Goal: Transaction & Acquisition: Purchase product/service

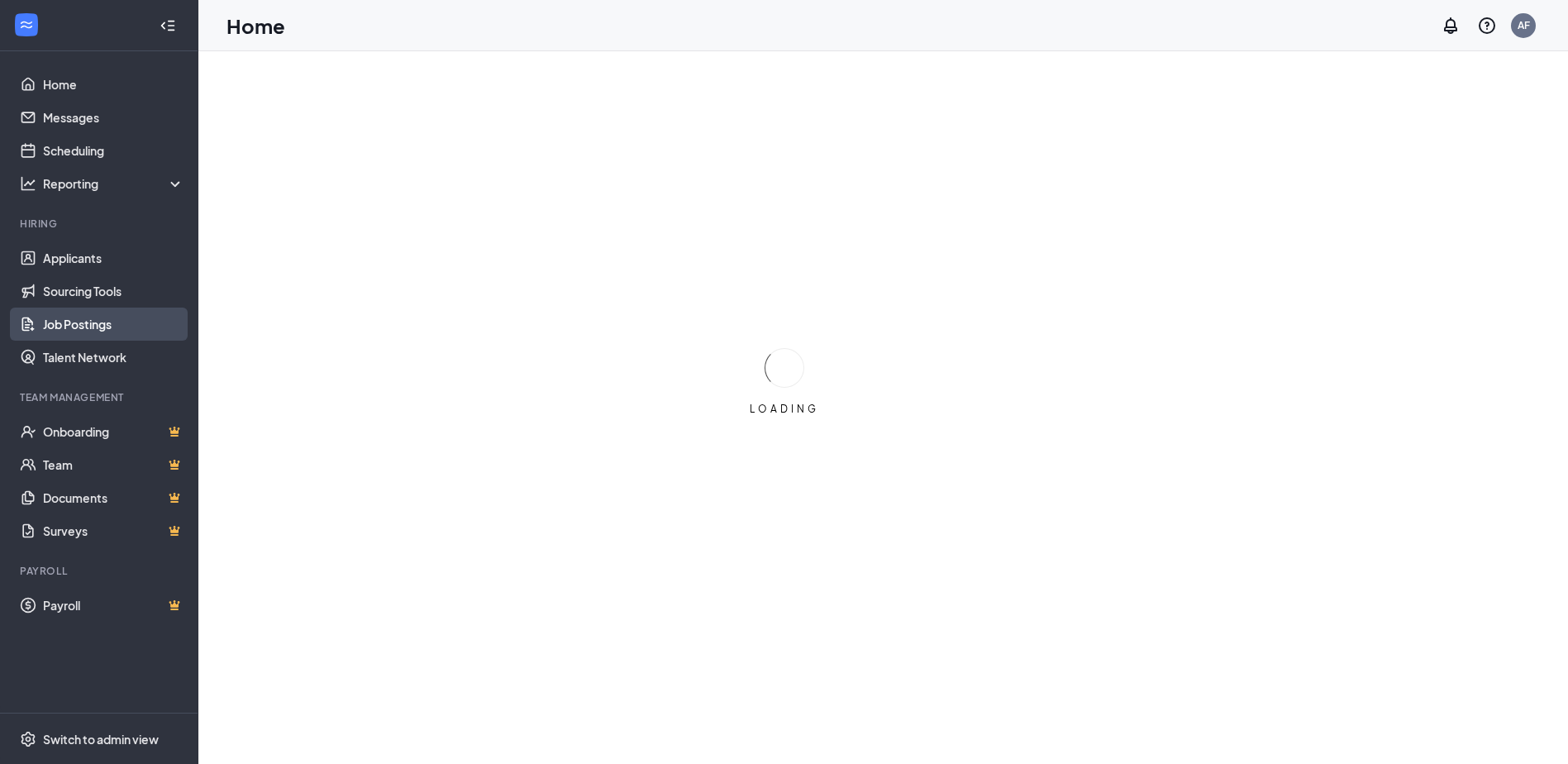
click at [73, 324] on link "Job Postings" at bounding box center [113, 324] width 141 height 33
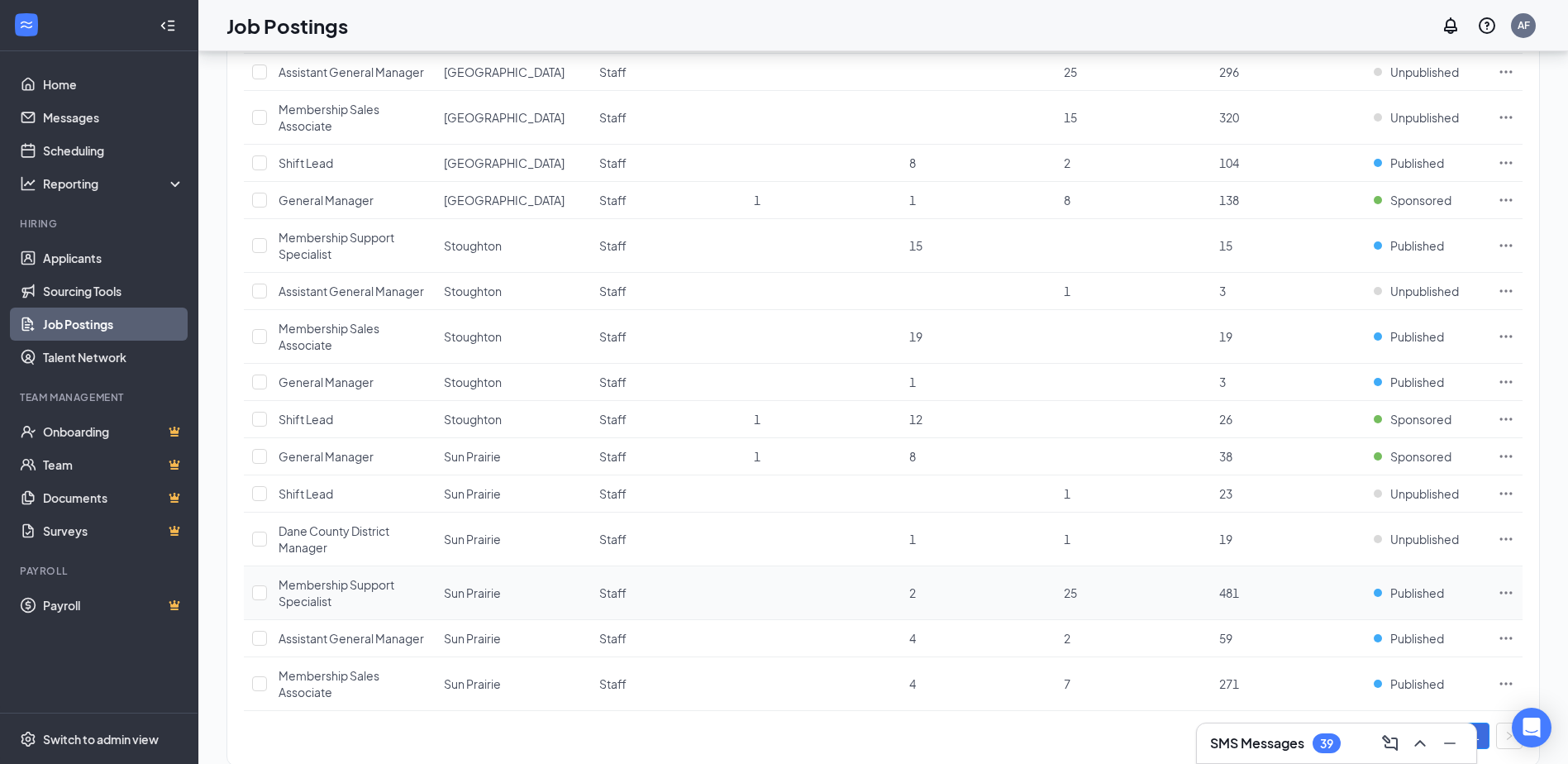
scroll to position [540, 0]
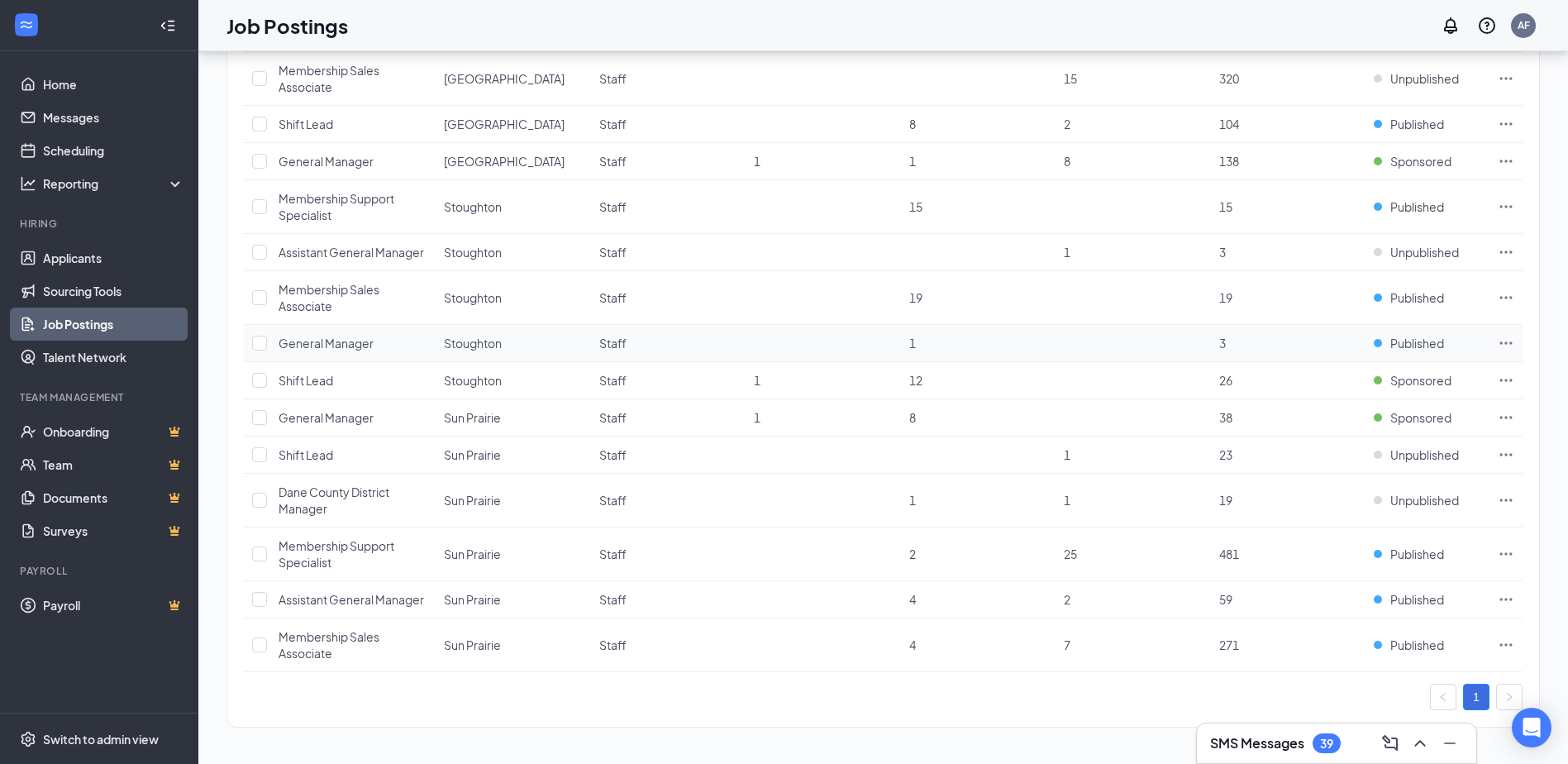
click at [1509, 339] on icon "Ellipses" at bounding box center [1506, 342] width 16 height 16
click at [1429, 343] on span "Published" at bounding box center [1417, 342] width 54 height 16
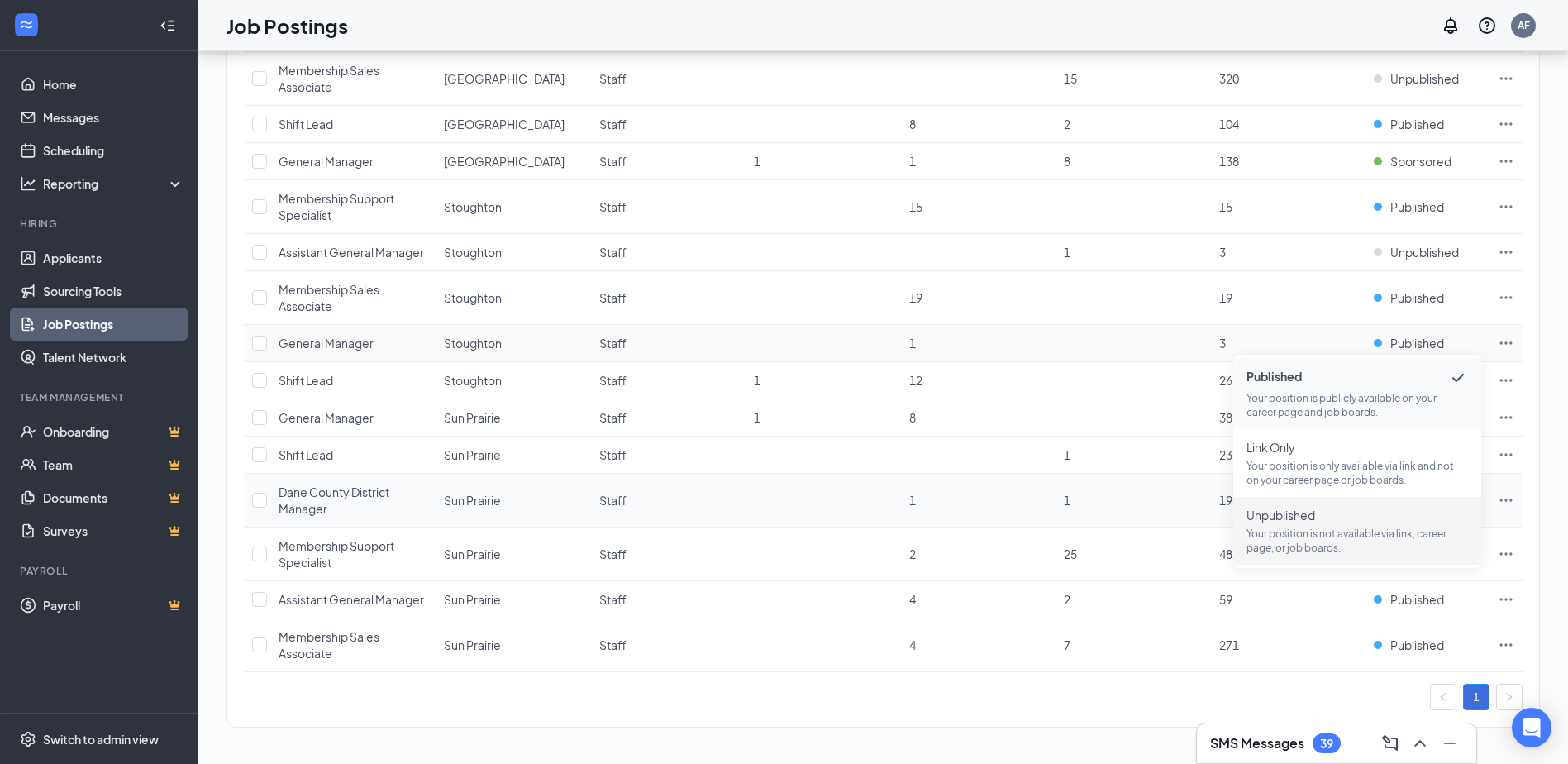
click at [1351, 523] on span "Unpublished Your position is not available via link, career page, or job boards." at bounding box center [1357, 531] width 222 height 48
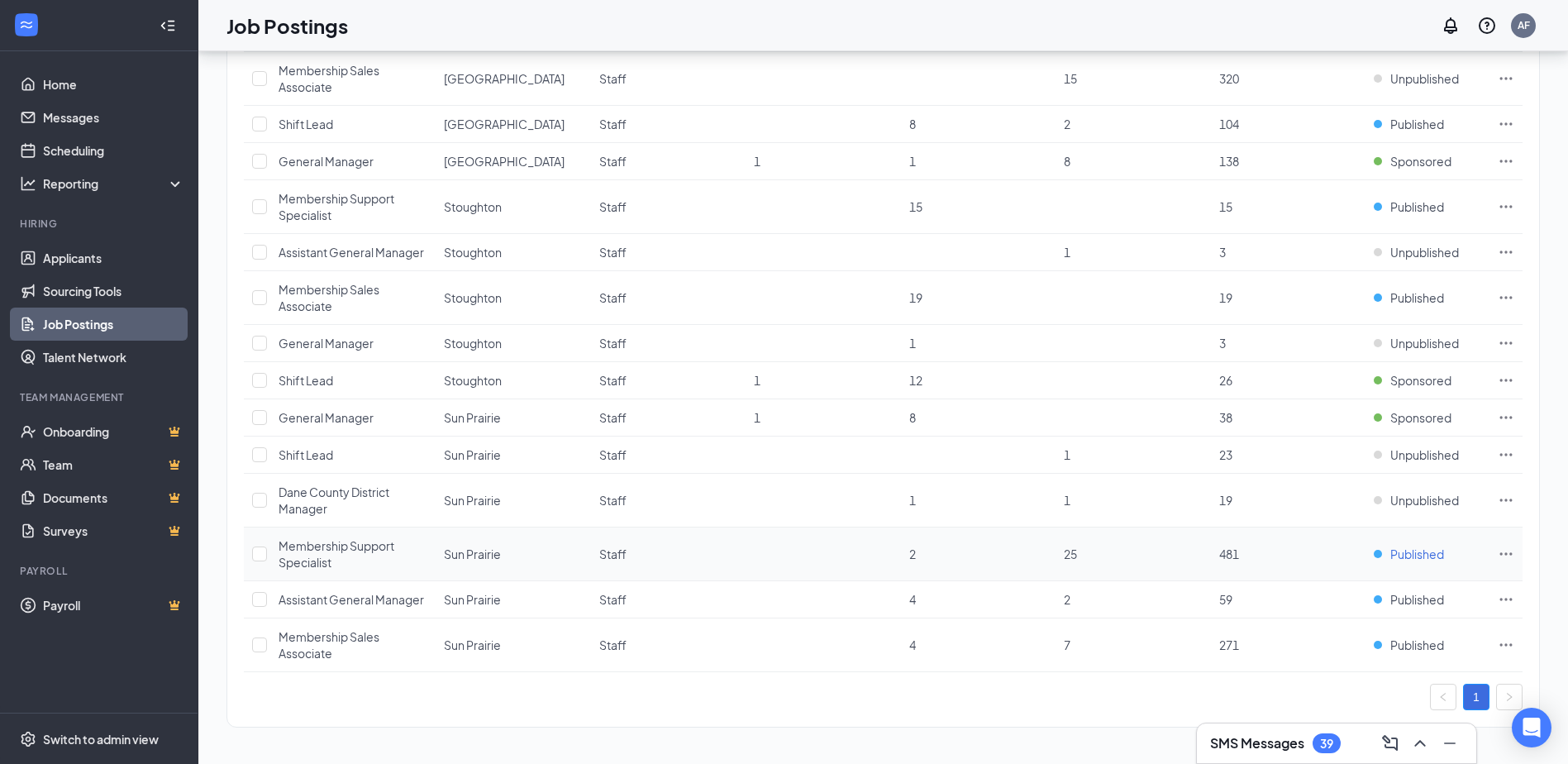
click at [1411, 556] on span "Published" at bounding box center [1417, 553] width 54 height 16
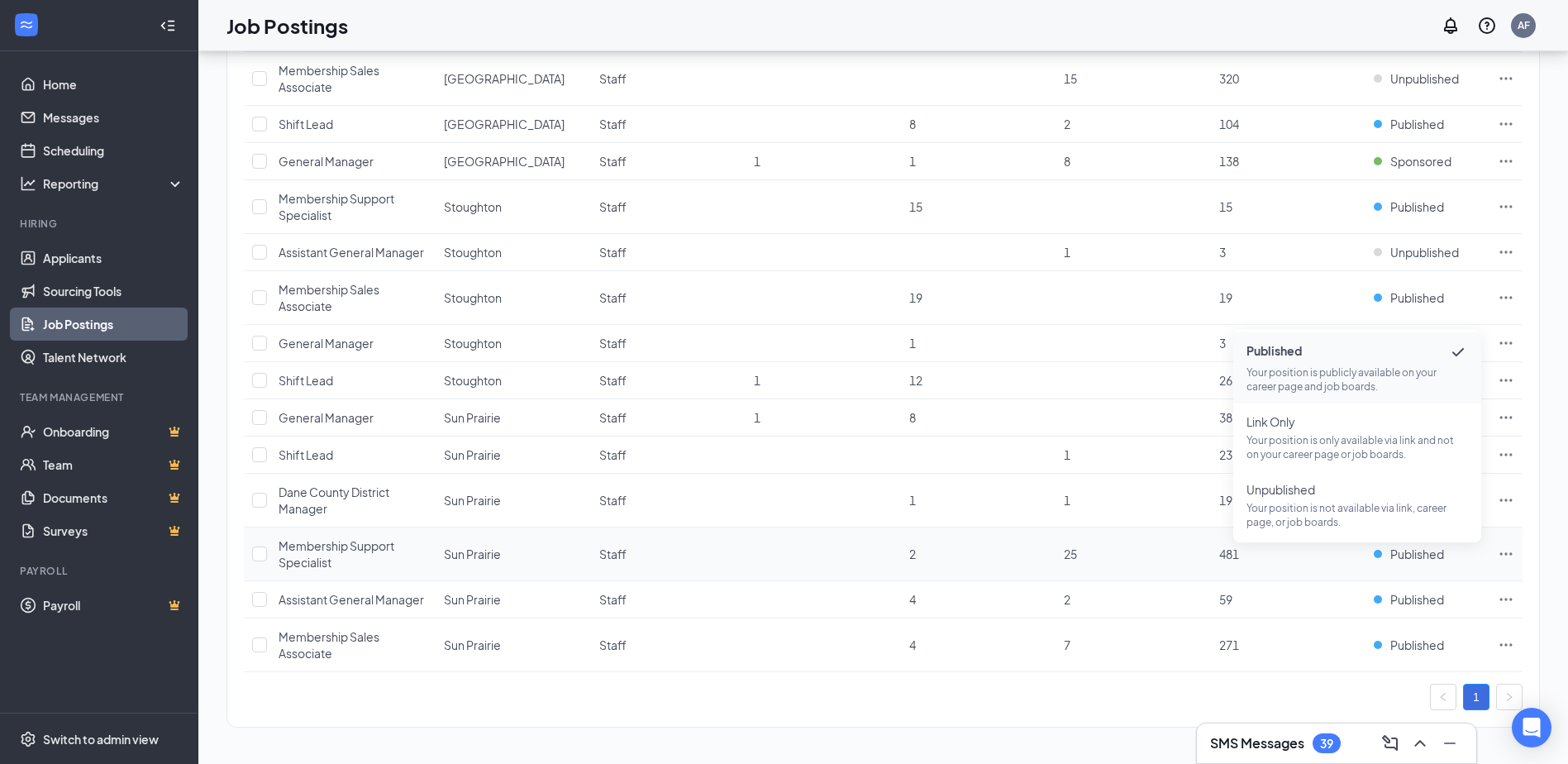
click at [1502, 548] on icon "Ellipses" at bounding box center [1506, 553] width 16 height 16
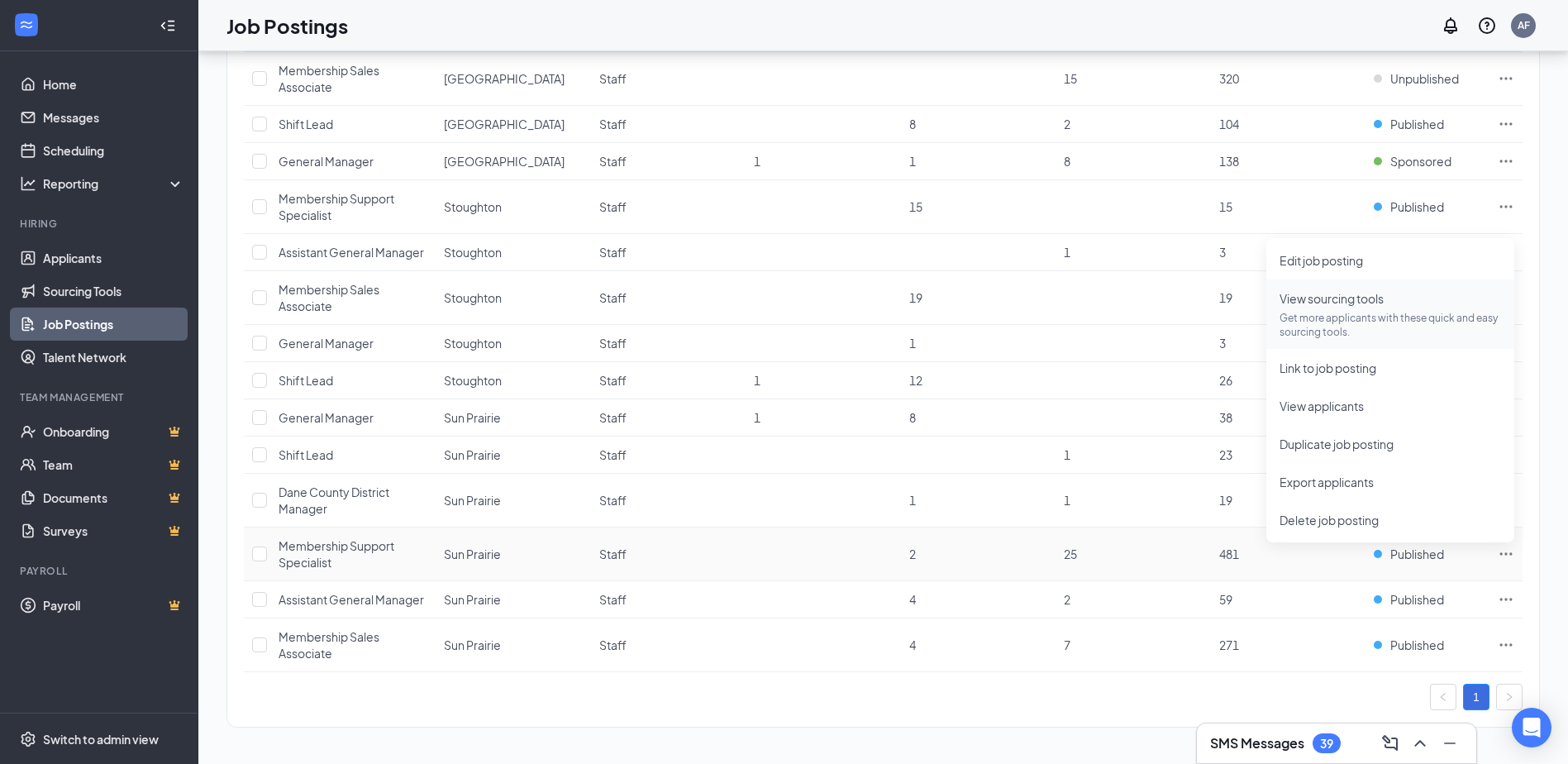
click at [1363, 321] on p "Get more applicants with these quick and easy sourcing tools." at bounding box center [1390, 324] width 222 height 28
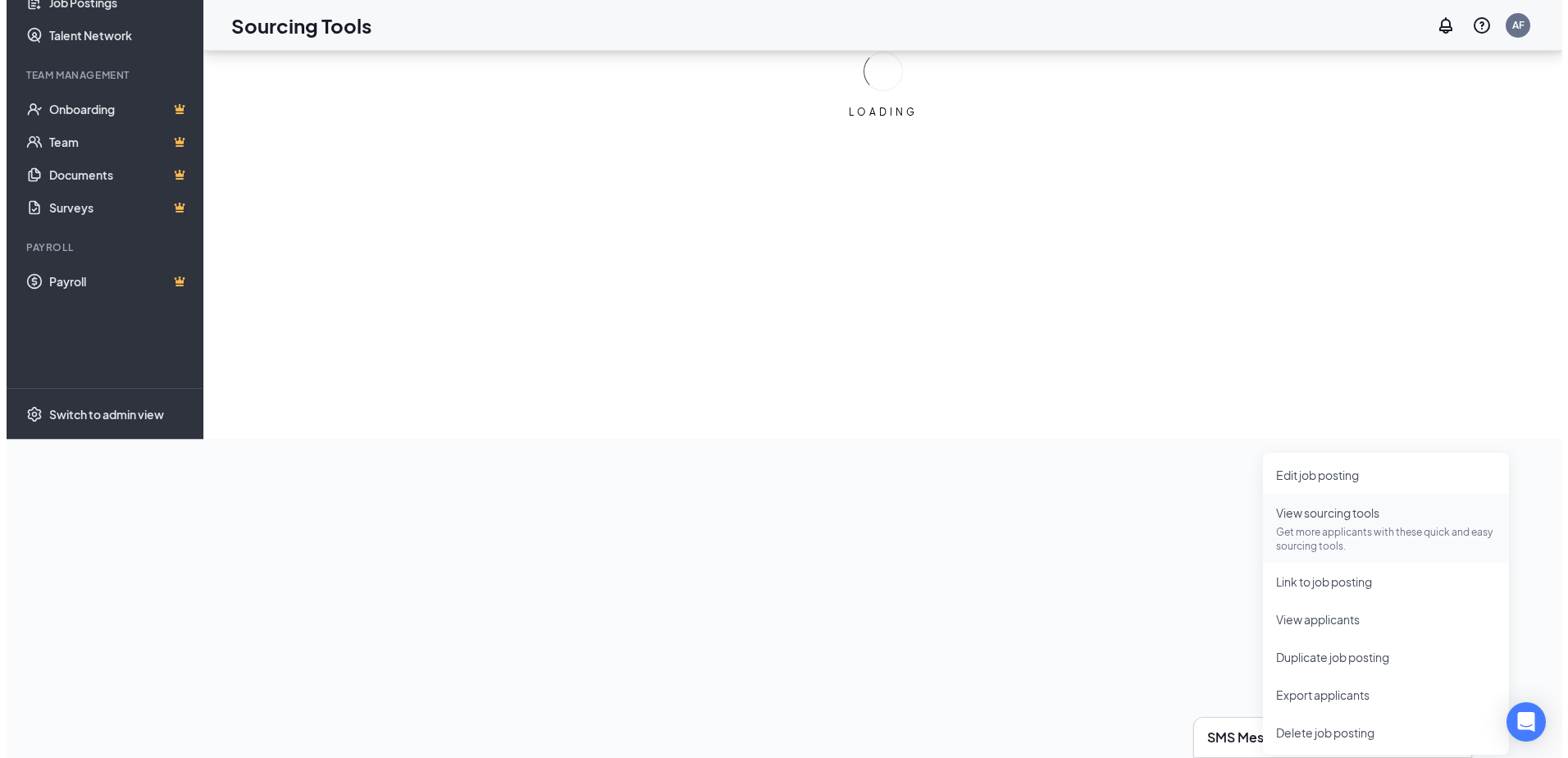
scroll to position [319, 0]
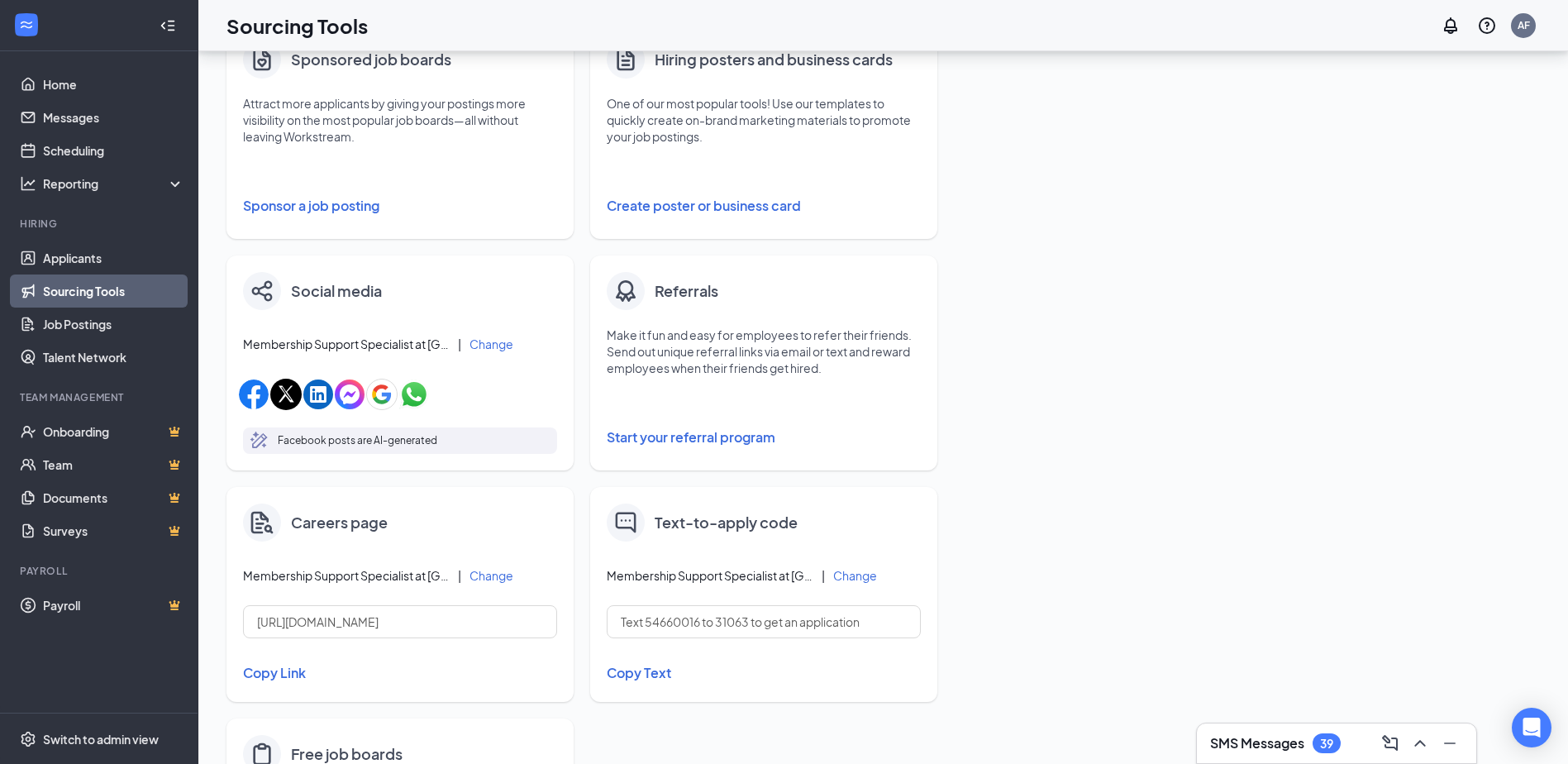
click at [307, 208] on button "Sponsor a job posting" at bounding box center [399, 206] width 314 height 33
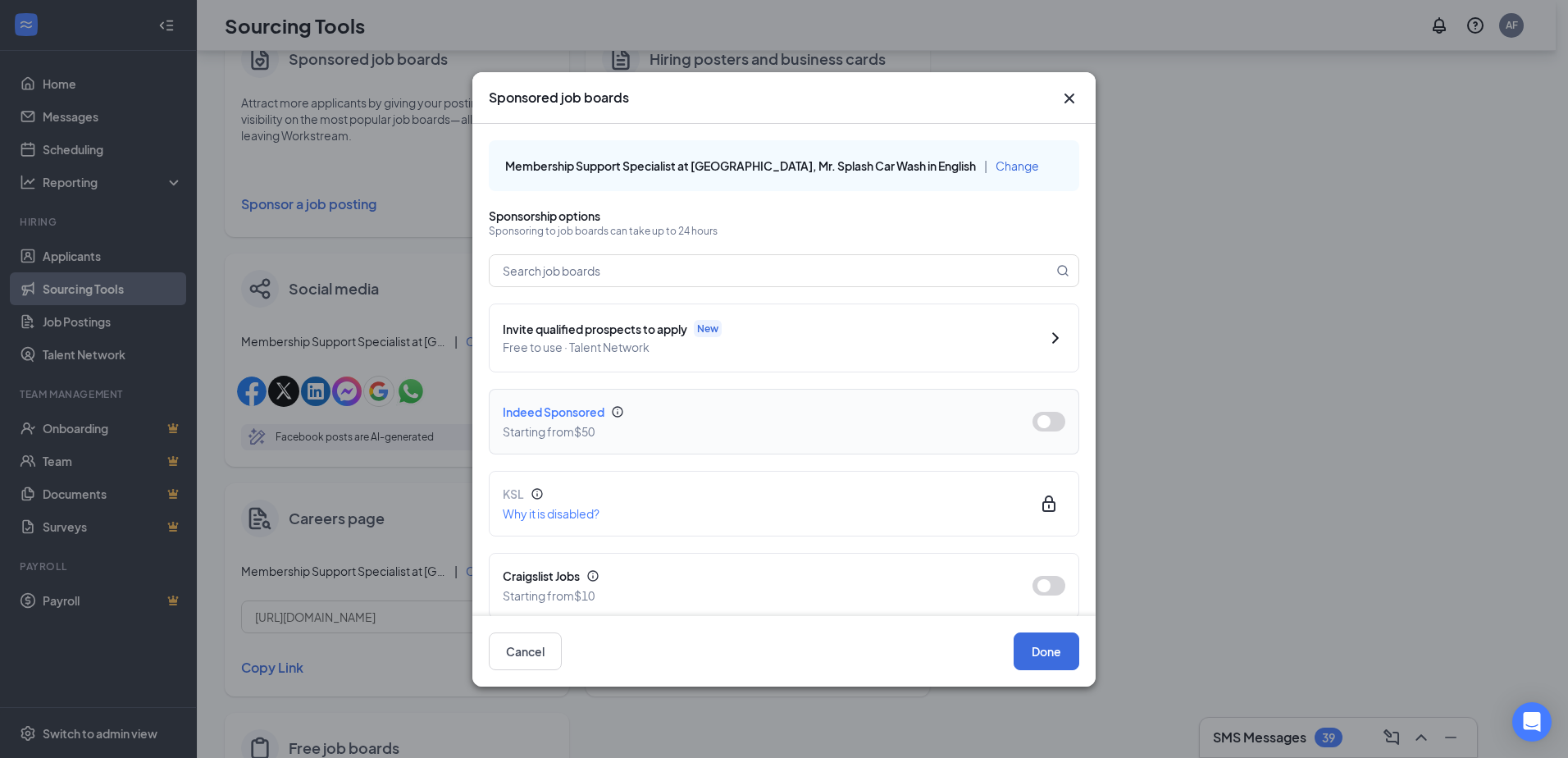
click at [1046, 424] on button "button" at bounding box center [1049, 421] width 33 height 20
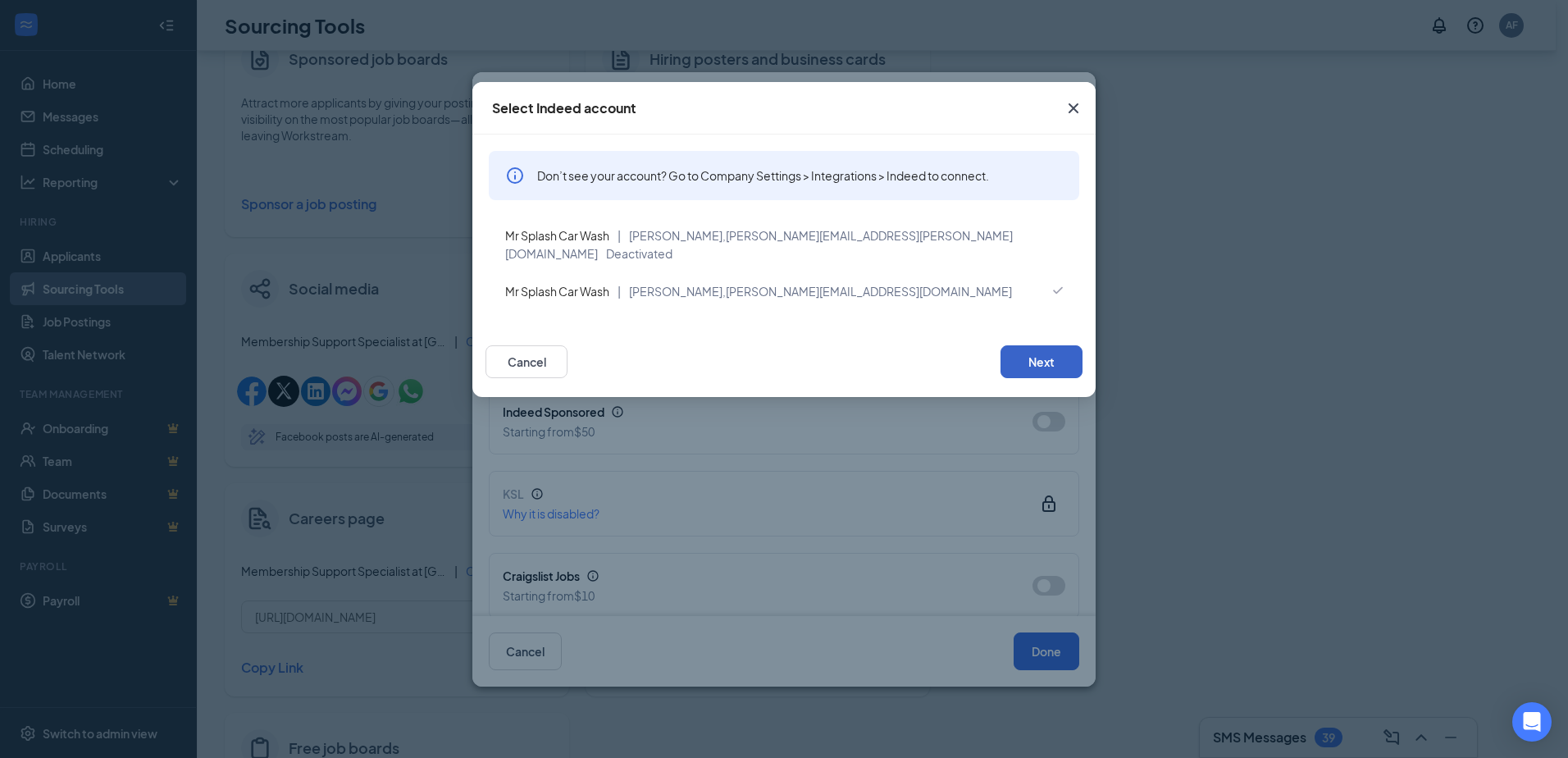
click at [1030, 352] on button "Next" at bounding box center [1041, 362] width 82 height 33
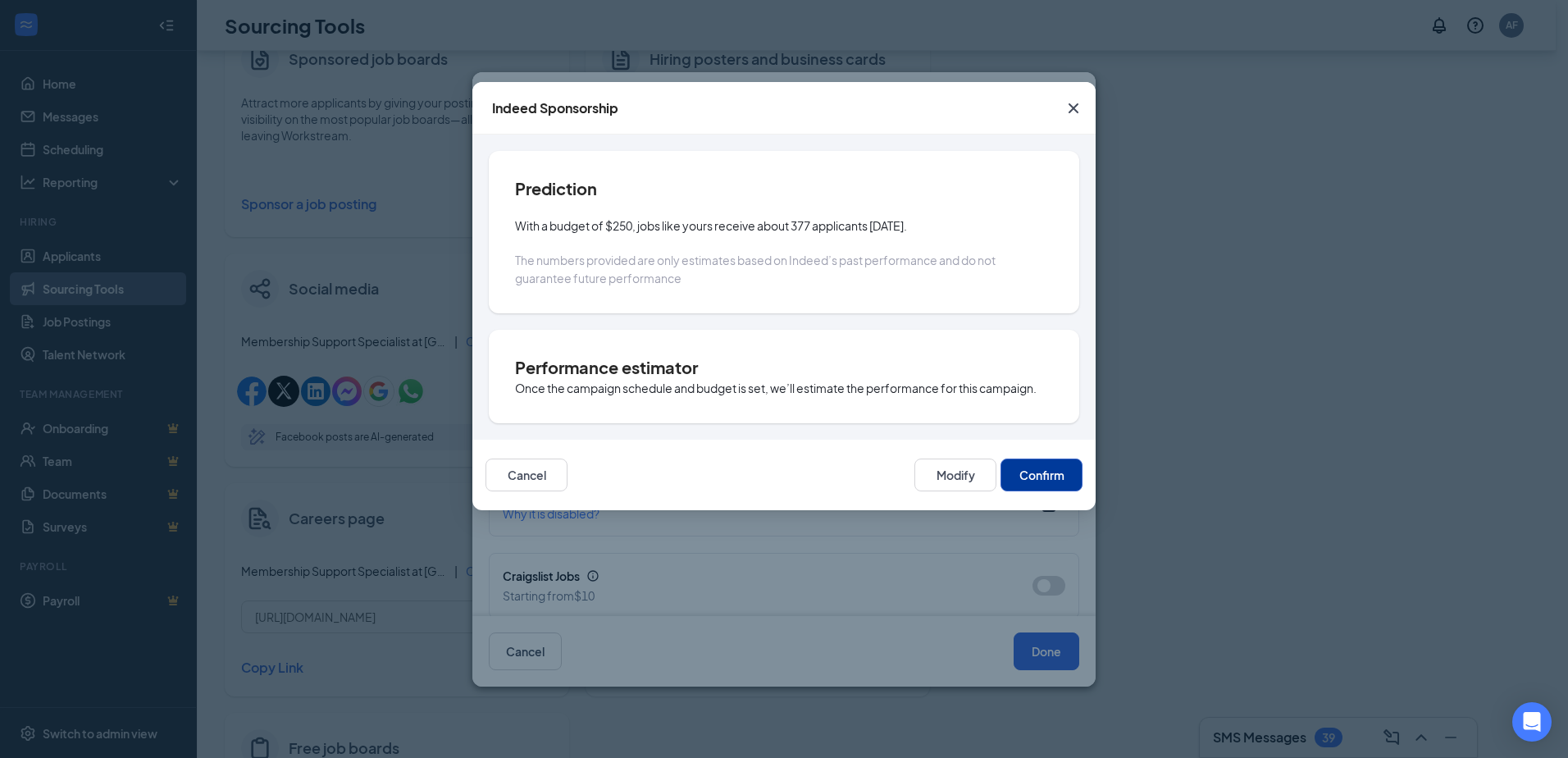
click at [1059, 474] on button "Confirm" at bounding box center [1041, 475] width 82 height 33
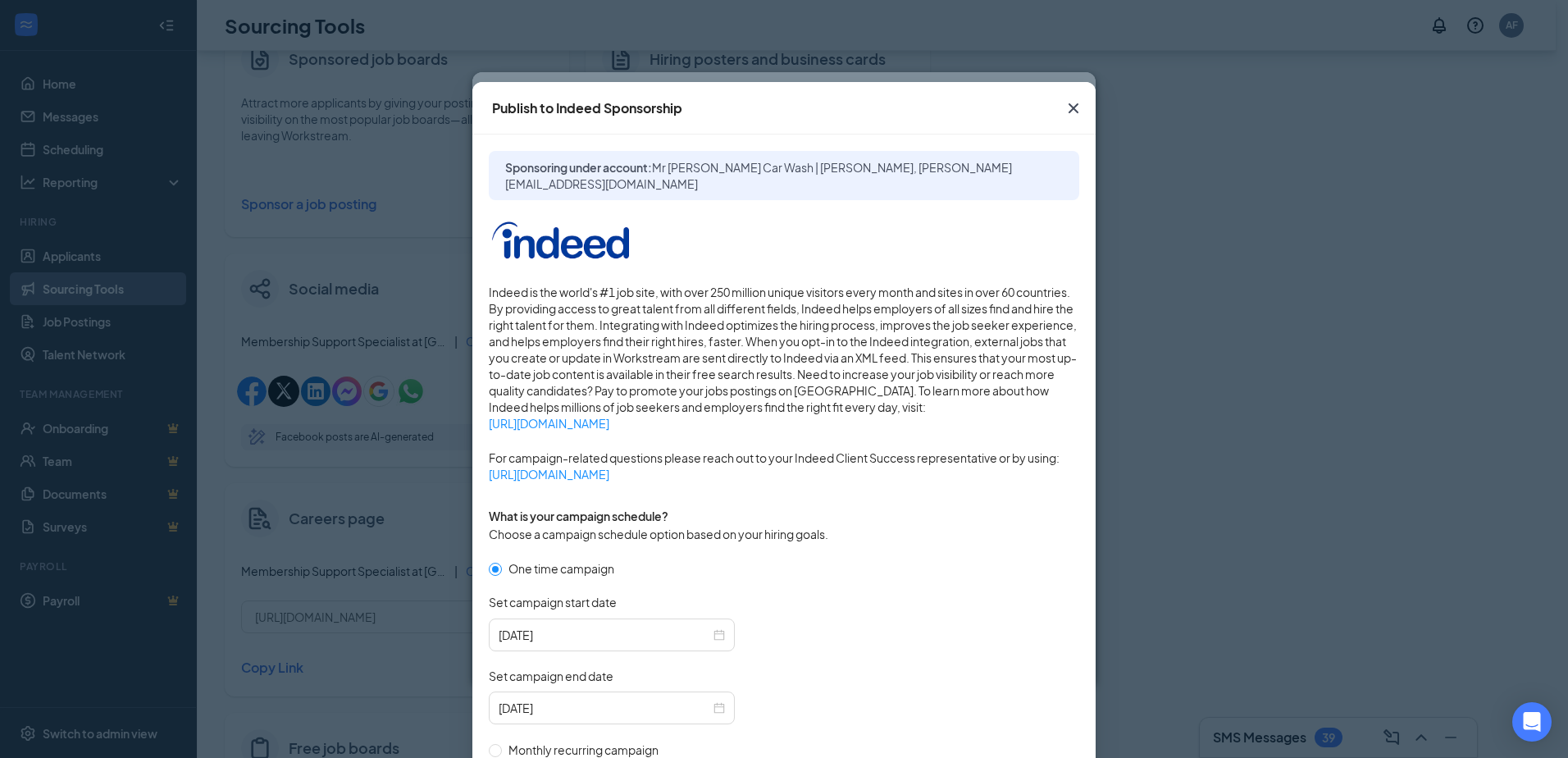
scroll to position [391, 0]
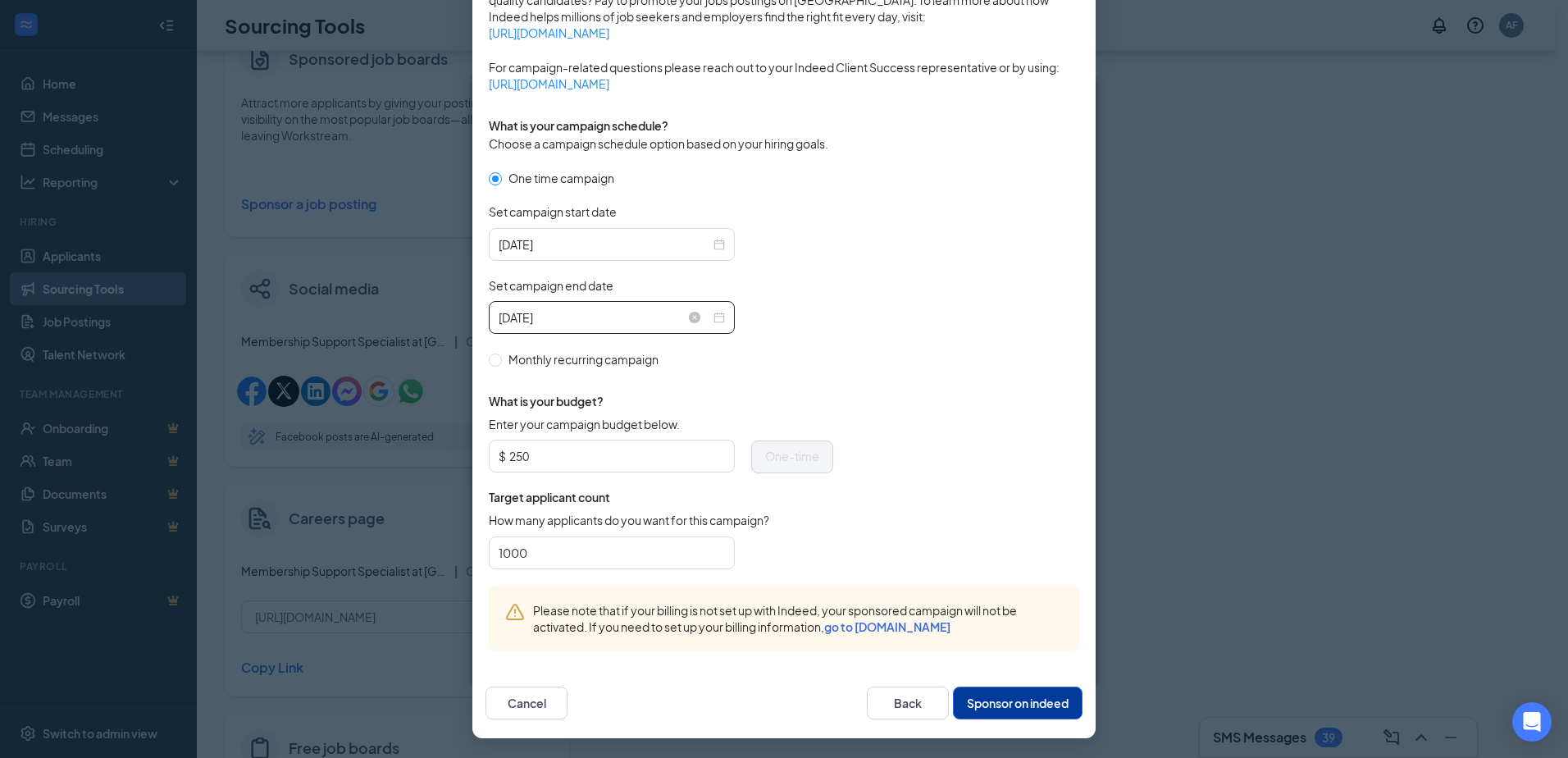
click at [538, 313] on input "[DATE]" at bounding box center [605, 317] width 211 height 18
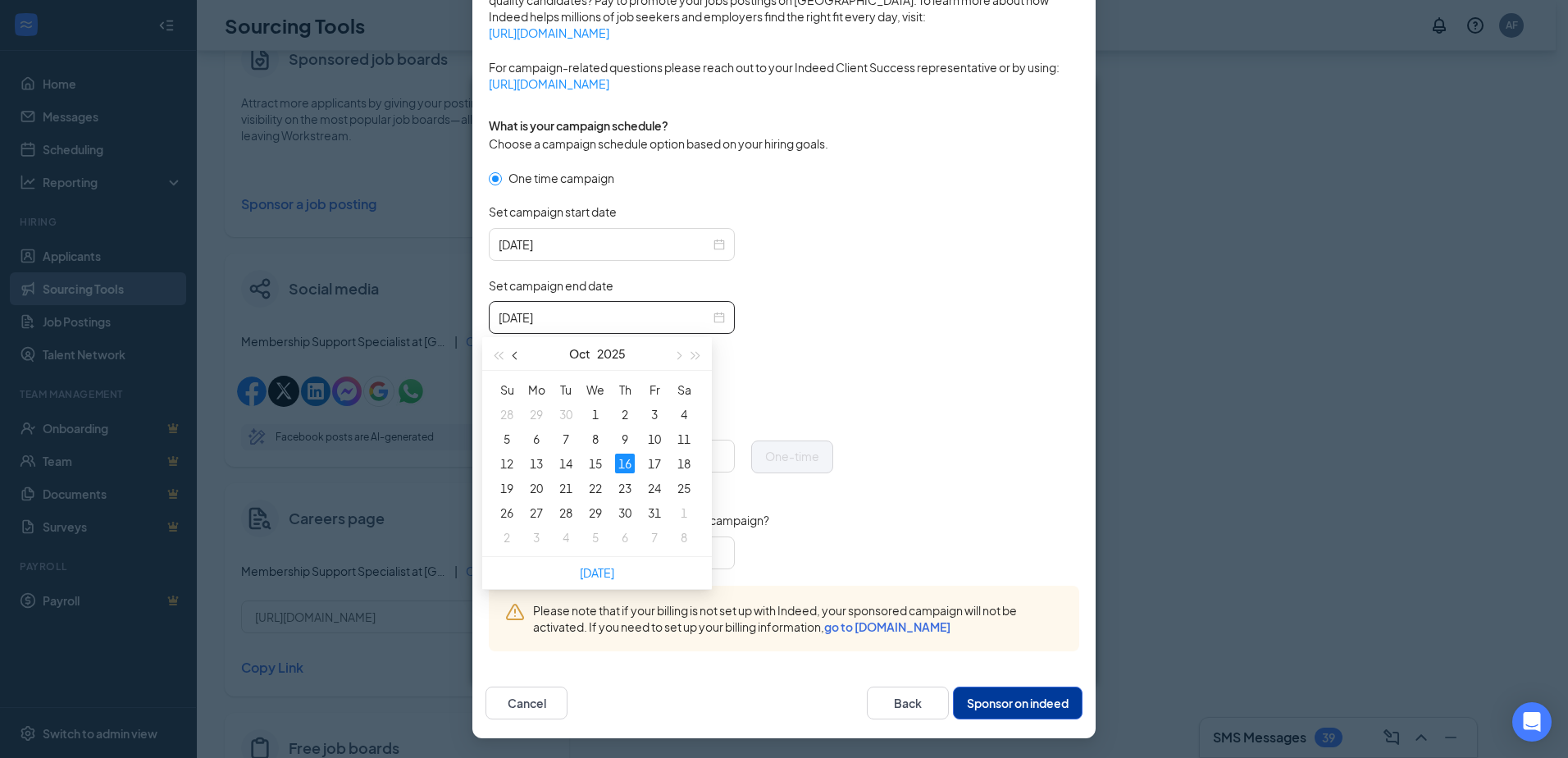
click at [515, 358] on span "button" at bounding box center [516, 356] width 9 height 9
type input "[DATE]"
click at [601, 487] on div "24" at bounding box center [595, 487] width 20 height 20
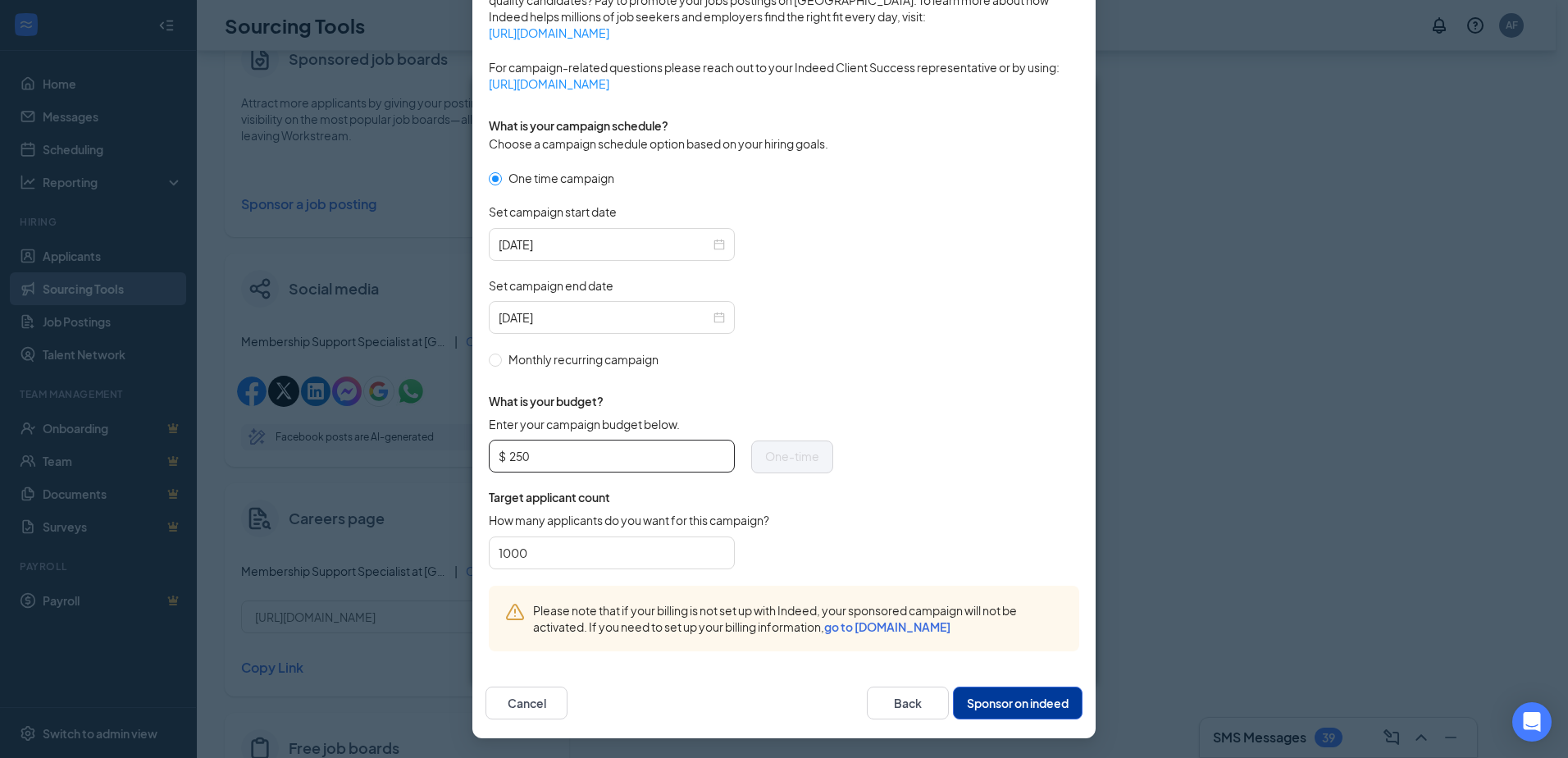
drag, startPoint x: 572, startPoint y: 457, endPoint x: 502, endPoint y: 455, distance: 70.0
click at [502, 455] on span "$ 250" at bounding box center [611, 456] width 246 height 33
drag, startPoint x: 579, startPoint y: 560, endPoint x: 476, endPoint y: 561, distance: 103.0
click at [476, 561] on div "Sponsoring under account: Mr [PERSON_NAME] Car Wash | [PERSON_NAME], [PERSON_NA…" at bounding box center [783, 205] width 623 height 923
type input "100"
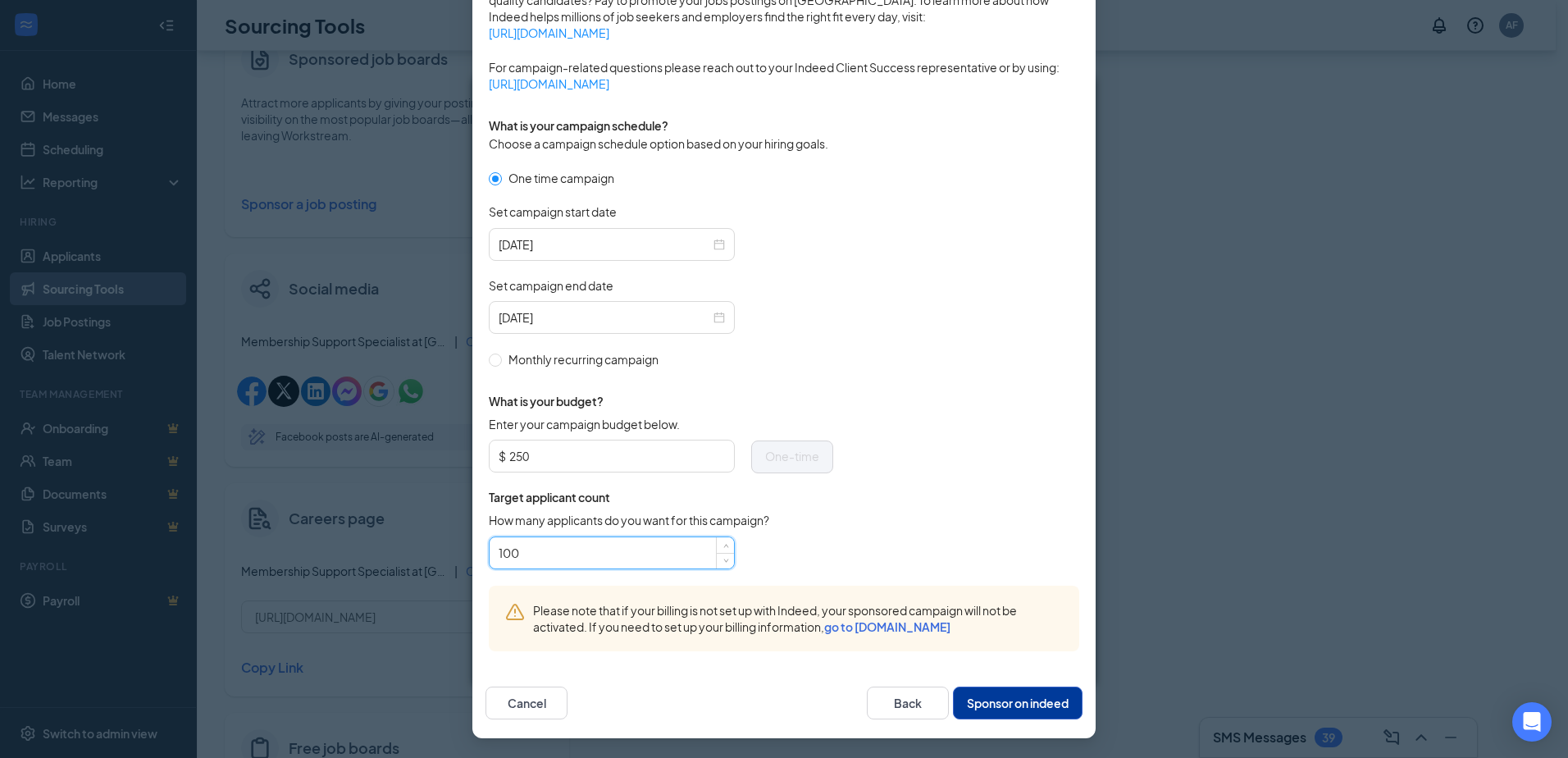
click at [1018, 703] on button "Sponsor on indeed" at bounding box center [1017, 702] width 130 height 33
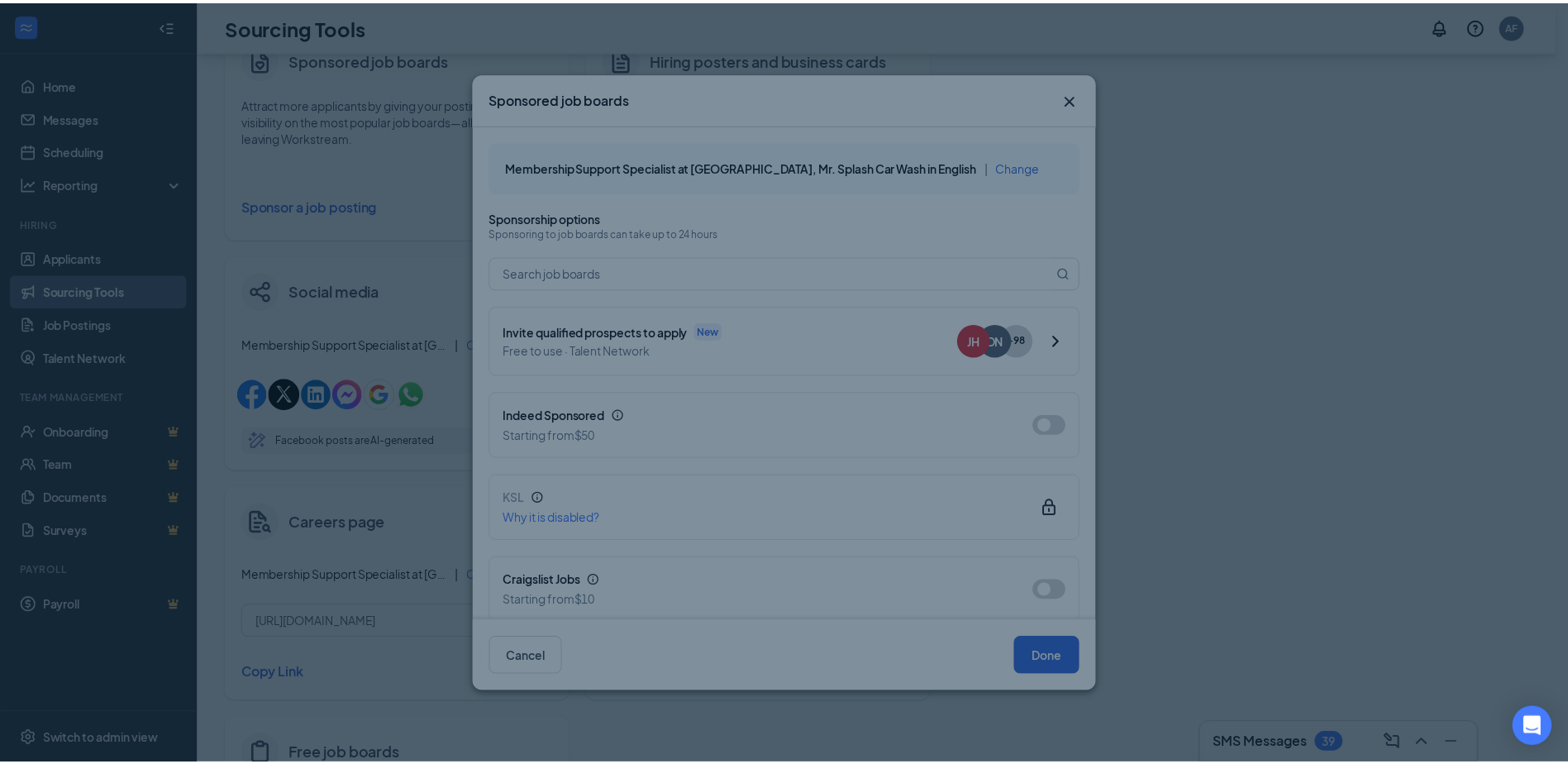
scroll to position [310, 0]
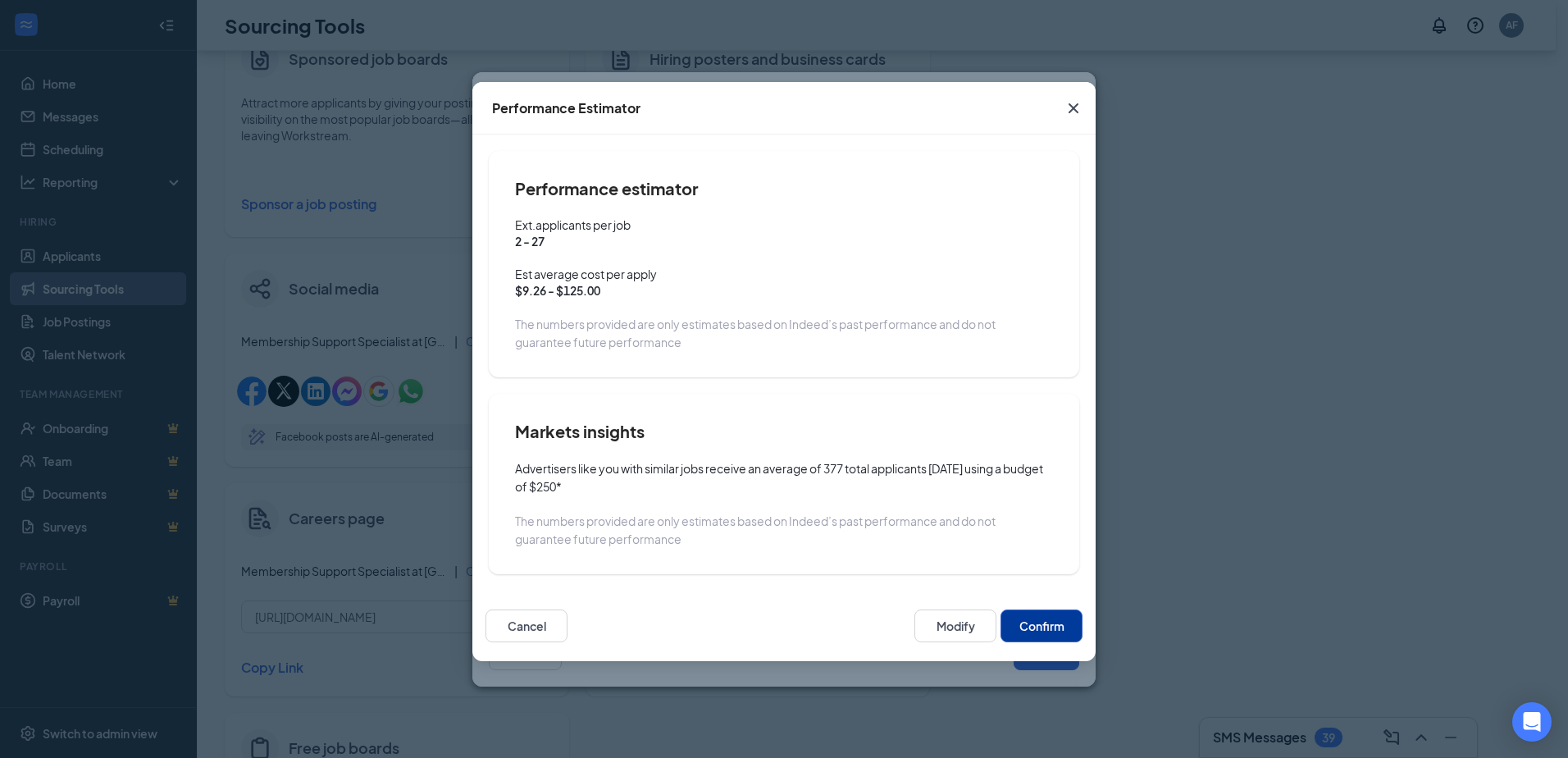
click at [1045, 618] on button "Confirm" at bounding box center [1041, 626] width 82 height 33
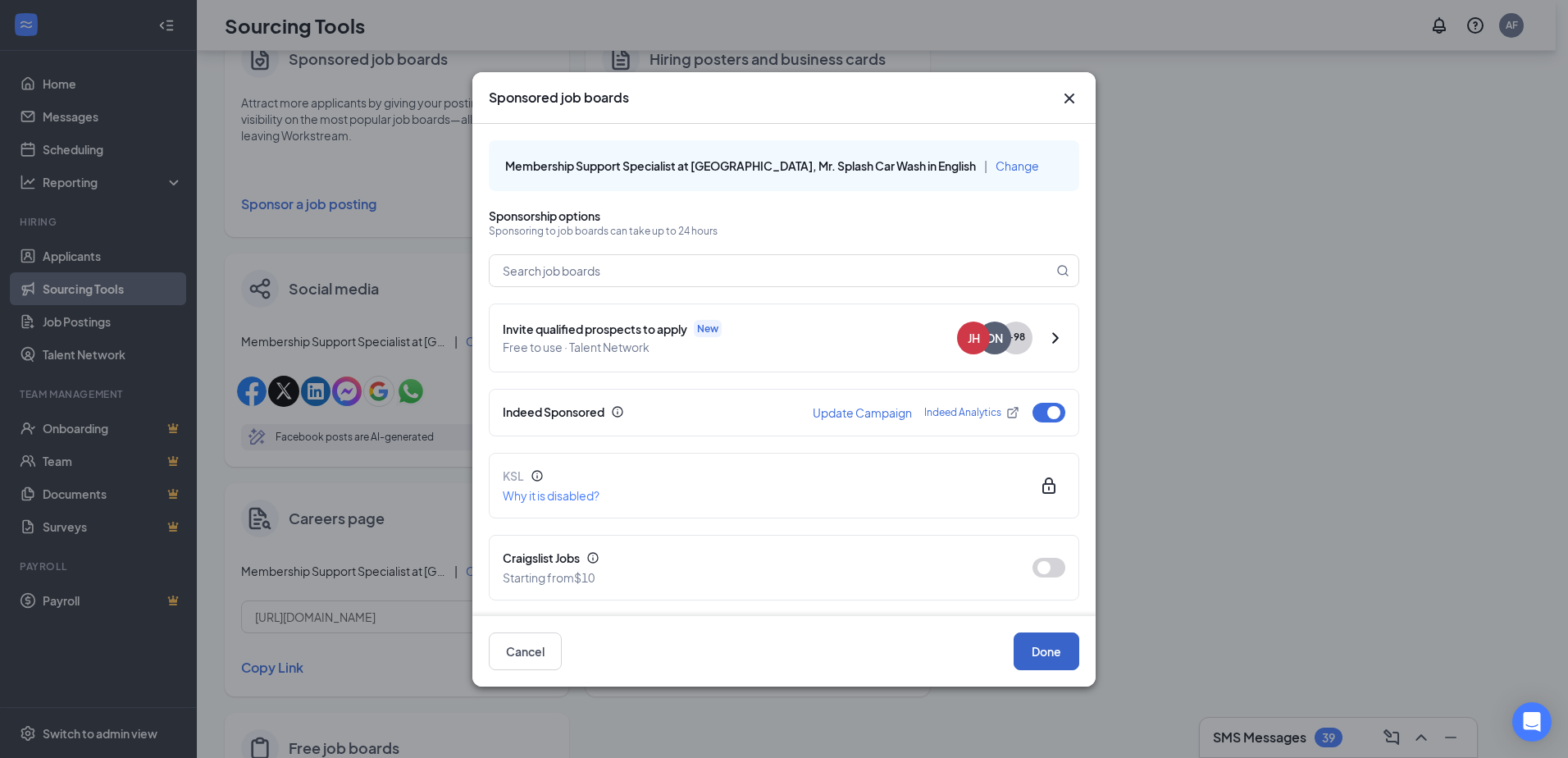
click at [1061, 655] on button "Done" at bounding box center [1046, 651] width 65 height 37
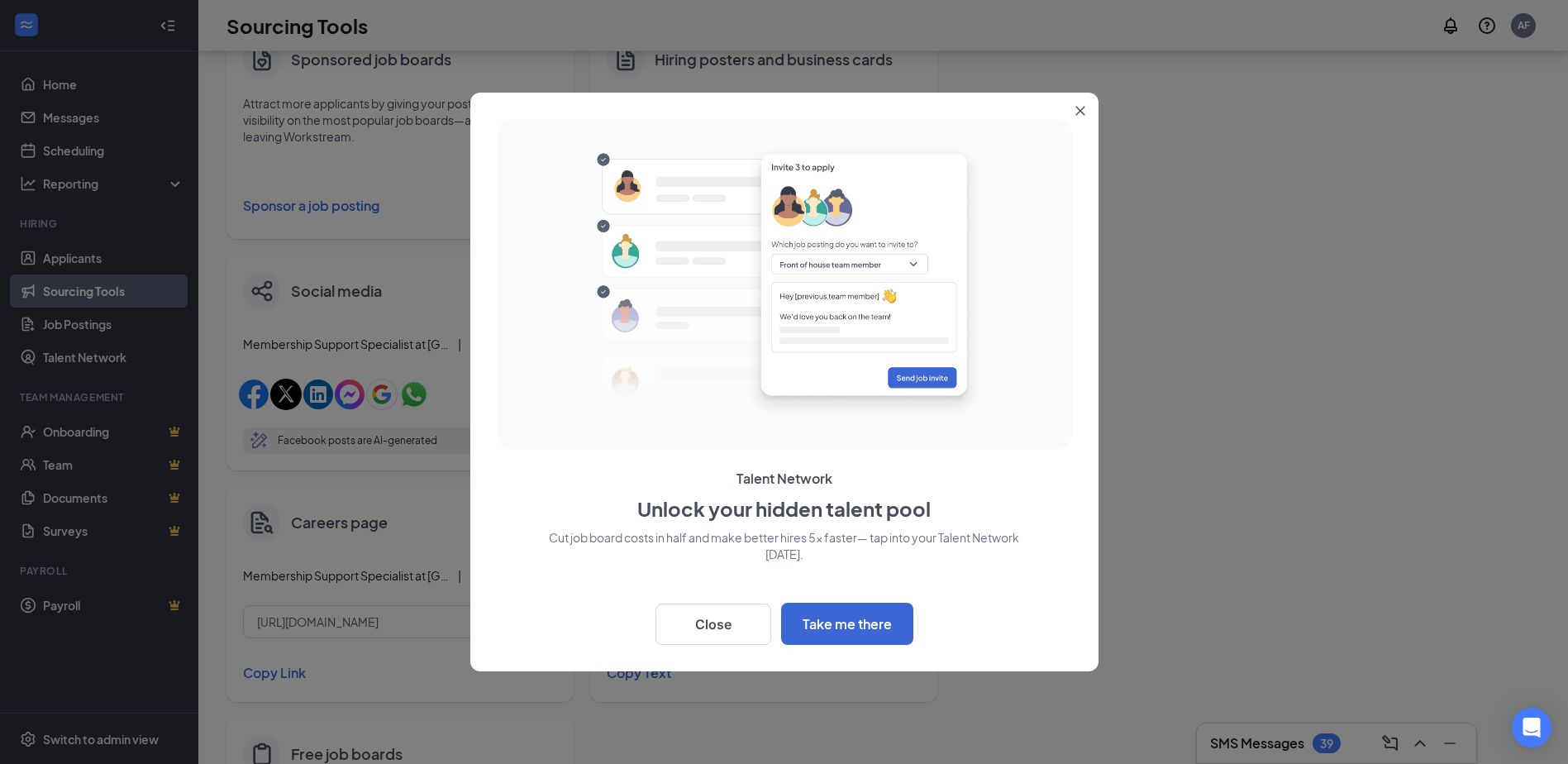
click at [1081, 106] on icon "Close" at bounding box center [1080, 110] width 10 height 10
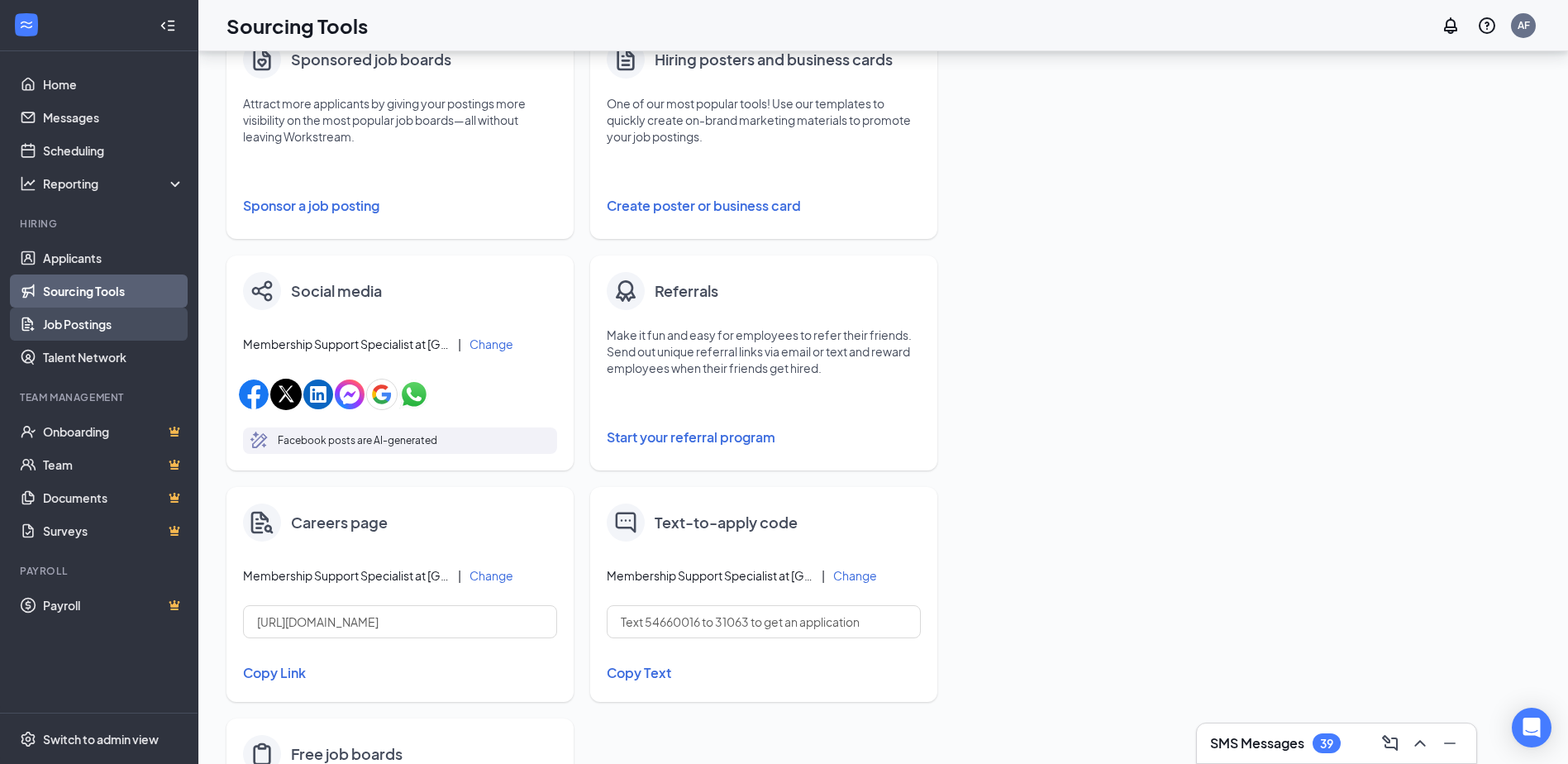
click at [84, 323] on link "Job Postings" at bounding box center [113, 324] width 141 height 33
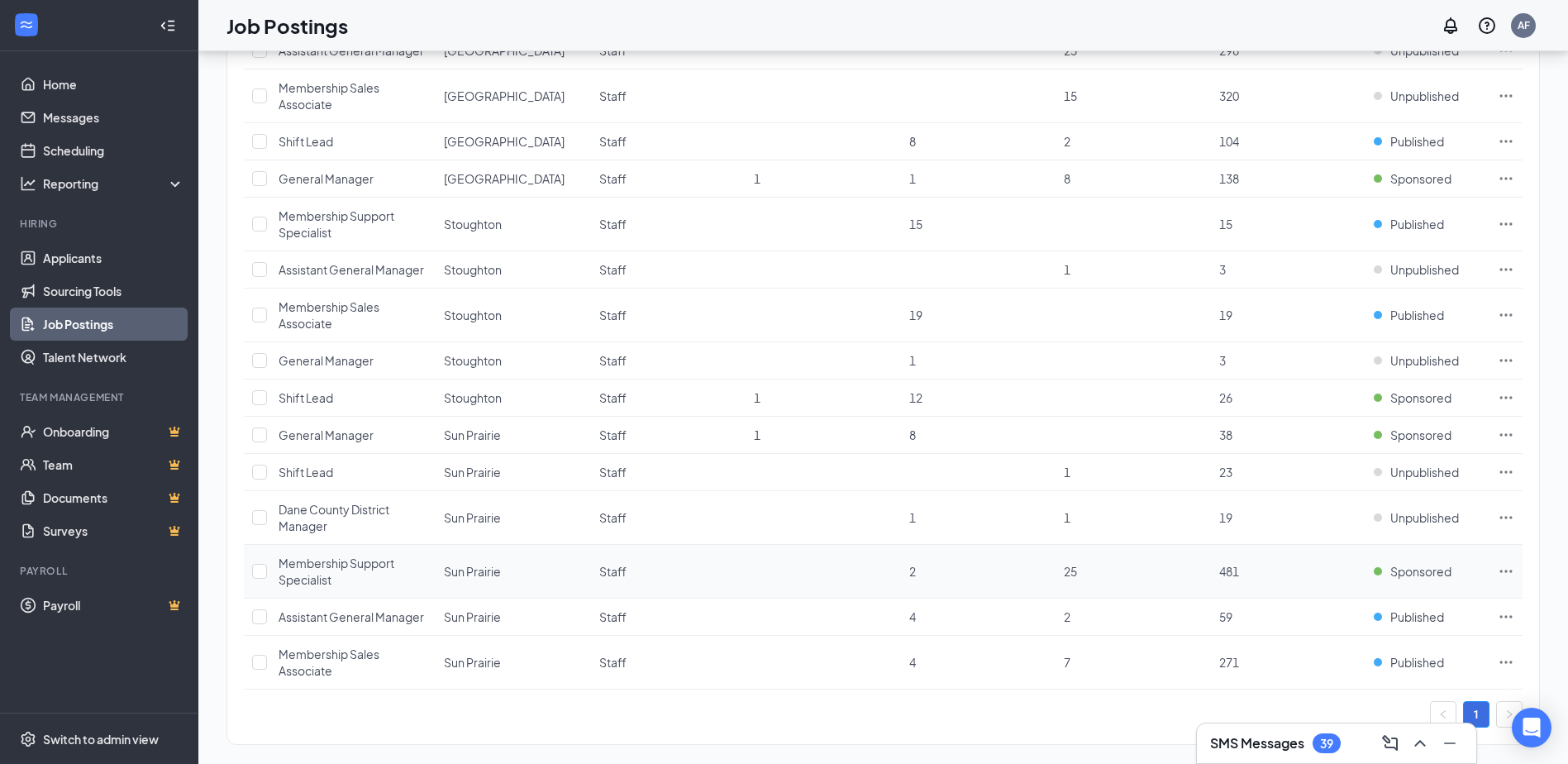
scroll to position [540, 0]
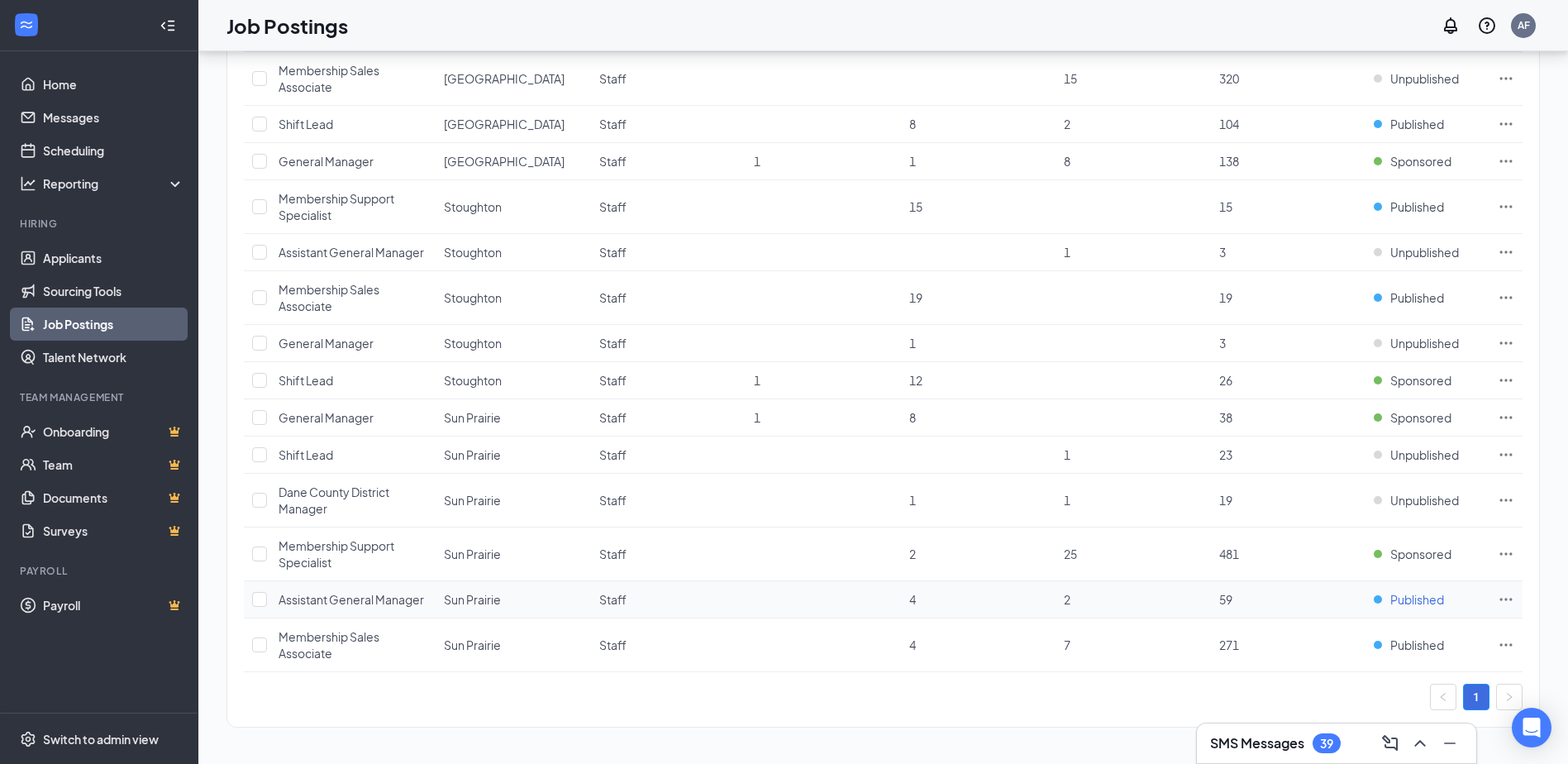
click at [1427, 599] on span "Published" at bounding box center [1417, 599] width 54 height 16
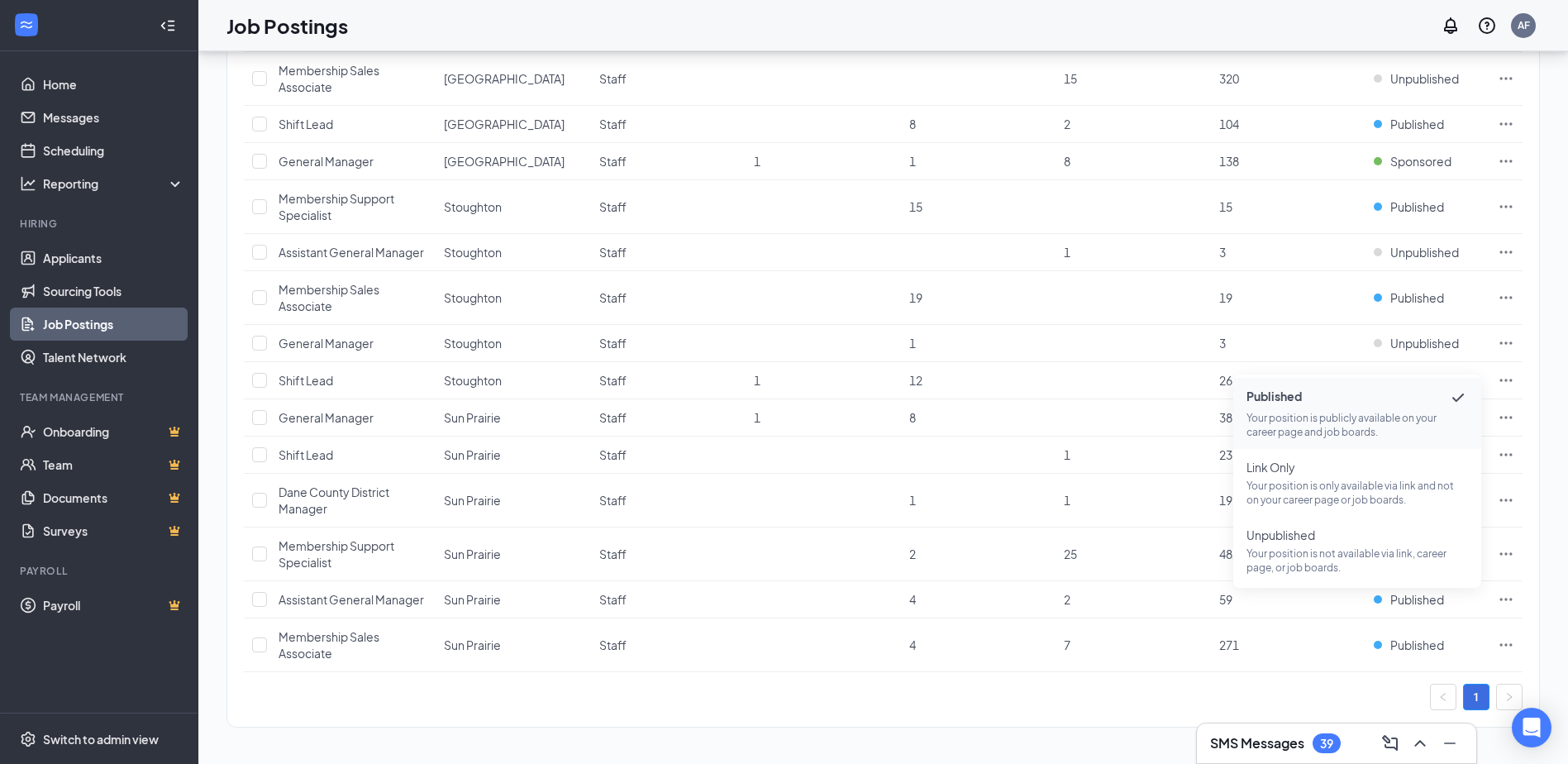
click at [1365, 708] on div "1" at bounding box center [883, 696] width 1279 height 26
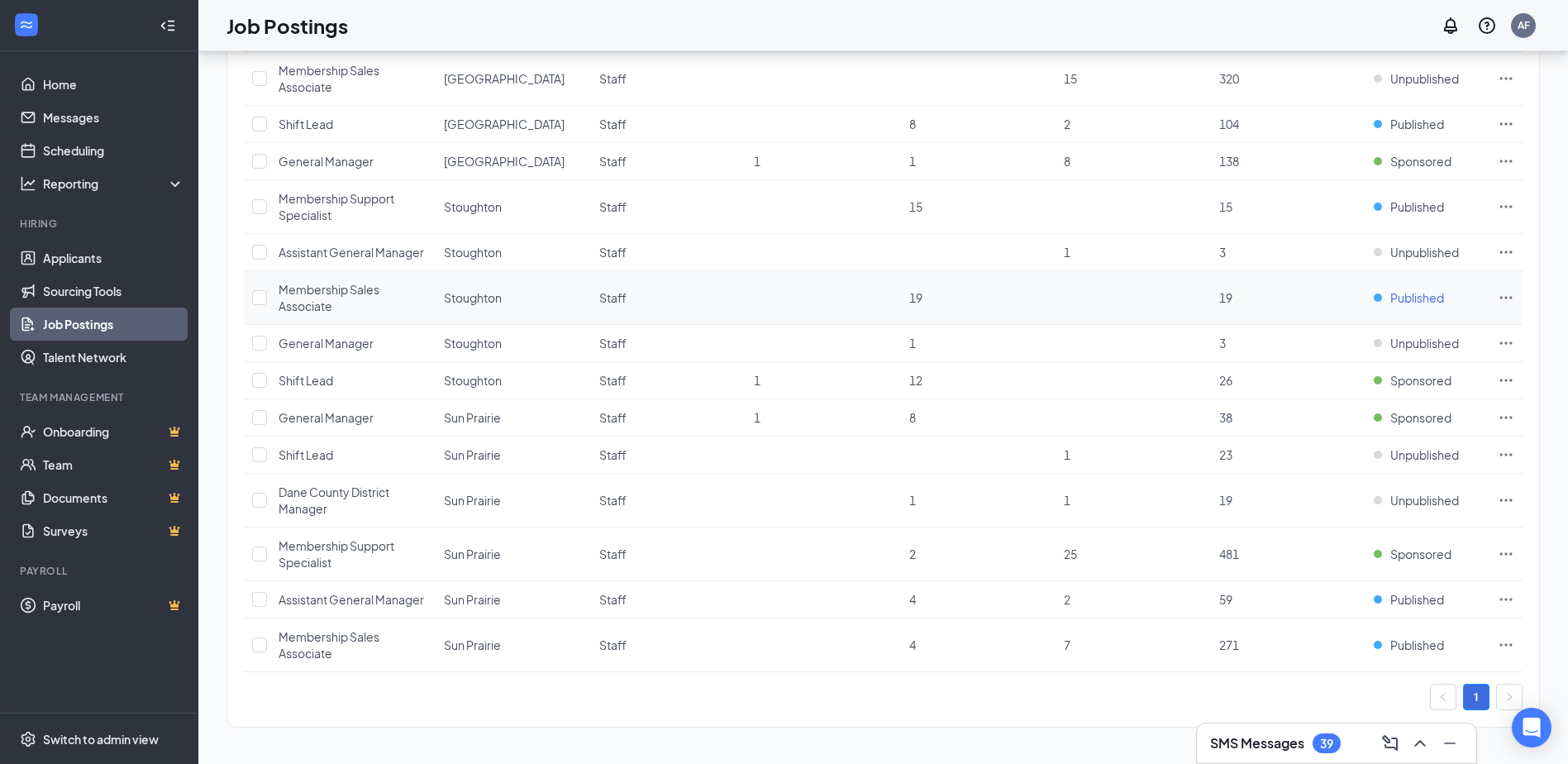
click at [1406, 293] on span "Published" at bounding box center [1417, 297] width 54 height 16
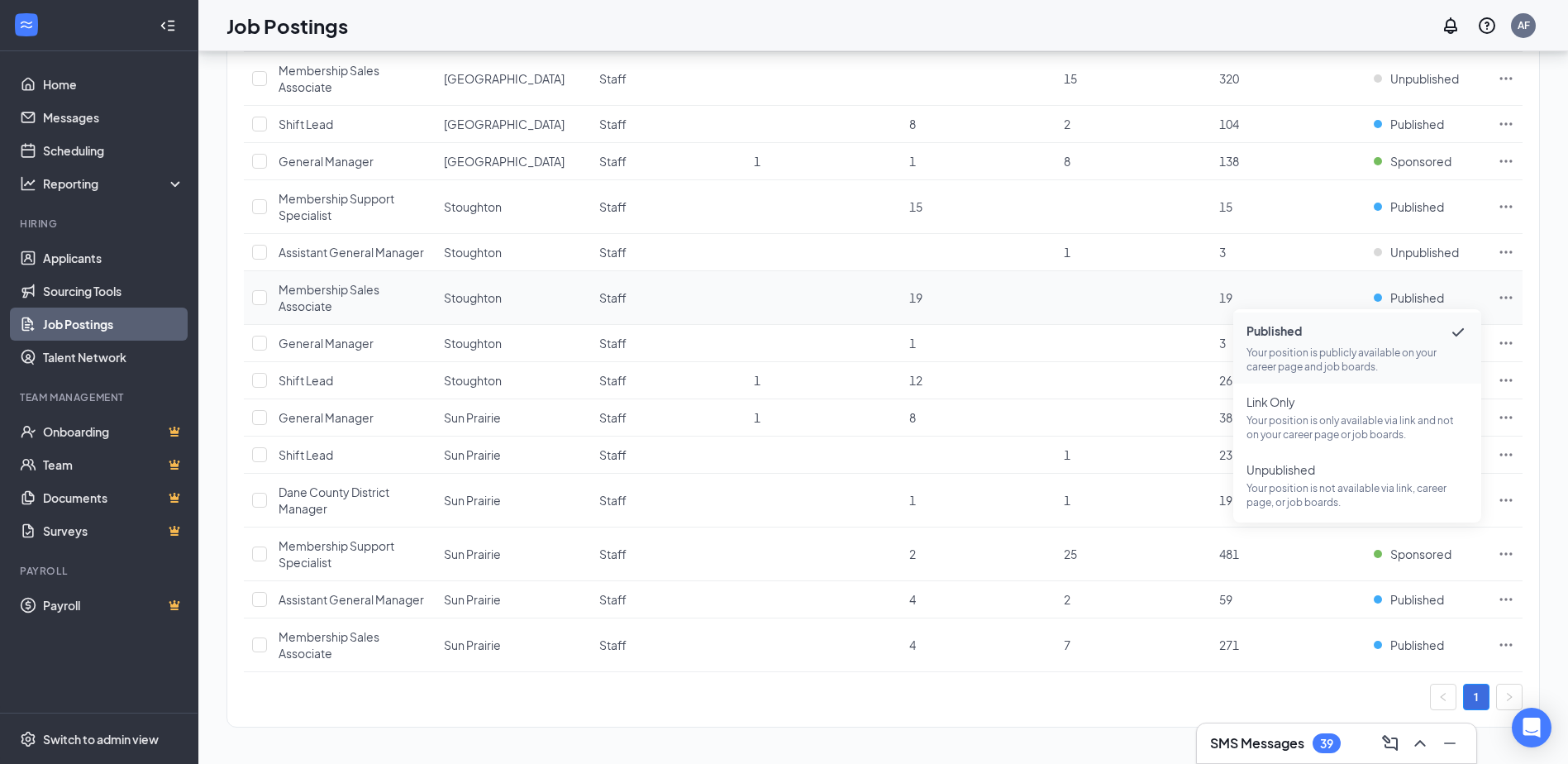
click at [1516, 305] on td at bounding box center [1506, 298] width 33 height 54
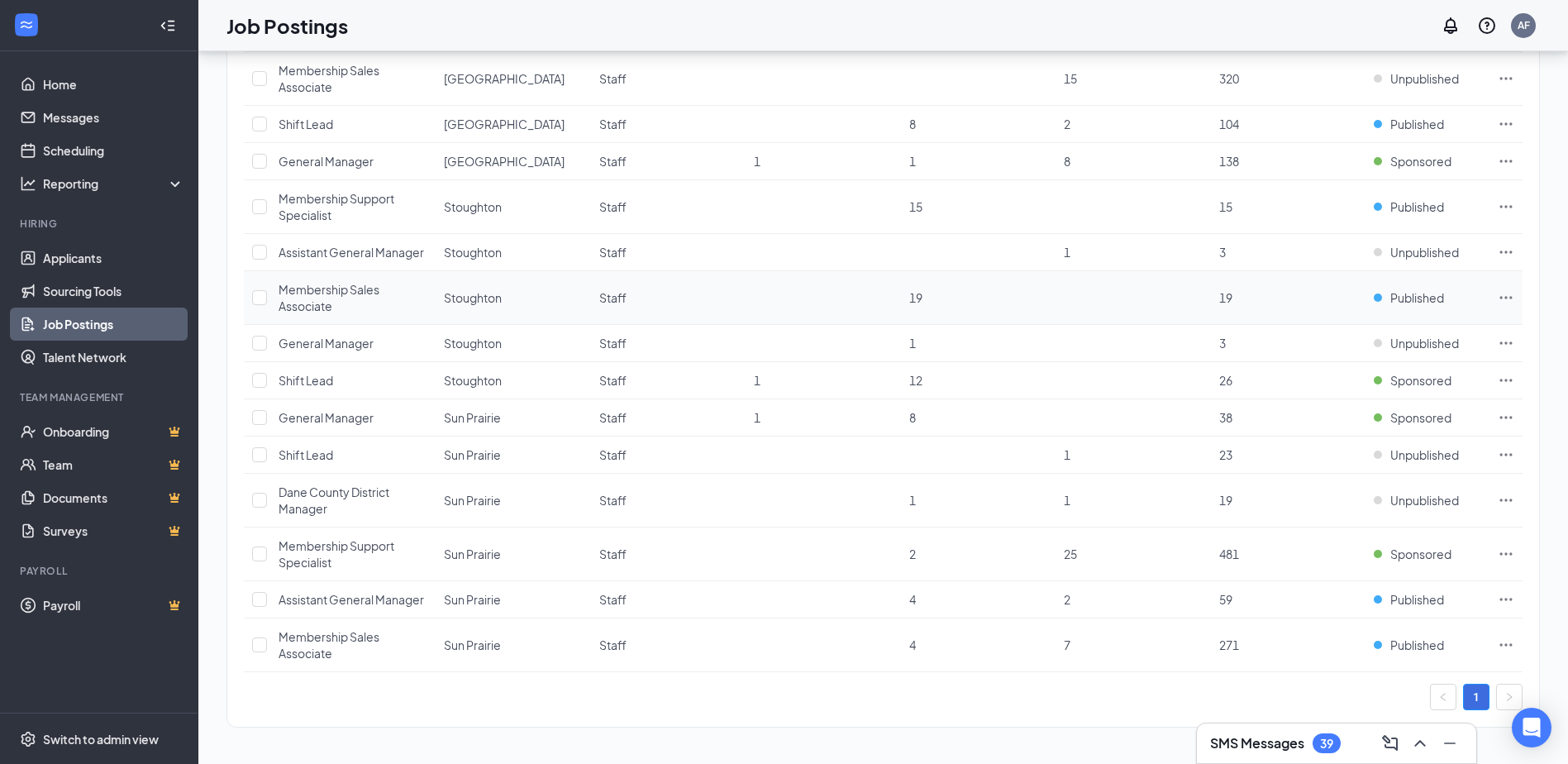
click at [1515, 296] on td at bounding box center [1506, 298] width 33 height 54
click at [1509, 295] on icon "Ellipses" at bounding box center [1506, 297] width 16 height 16
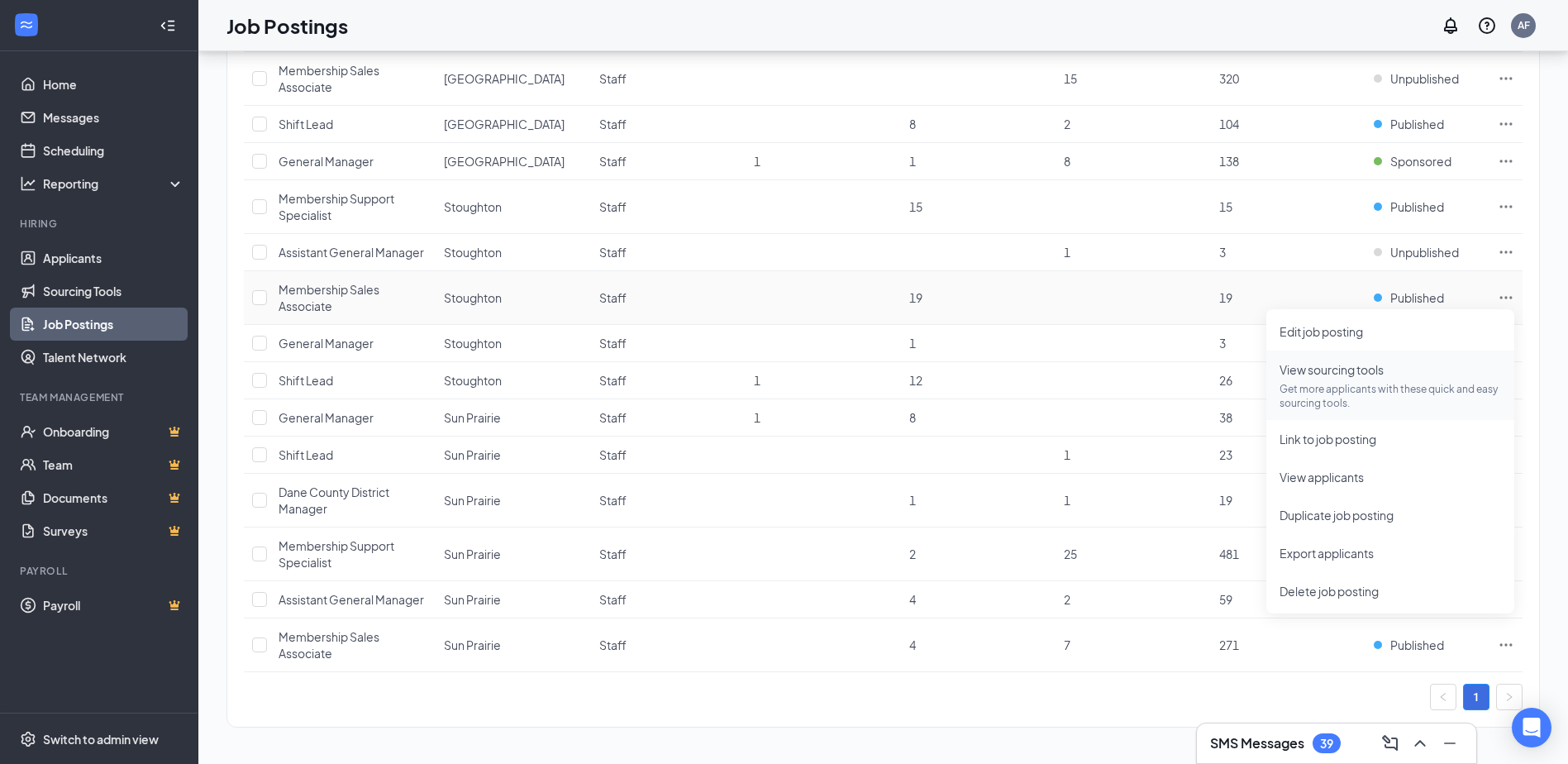
click at [1386, 392] on p "Get more applicants with these quick and easy sourcing tools." at bounding box center [1390, 396] width 222 height 28
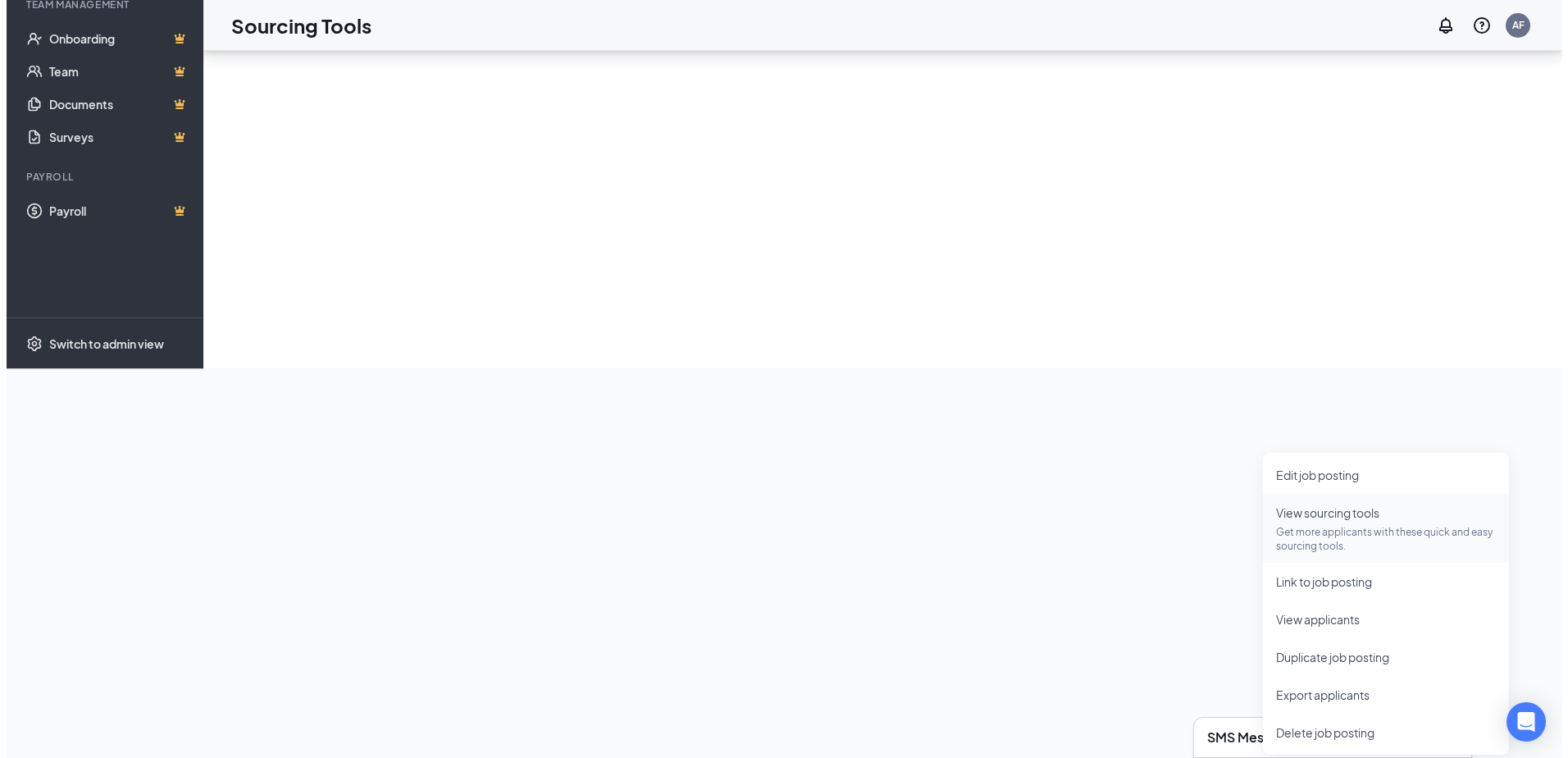
scroll to position [390, 0]
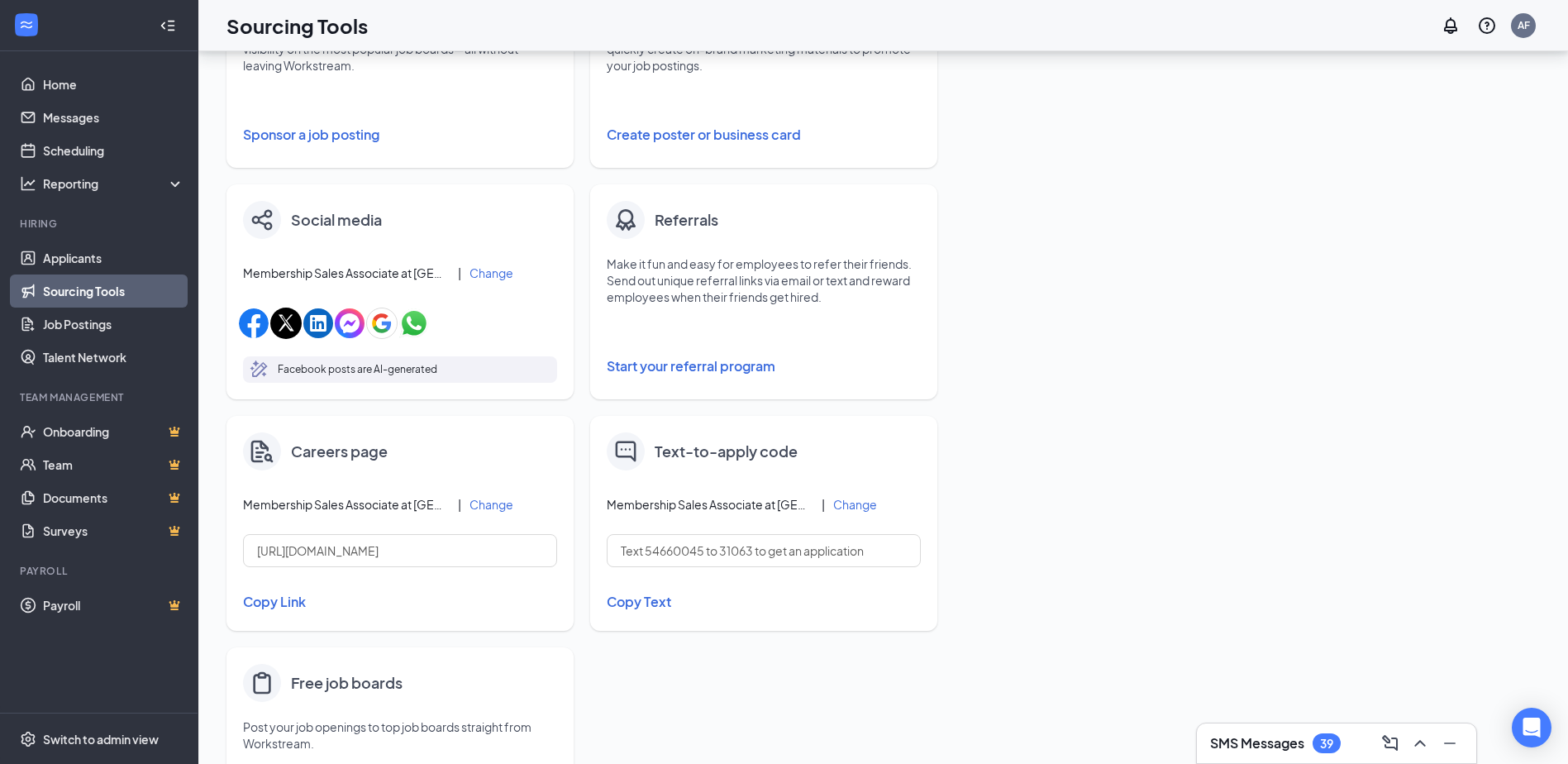
click at [341, 132] on button "Sponsor a job posting" at bounding box center [399, 134] width 314 height 33
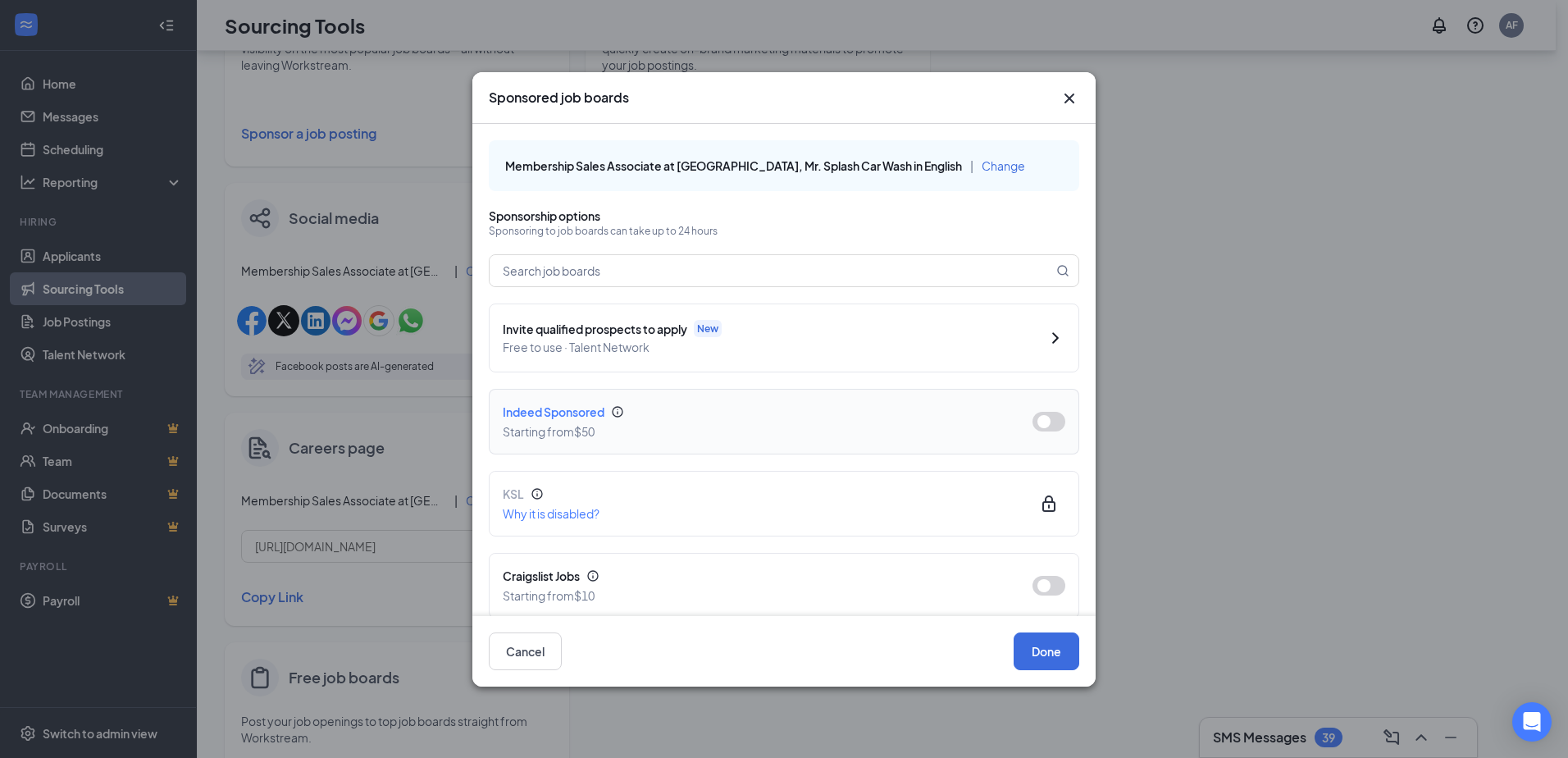
click at [1042, 420] on button "button" at bounding box center [1049, 421] width 33 height 20
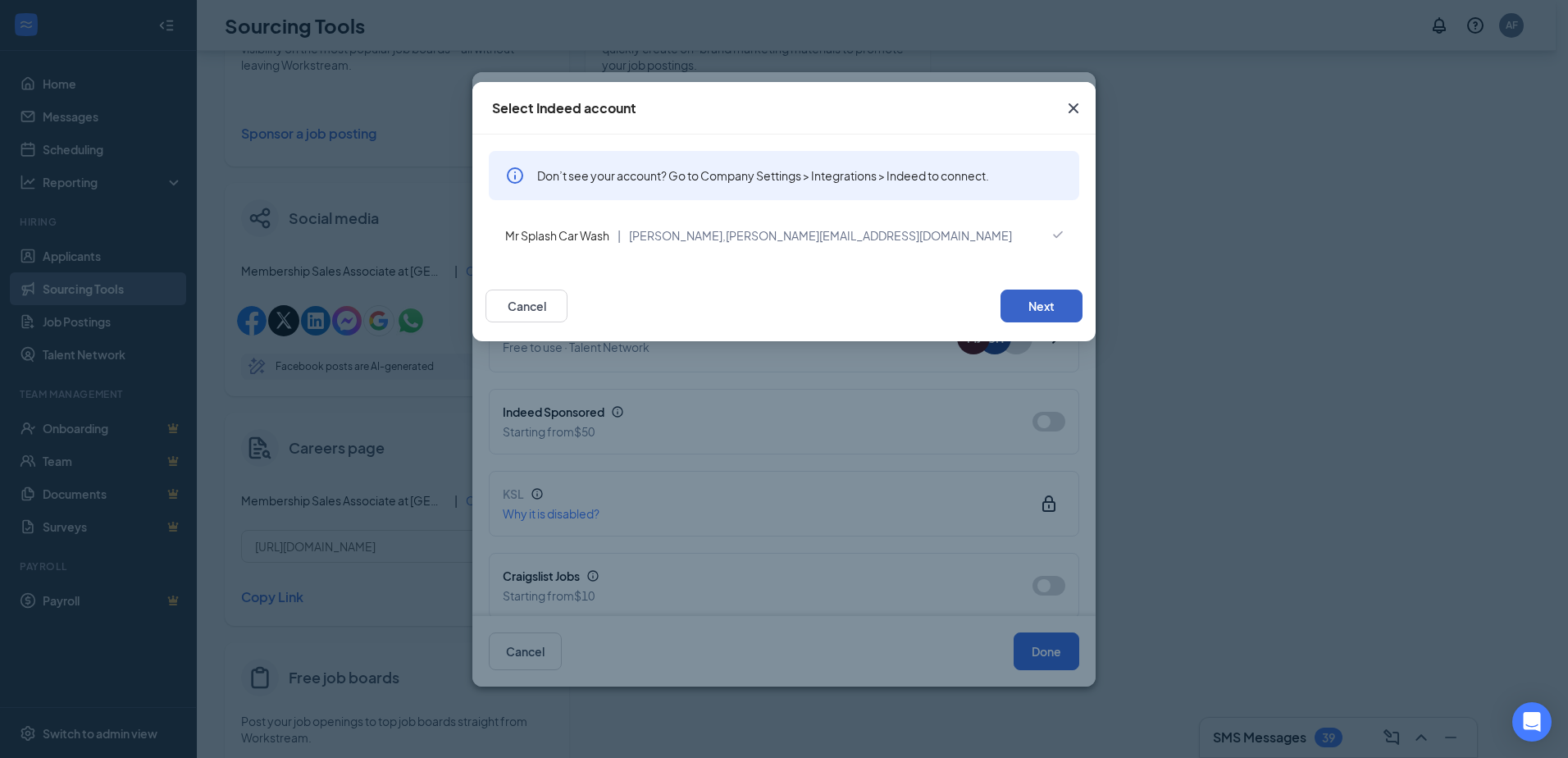
click at [1033, 310] on button "Next" at bounding box center [1041, 306] width 82 height 33
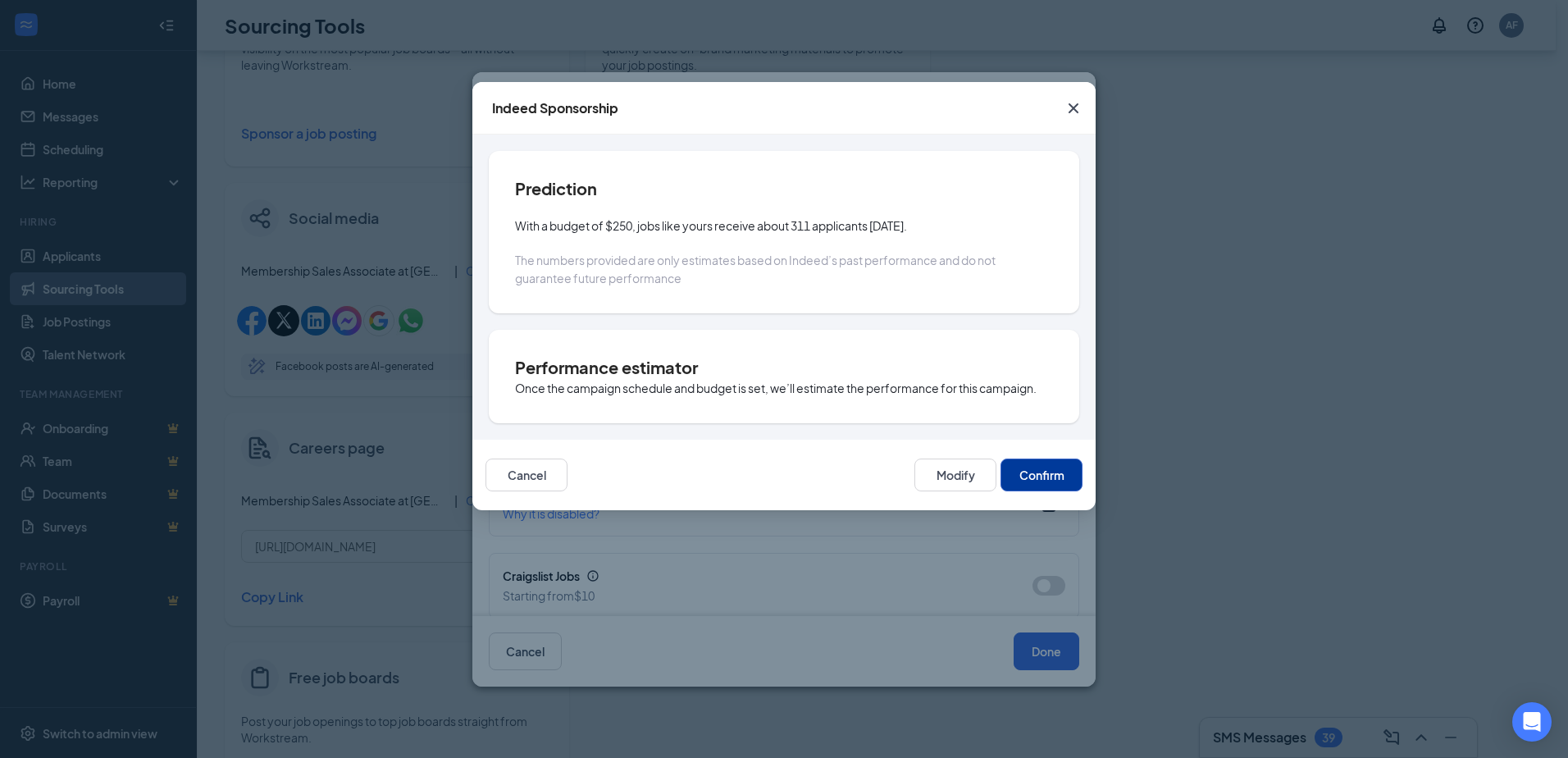
click at [1018, 482] on button "Confirm" at bounding box center [1041, 475] width 82 height 33
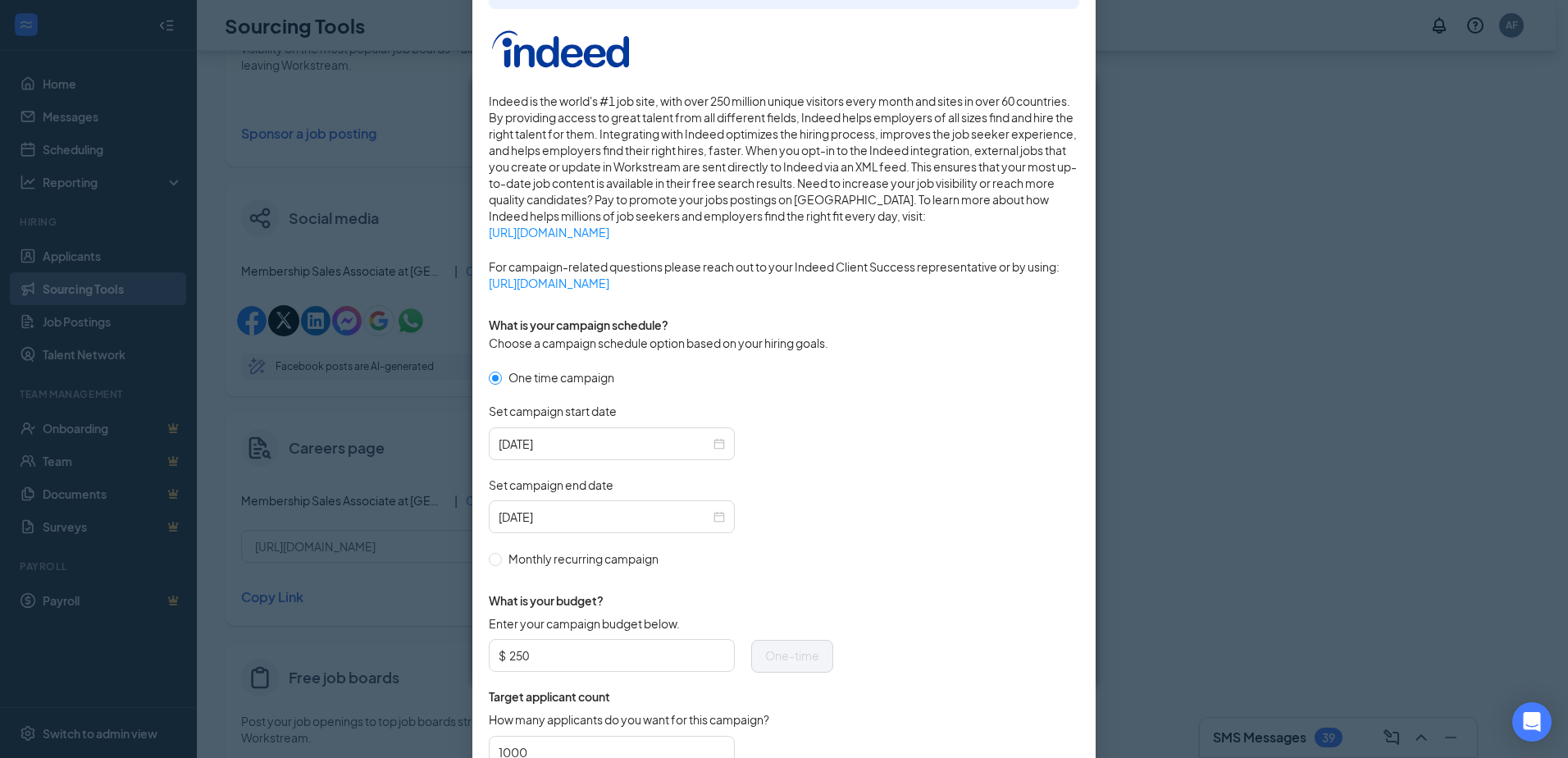
scroll to position [328, 0]
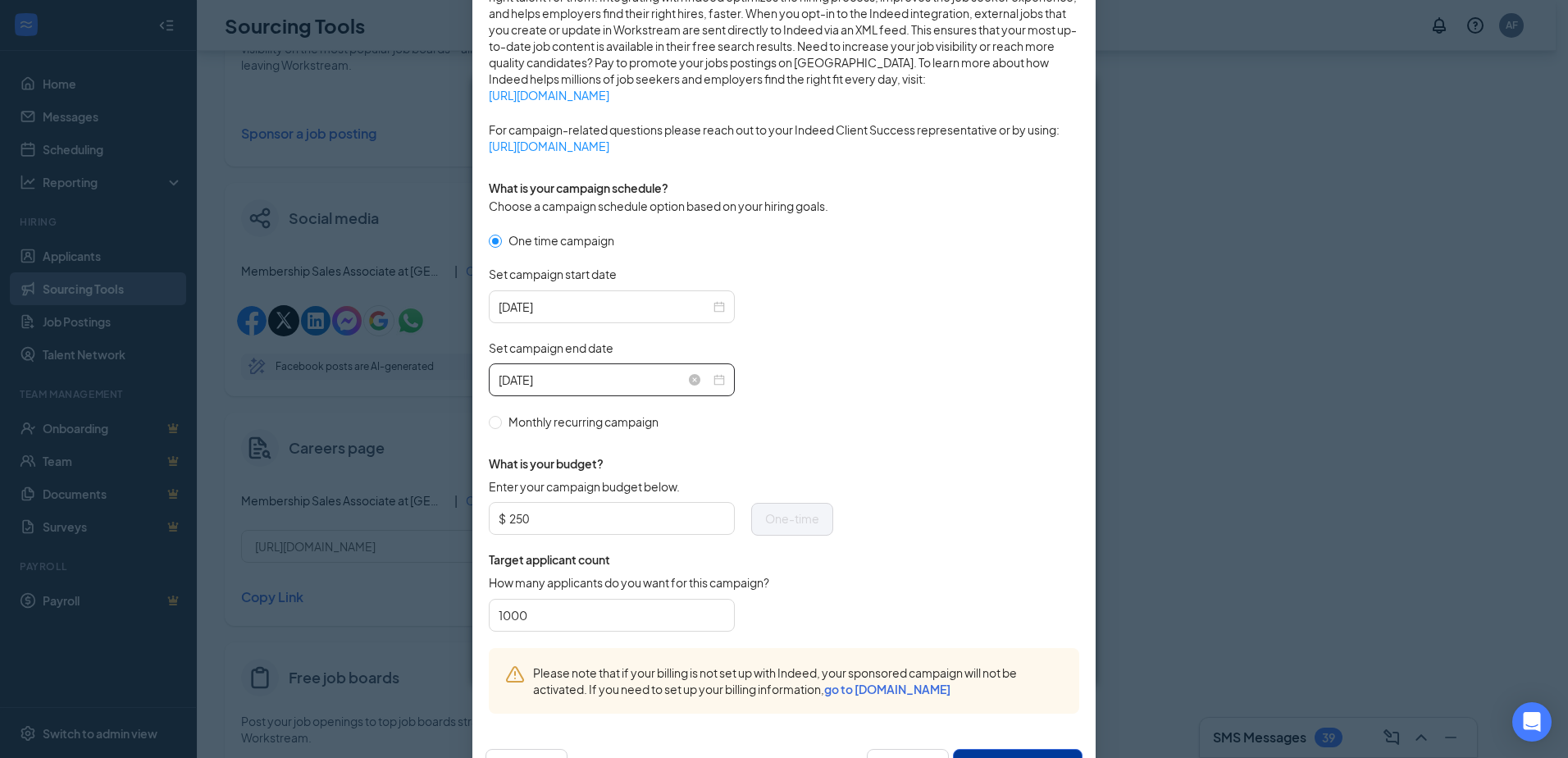
click at [534, 374] on input "[DATE]" at bounding box center [605, 379] width 211 height 18
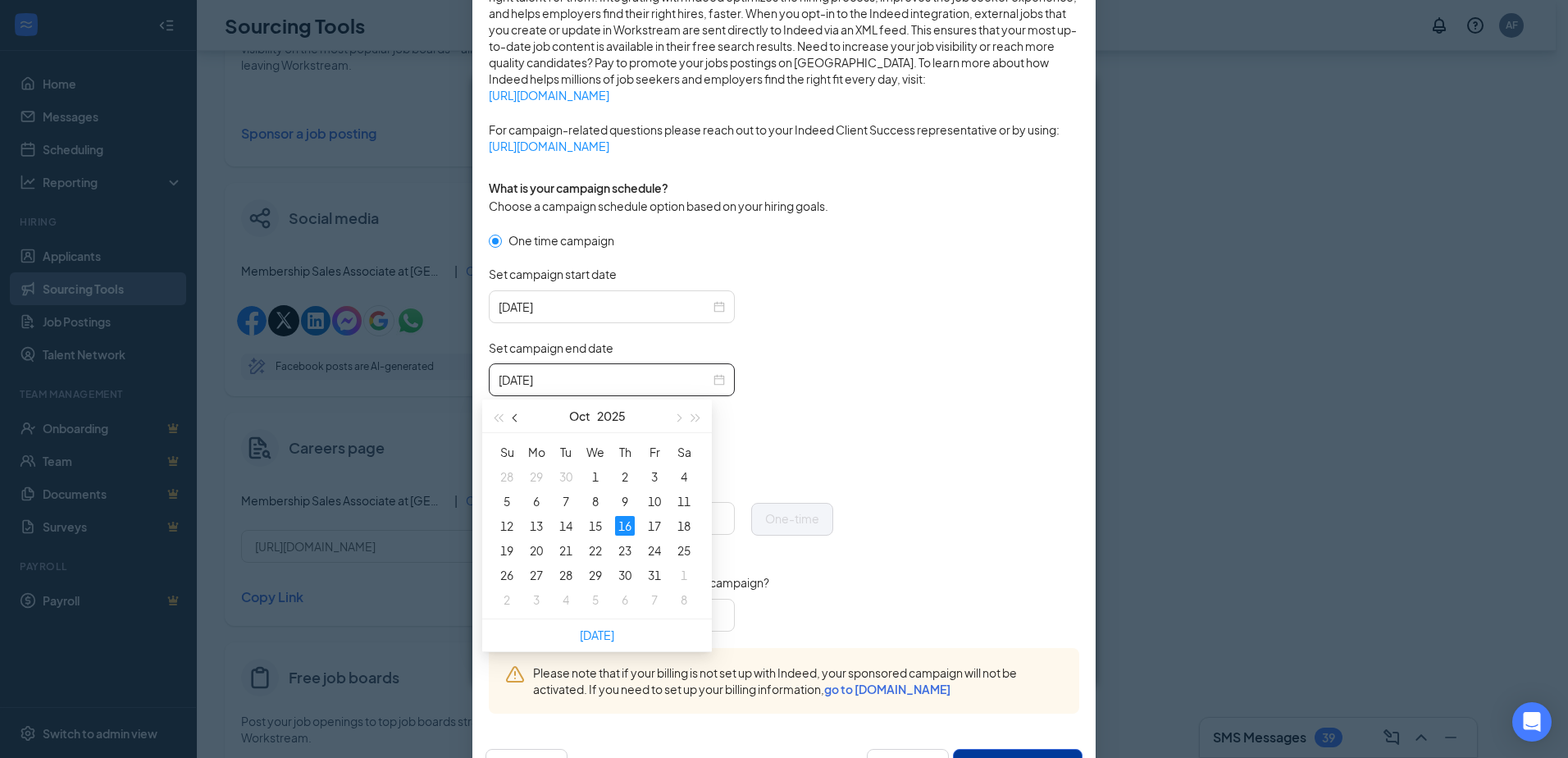
click at [516, 417] on span "button" at bounding box center [516, 418] width 9 height 9
type input "[DATE]"
click at [599, 550] on div "24" at bounding box center [595, 550] width 20 height 20
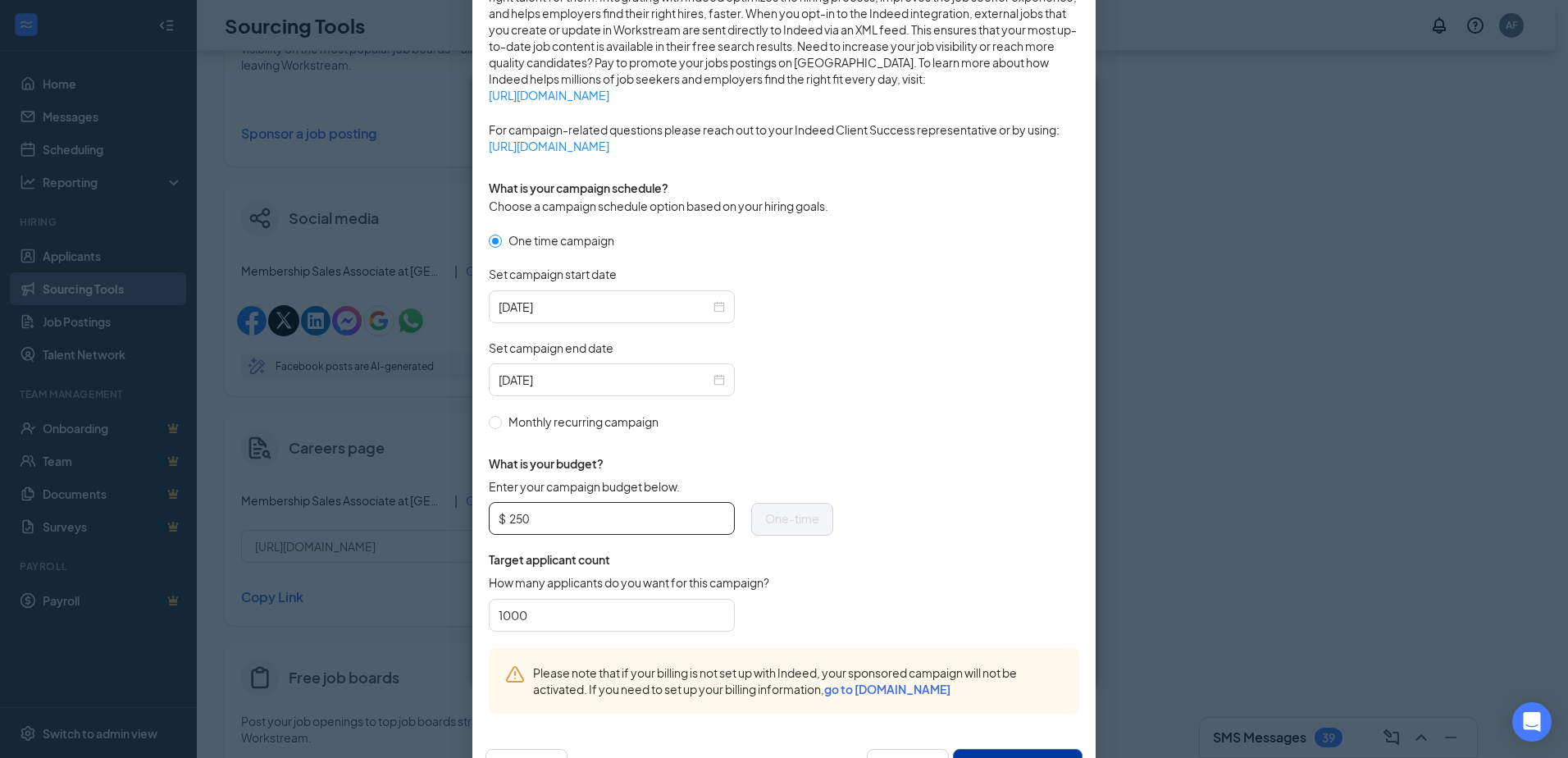
drag, startPoint x: 558, startPoint y: 519, endPoint x: 536, endPoint y: 520, distance: 22.0
click at [536, 520] on input "250" at bounding box center [617, 518] width 216 height 25
drag, startPoint x: 577, startPoint y: 619, endPoint x: 480, endPoint y: 617, distance: 97.0
click at [480, 617] on div "Sponsoring under account: Mr [PERSON_NAME] Car Wash | [PERSON_NAME], [PERSON_NA…" at bounding box center [783, 268] width 623 height 923
type input "1"
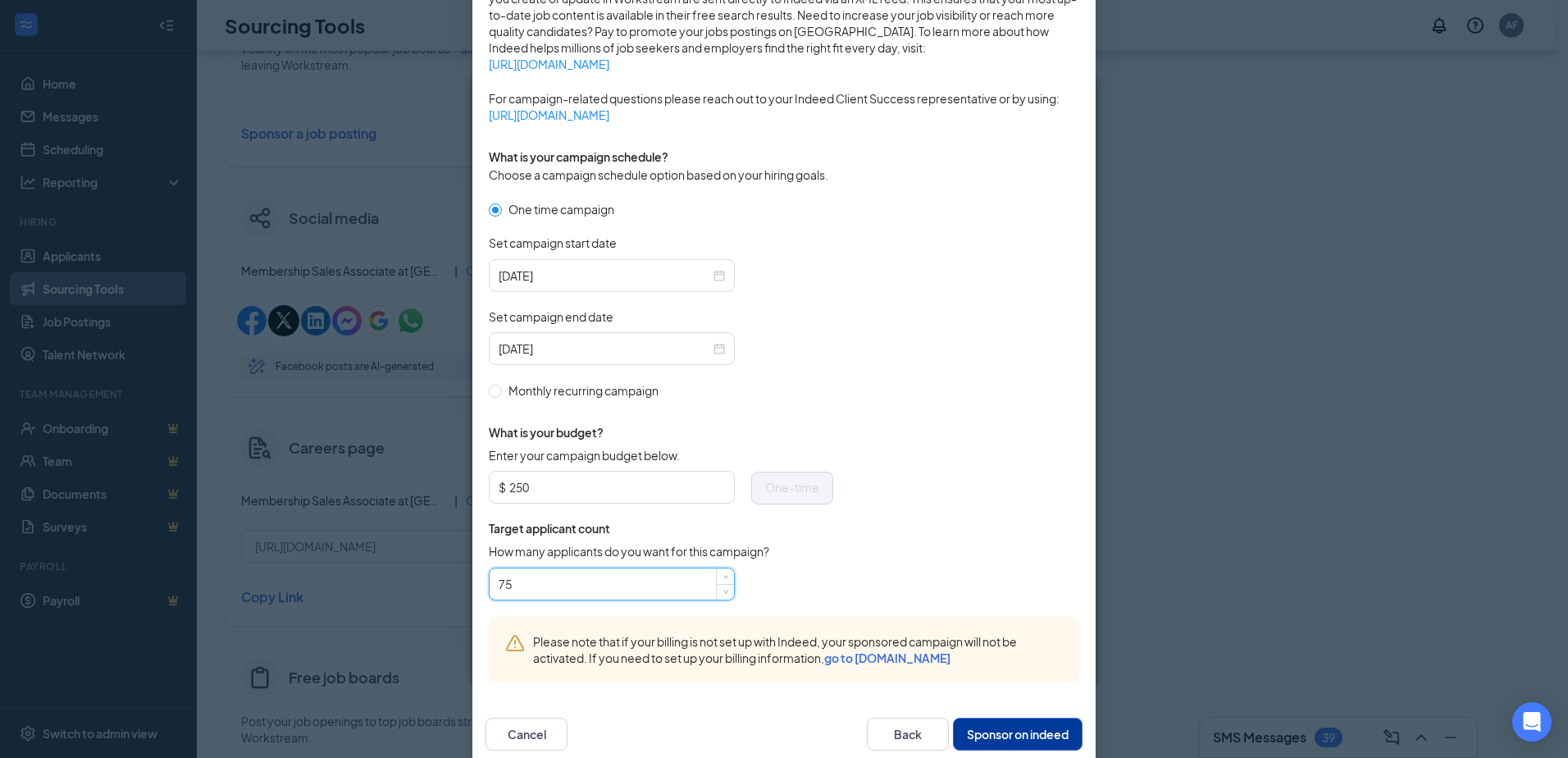
scroll to position [391, 0]
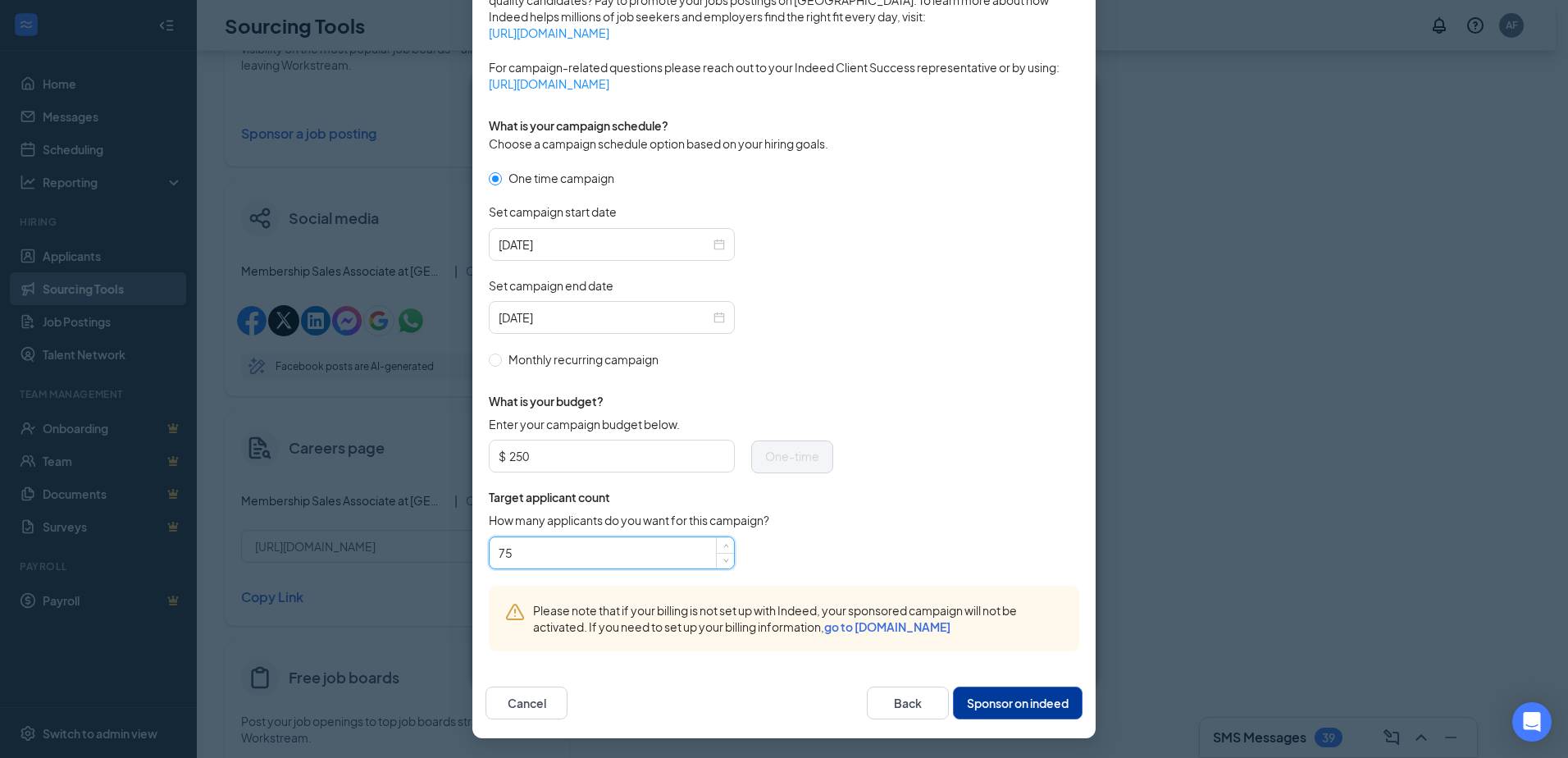
type input "75"
click at [1033, 699] on button "Sponsor on indeed" at bounding box center [1017, 702] width 130 height 33
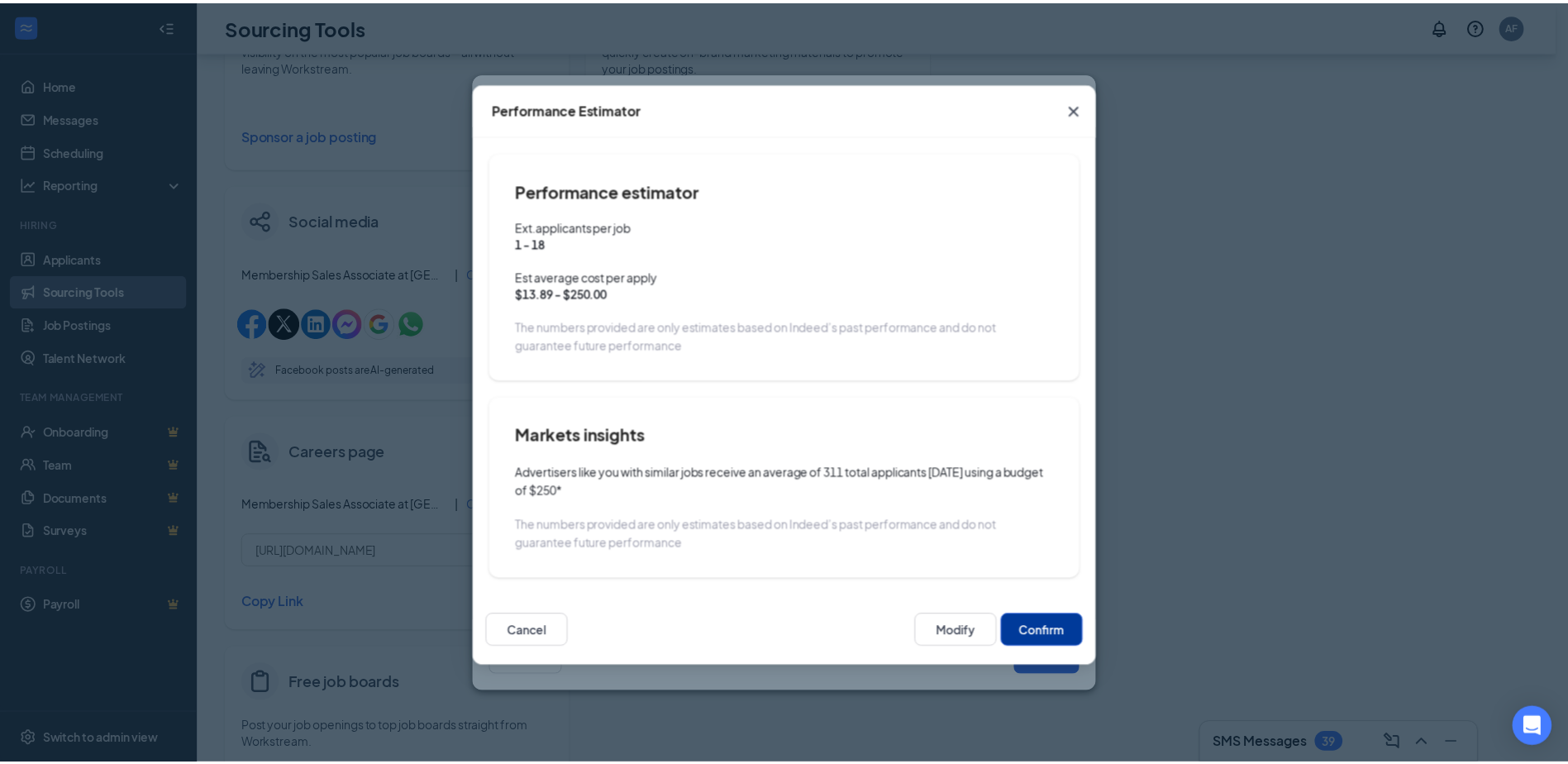
scroll to position [310, 0]
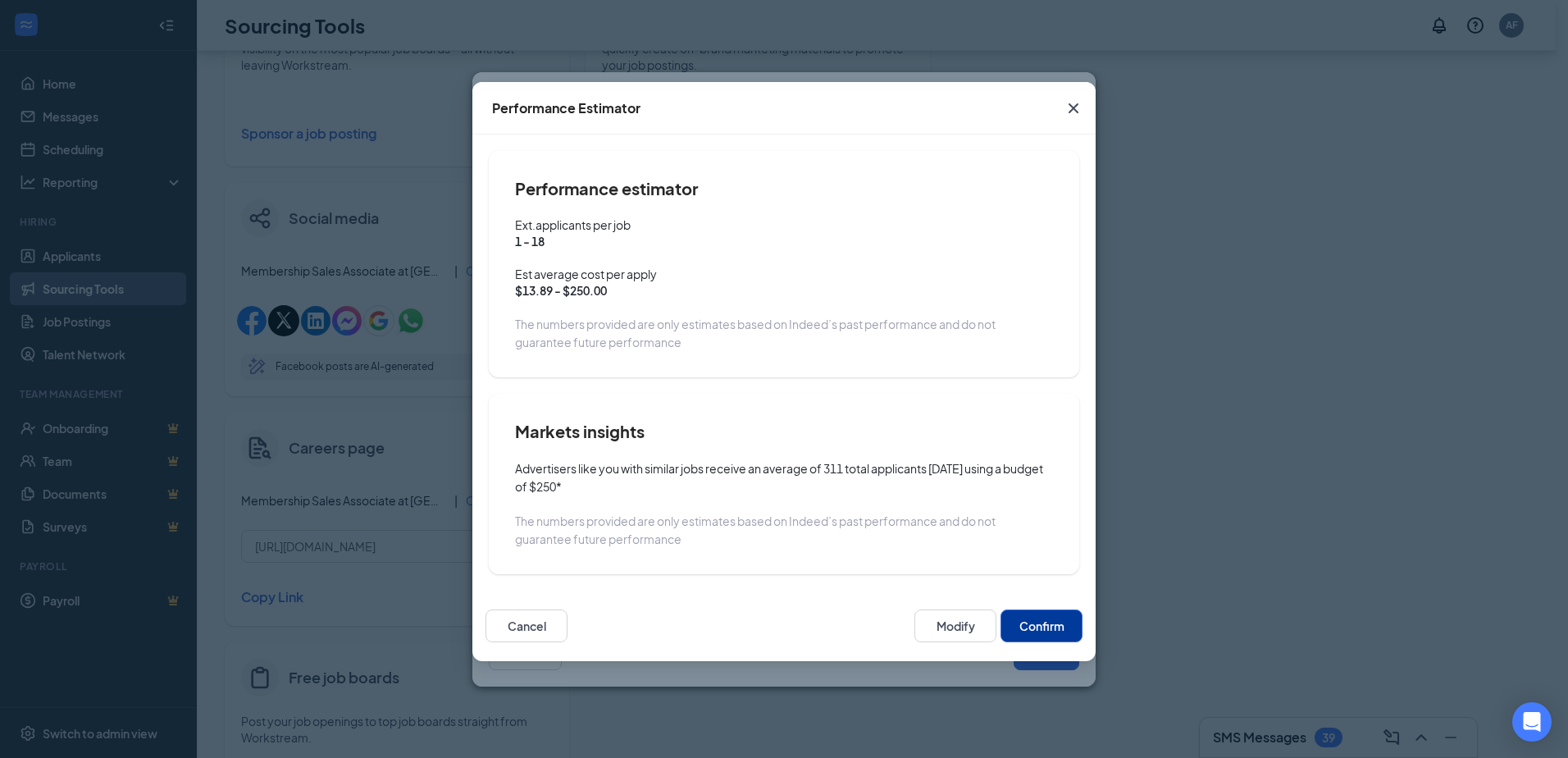
click at [1066, 602] on div "Cancel Modify Confirm" at bounding box center [783, 625] width 623 height 70
click at [1062, 612] on button "Confirm" at bounding box center [1041, 626] width 82 height 33
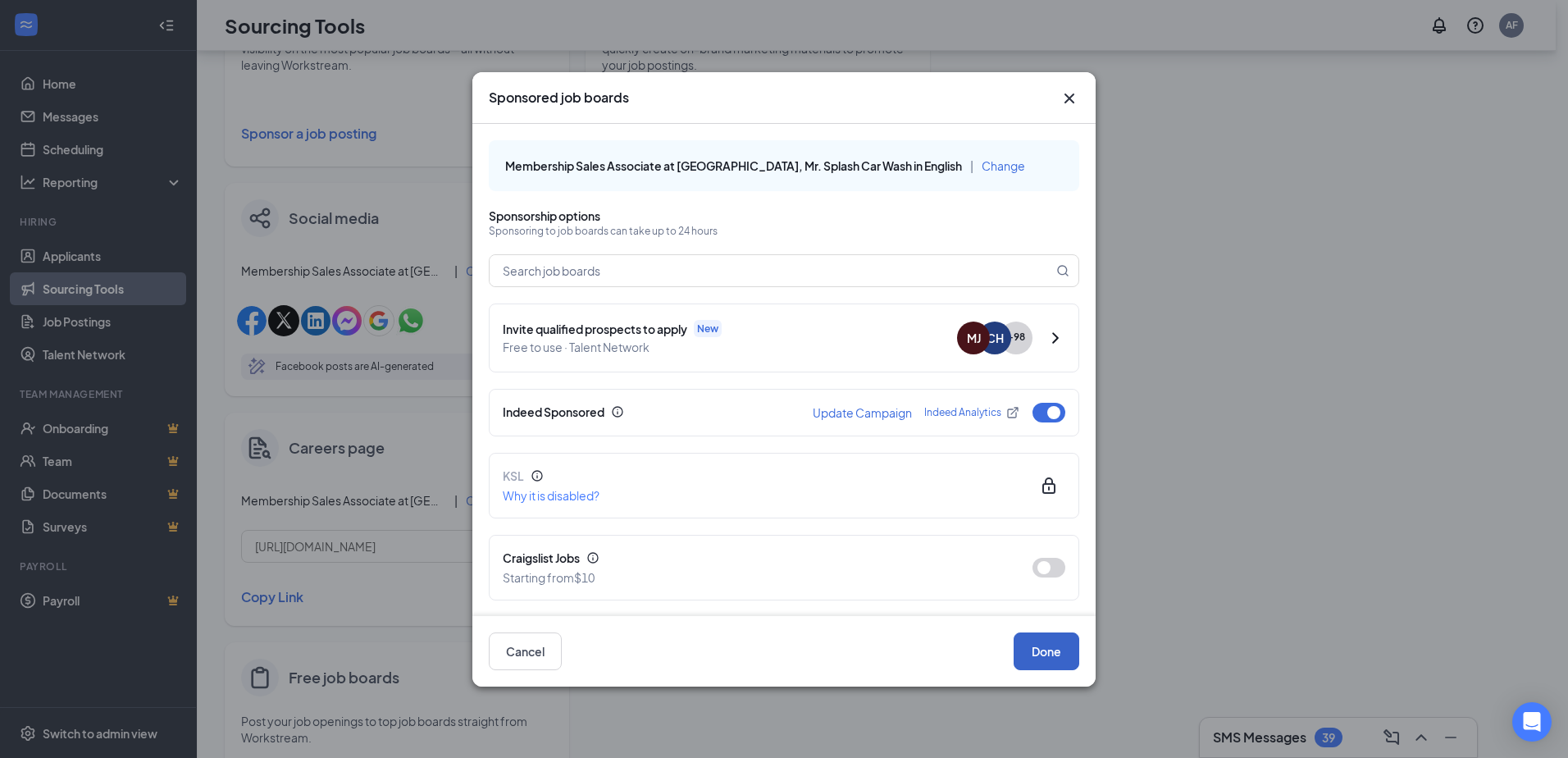
click at [1046, 657] on button "Done" at bounding box center [1046, 651] width 65 height 37
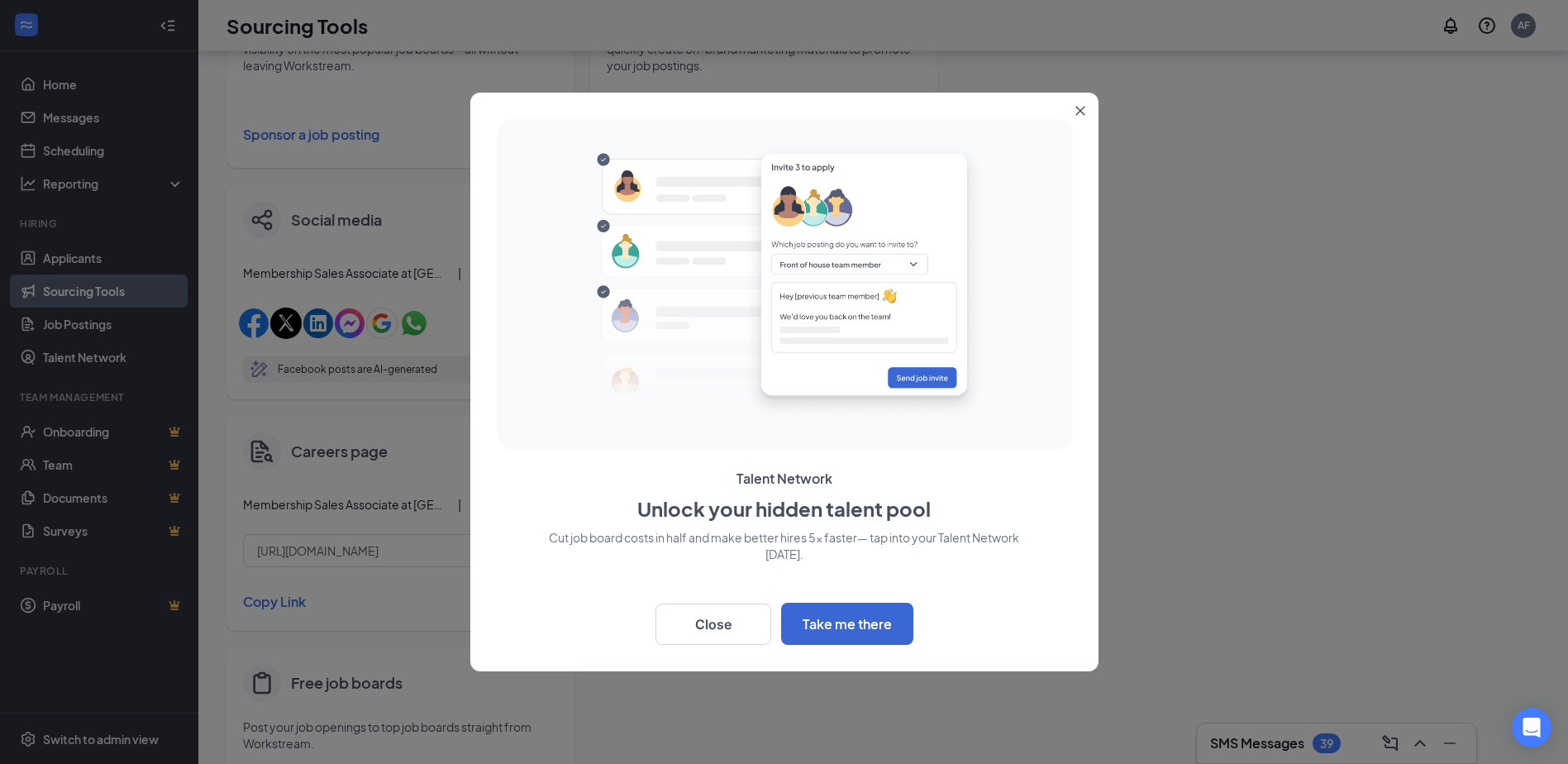
click at [1080, 111] on icon "Close" at bounding box center [1080, 110] width 9 height 9
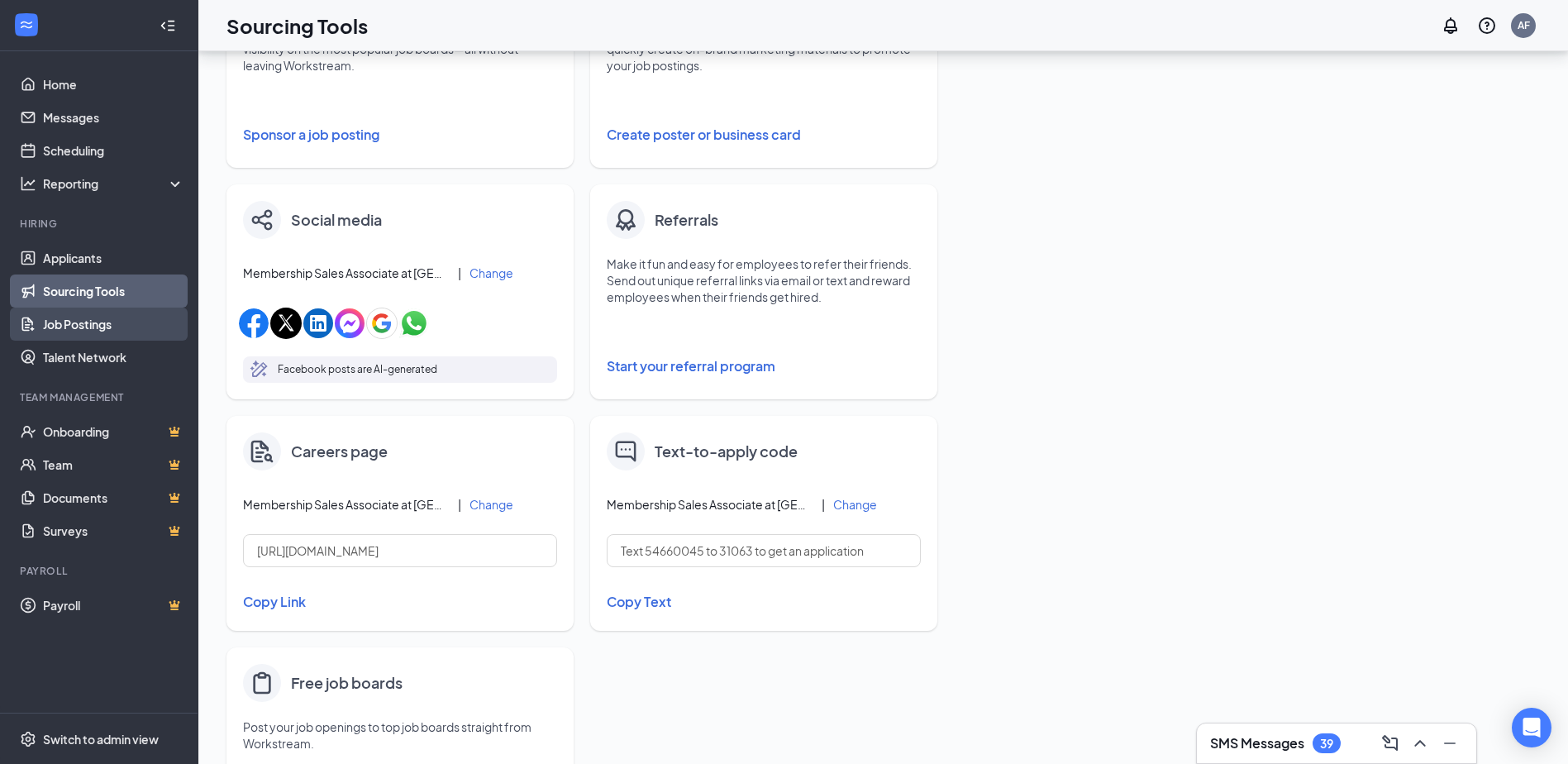
click at [68, 332] on link "Job Postings" at bounding box center [113, 324] width 141 height 33
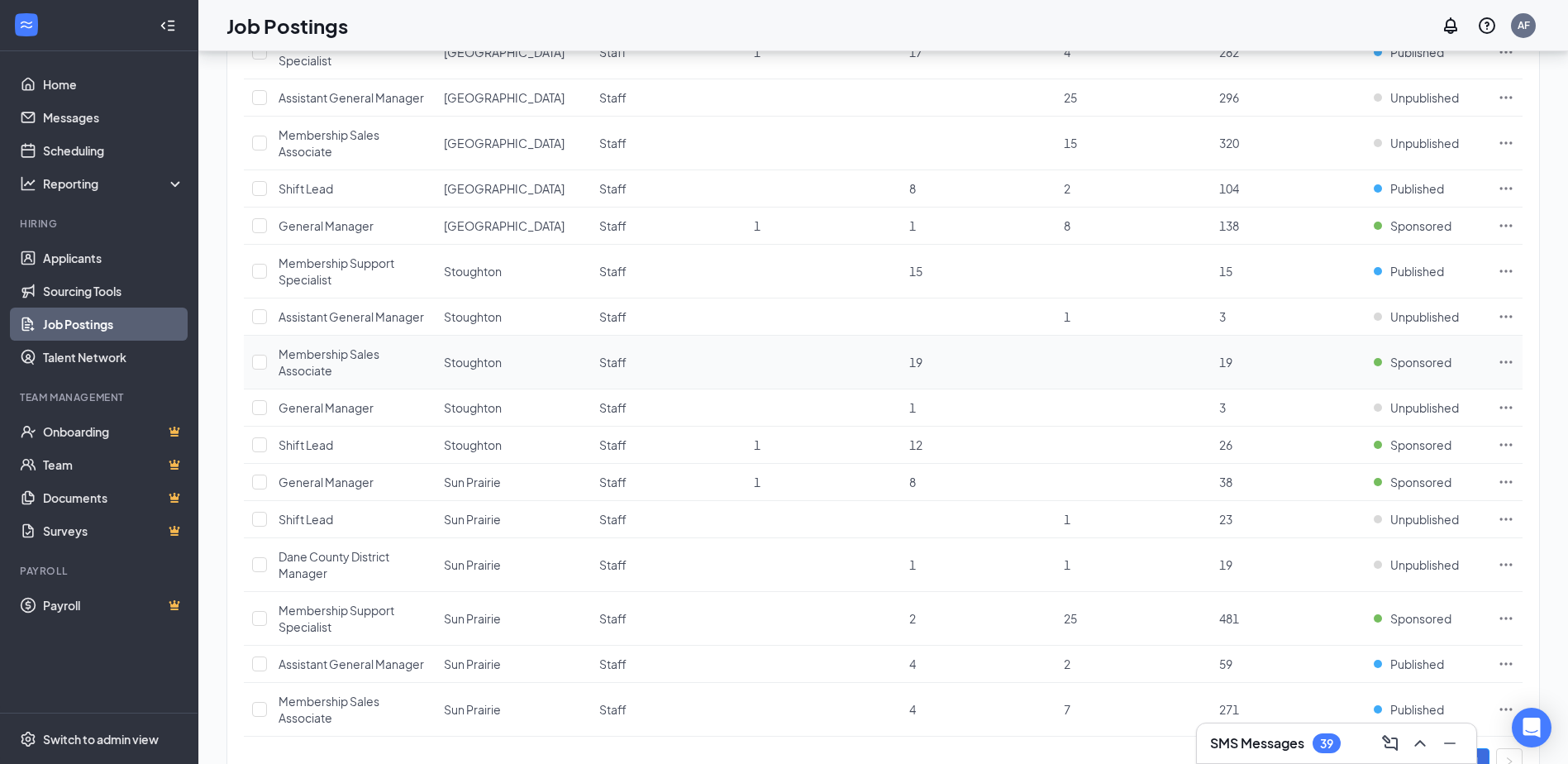
scroll to position [540, 0]
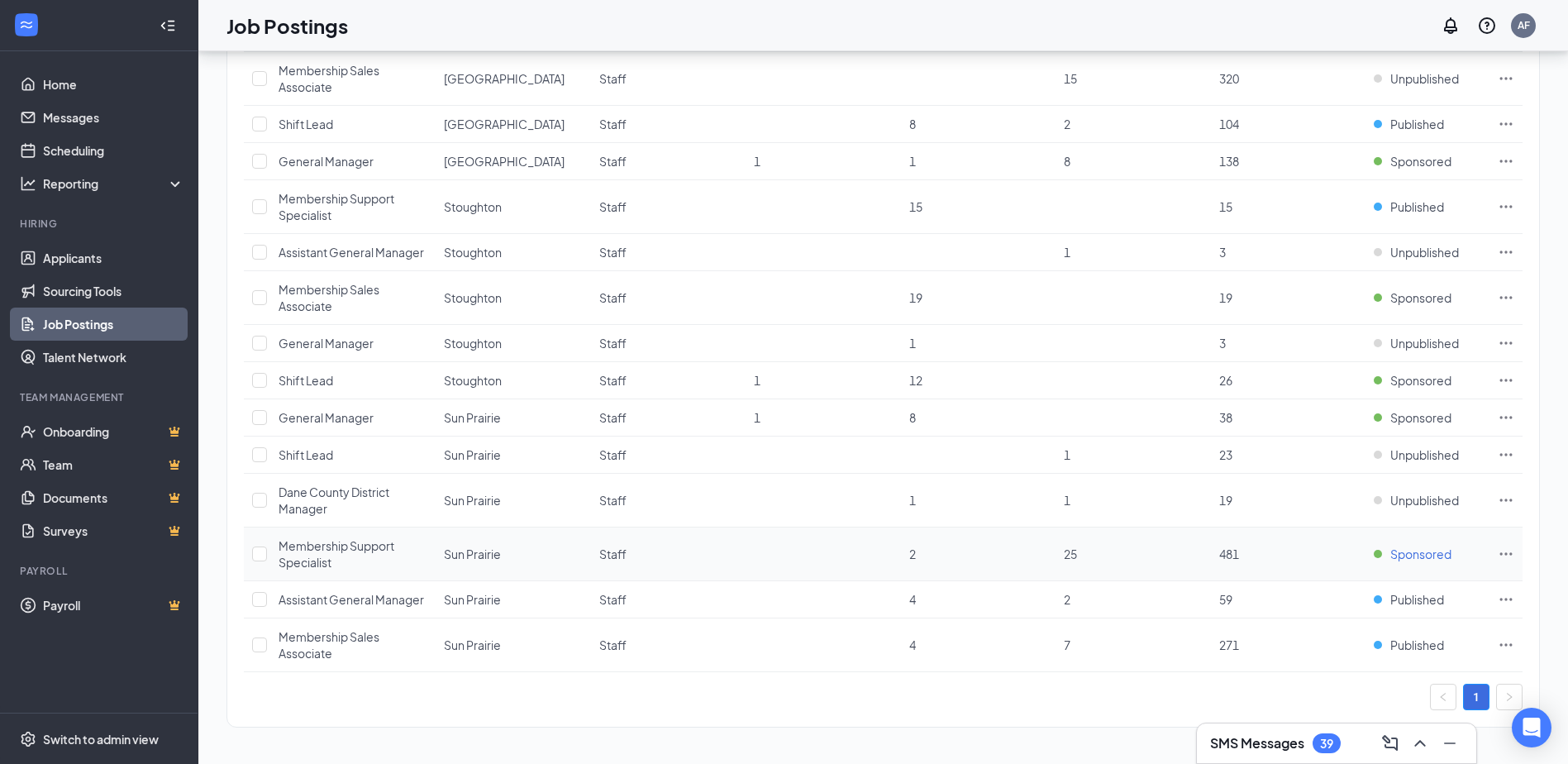
click at [1436, 556] on span "Sponsored" at bounding box center [1420, 553] width 61 height 16
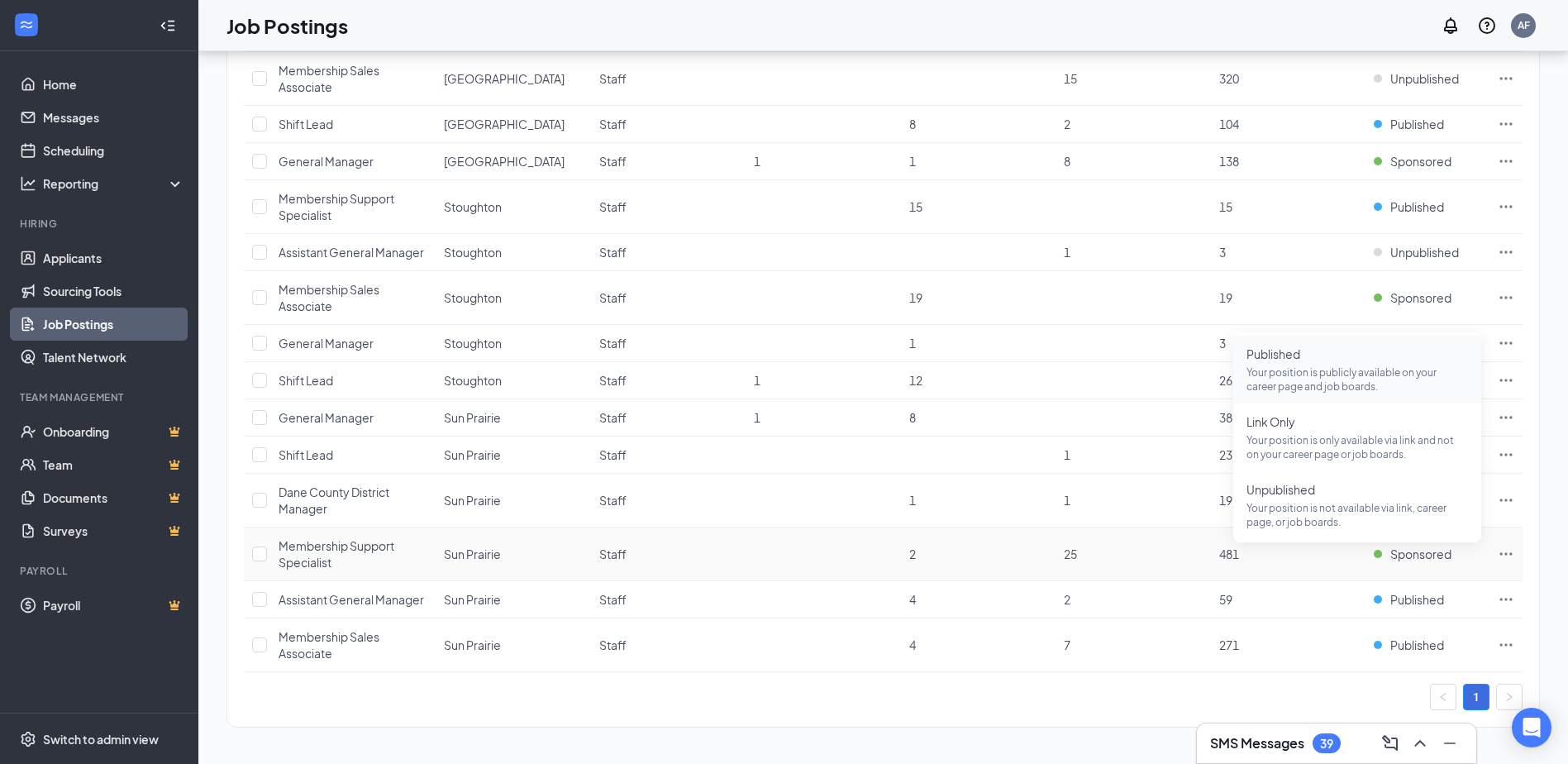
click at [1305, 362] on span "Published Your position is publicly available on your career page and job board…" at bounding box center [1357, 369] width 222 height 48
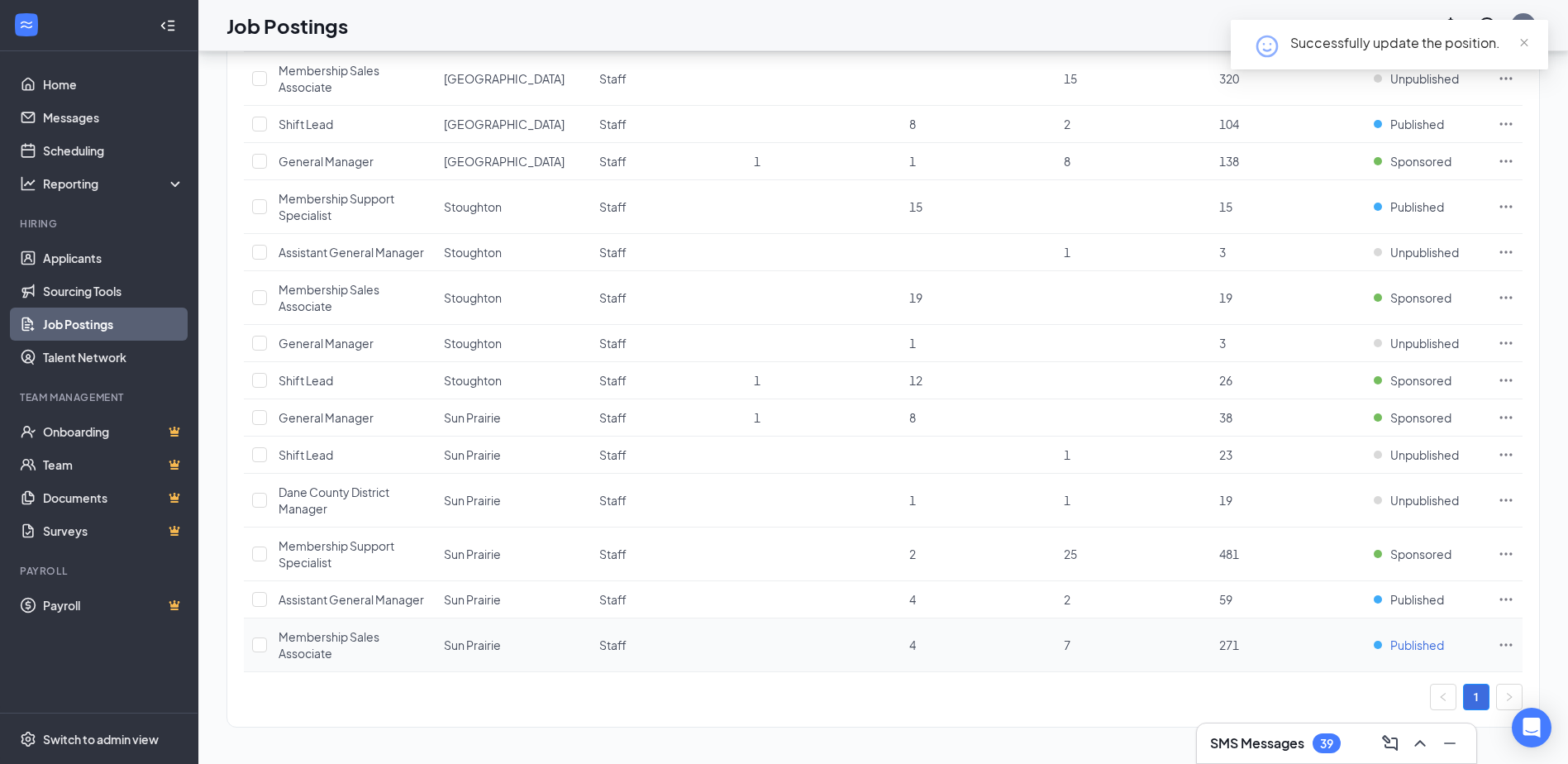
click at [1414, 644] on span "Published" at bounding box center [1417, 644] width 54 height 16
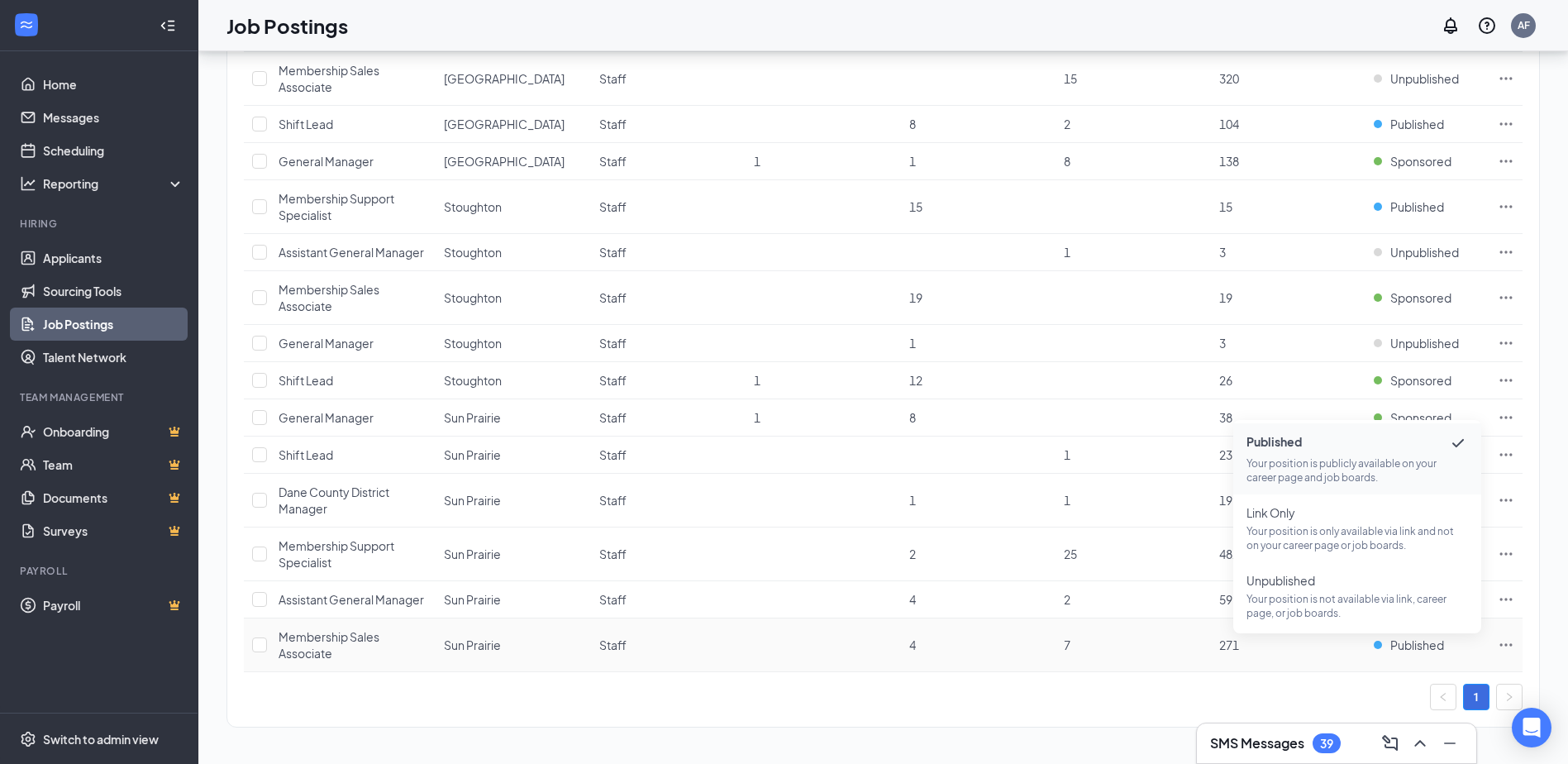
click at [1372, 450] on span "Published" at bounding box center [1357, 443] width 222 height 20
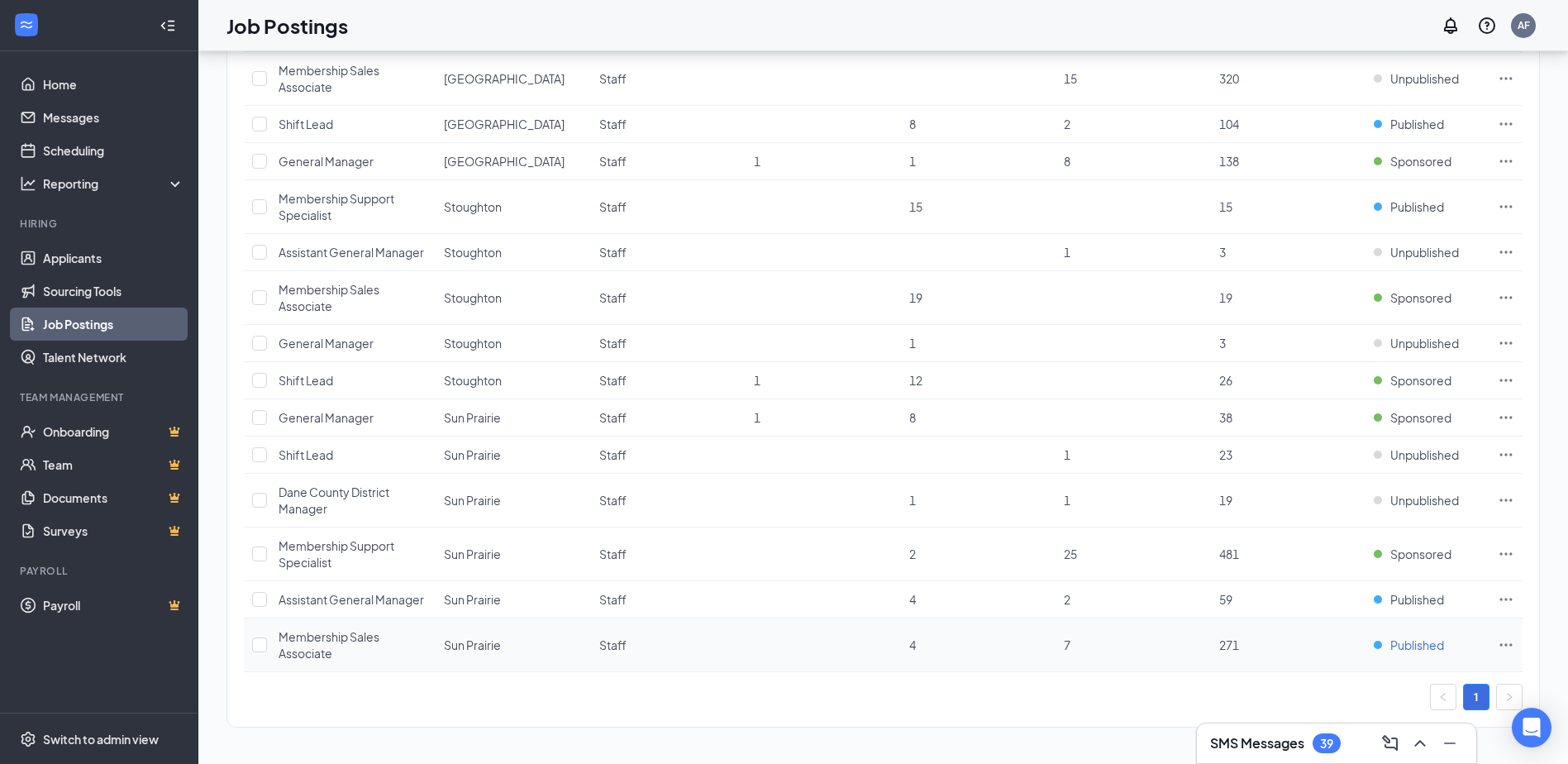
click at [1422, 646] on span "Published" at bounding box center [1417, 644] width 54 height 16
click at [1513, 644] on icon "Ellipses" at bounding box center [1506, 644] width 16 height 16
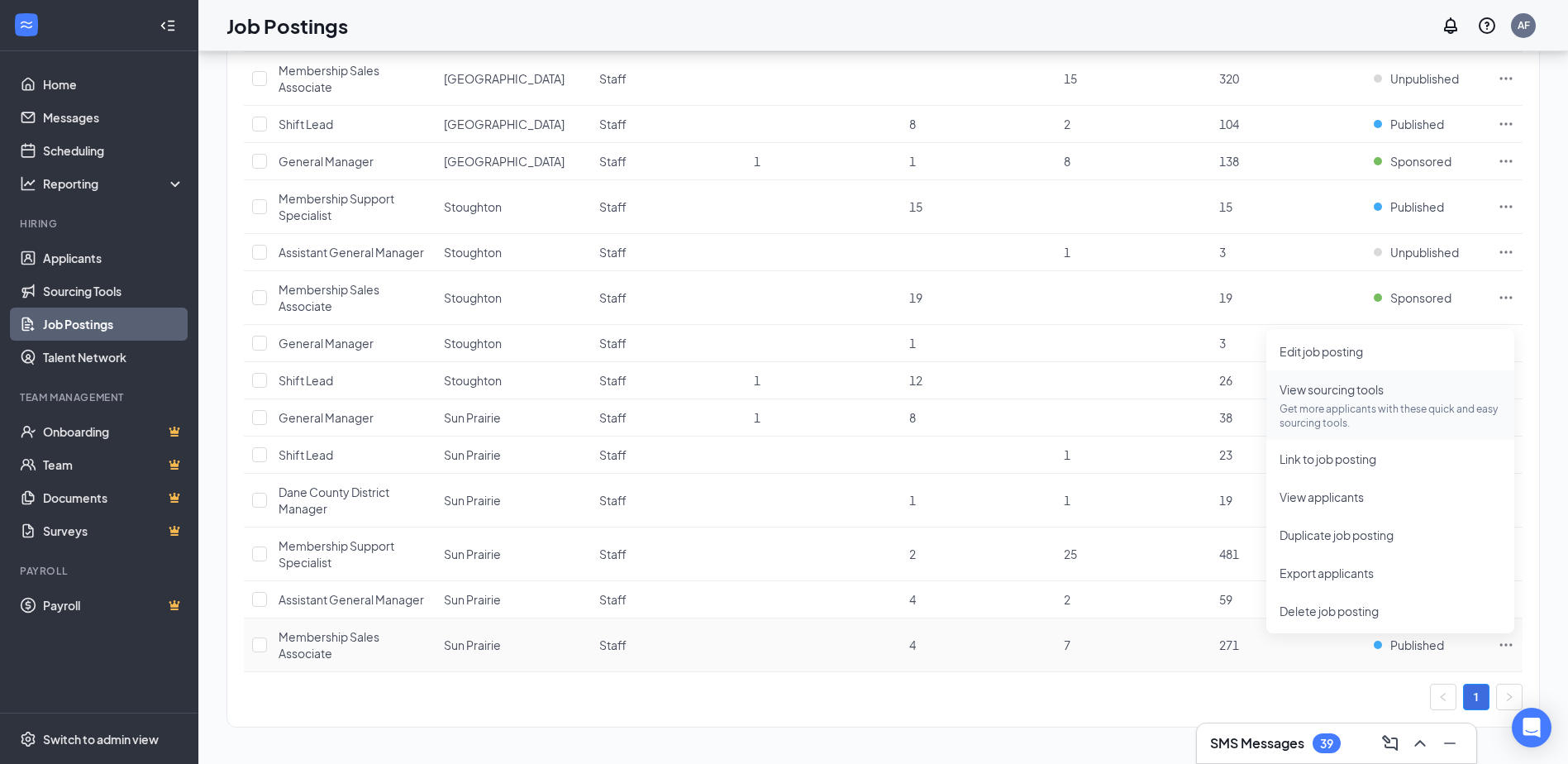
click at [1383, 411] on p "Get more applicants with these quick and easy sourcing tools." at bounding box center [1390, 415] width 222 height 28
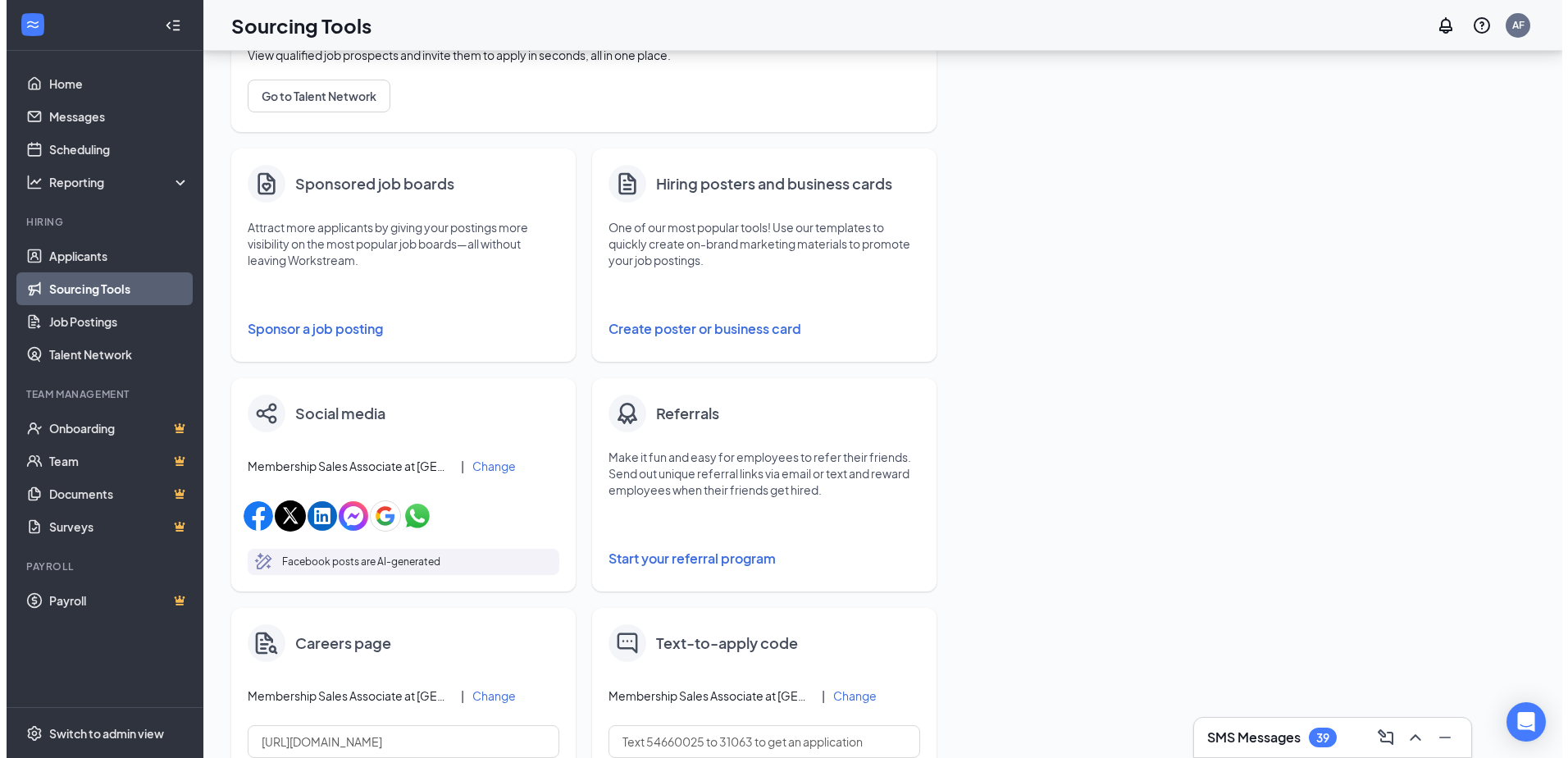
scroll to position [82, 0]
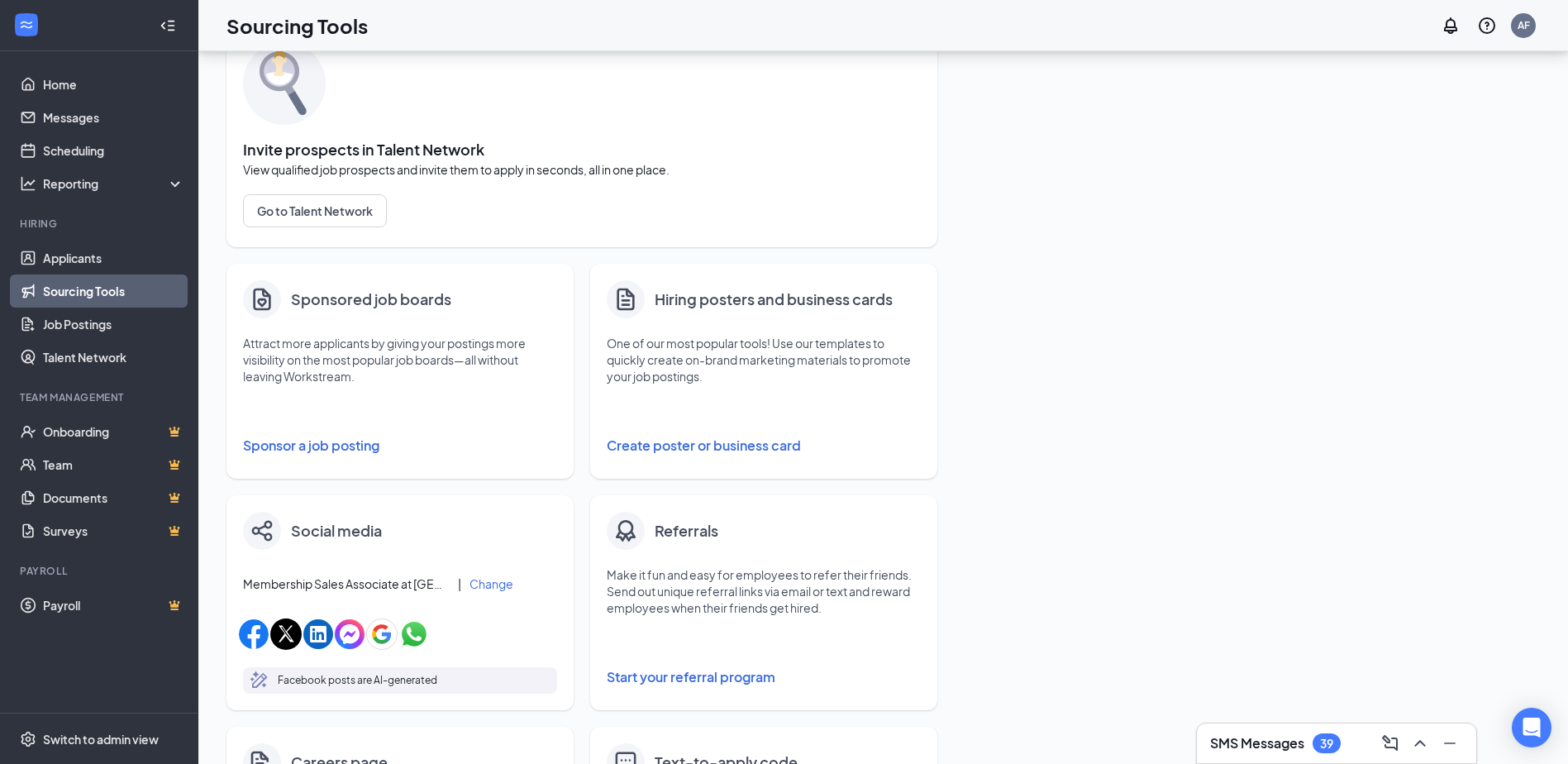
click at [340, 440] on button "Sponsor a job posting" at bounding box center [399, 446] width 314 height 33
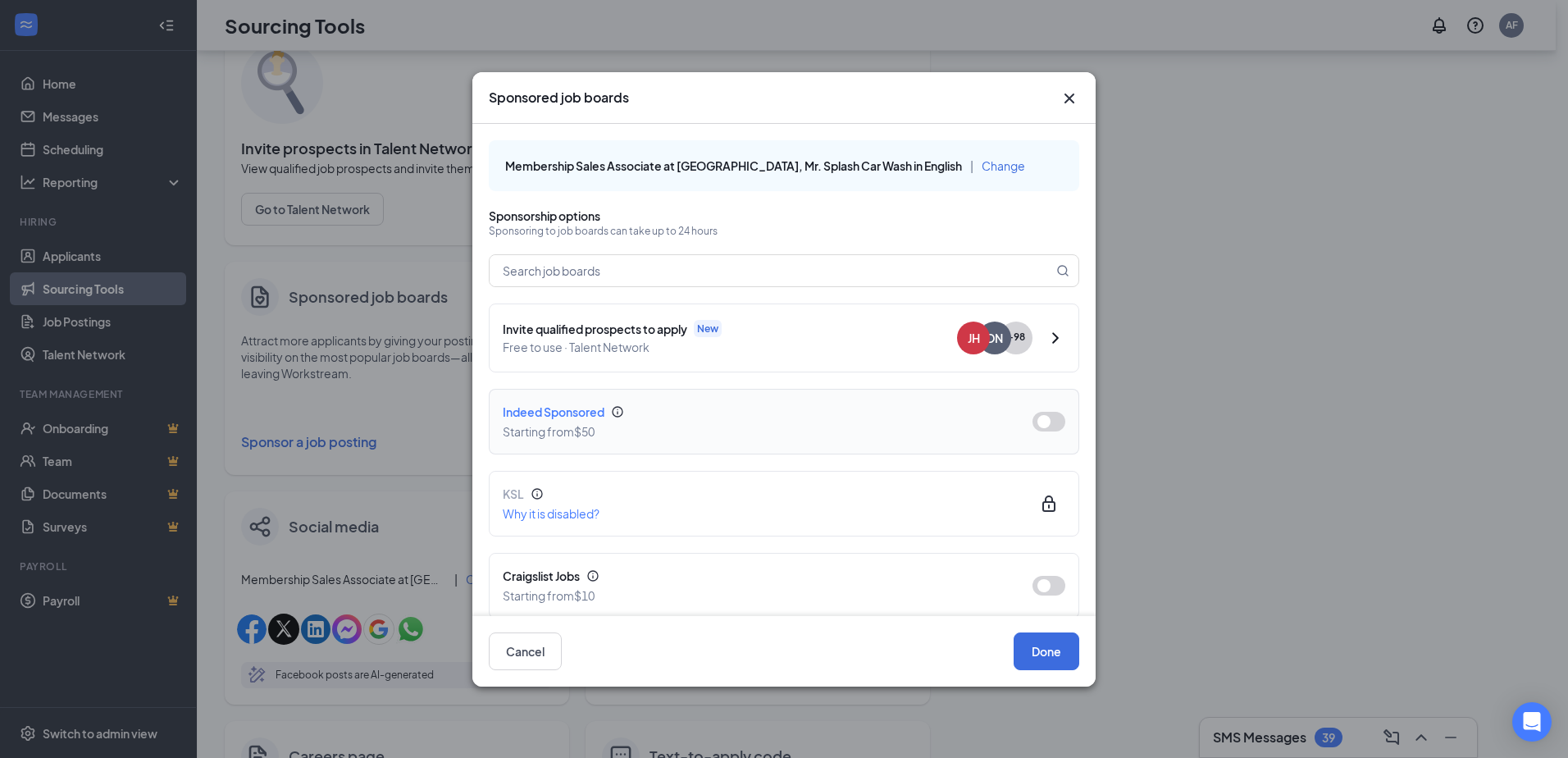
click at [1041, 418] on button "button" at bounding box center [1049, 421] width 33 height 20
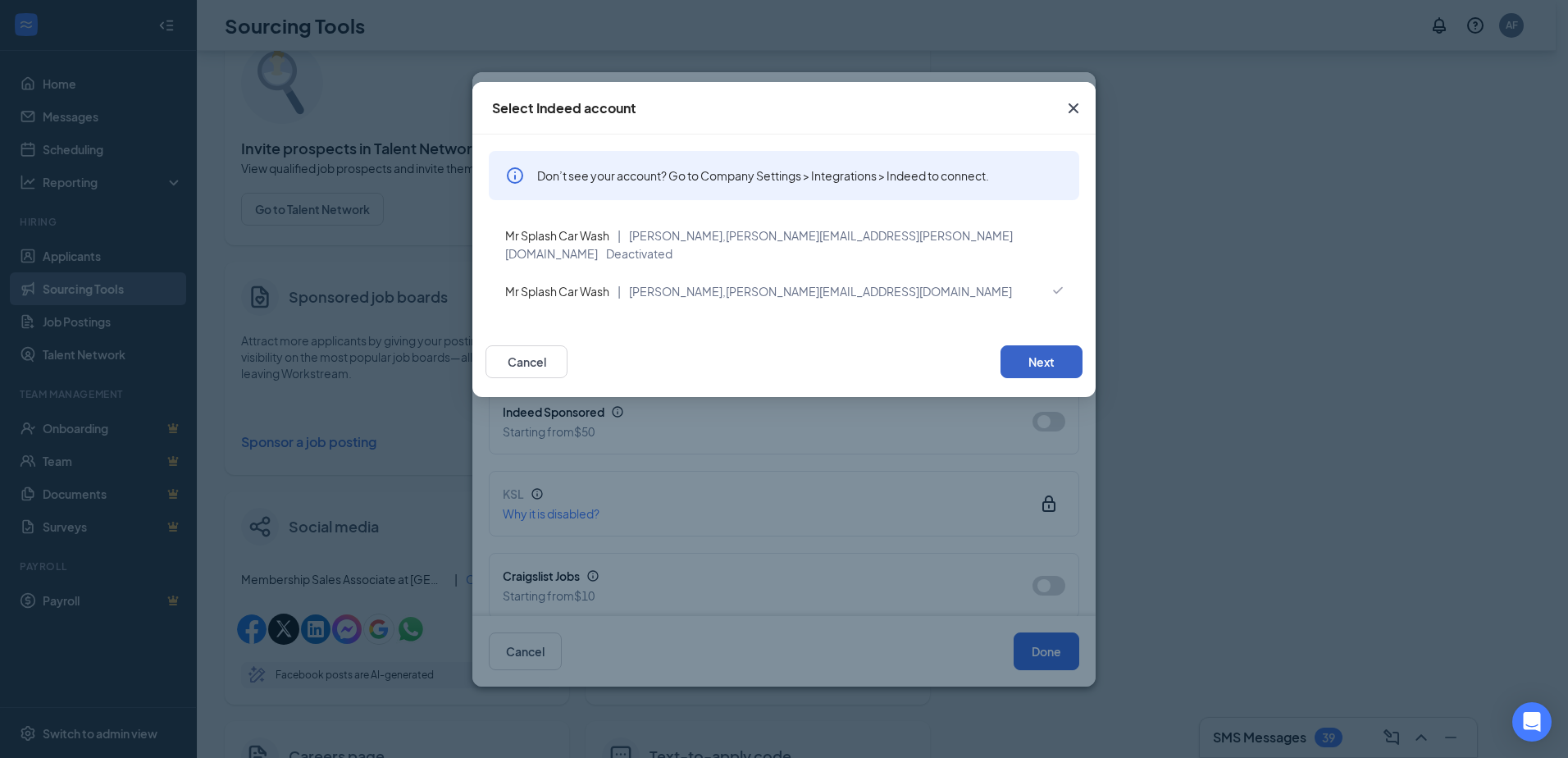
click at [1042, 352] on button "Next" at bounding box center [1041, 362] width 82 height 33
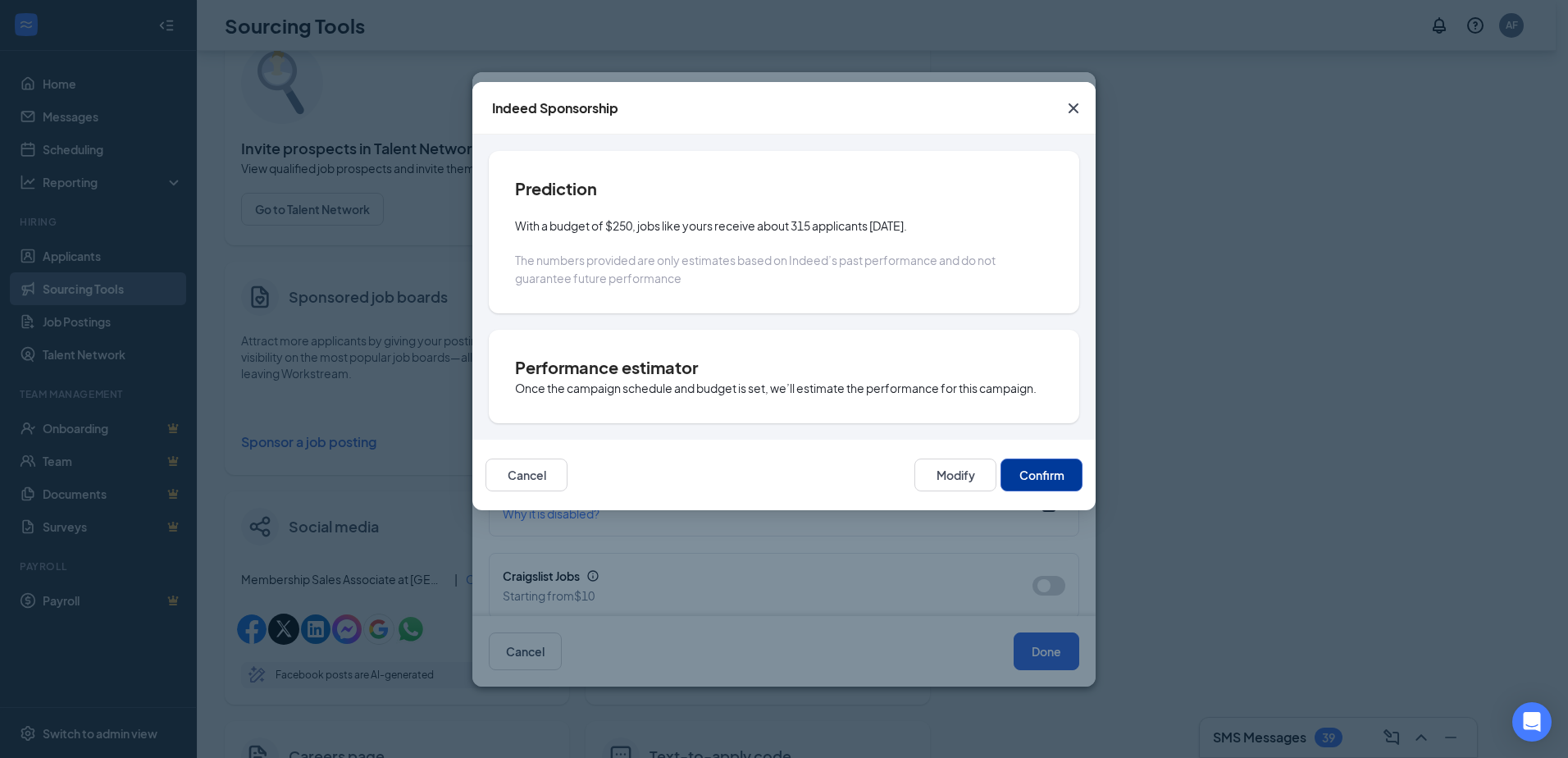
click at [1042, 476] on button "Confirm" at bounding box center [1041, 475] width 82 height 33
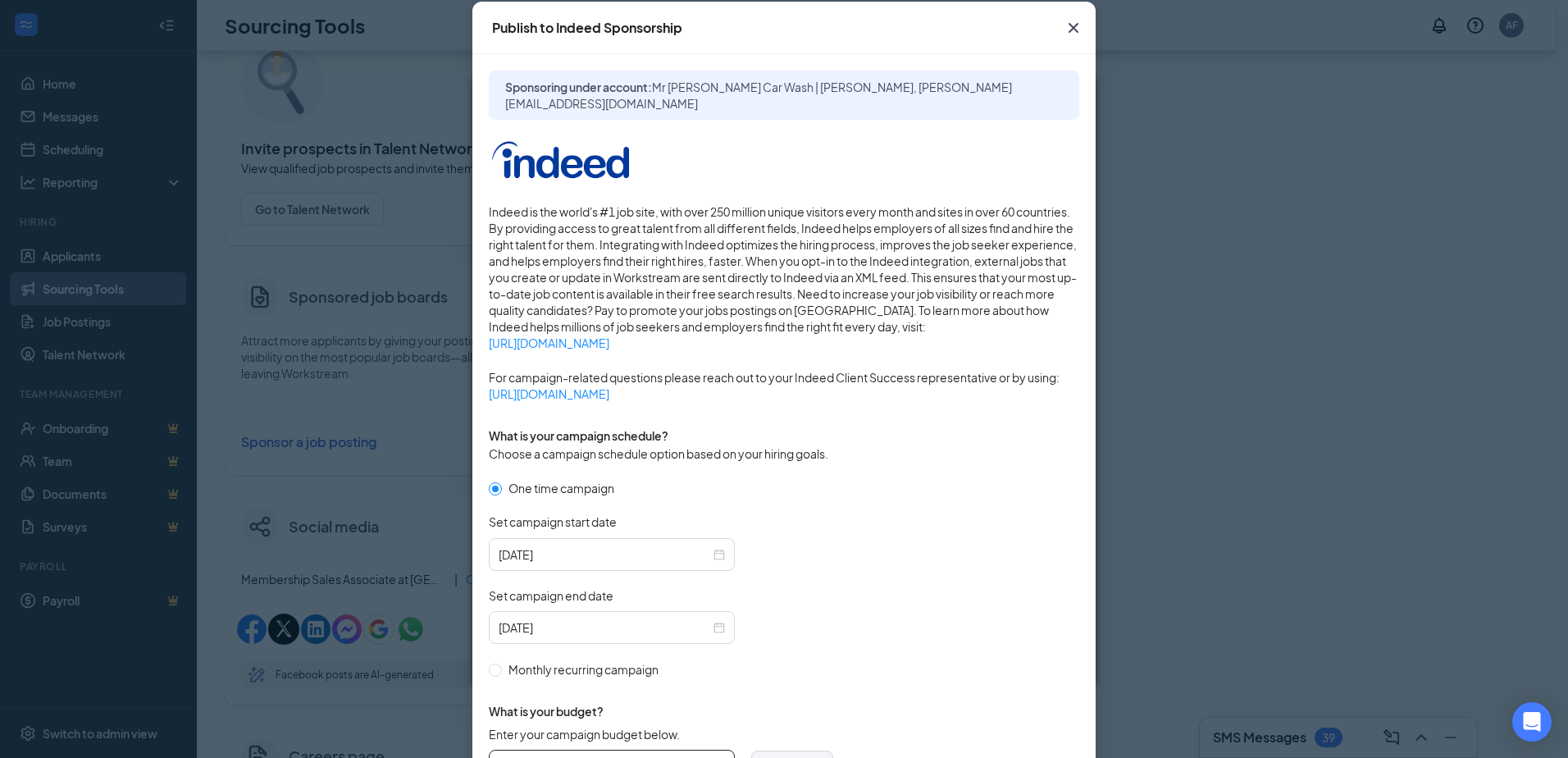
scroll to position [246, 0]
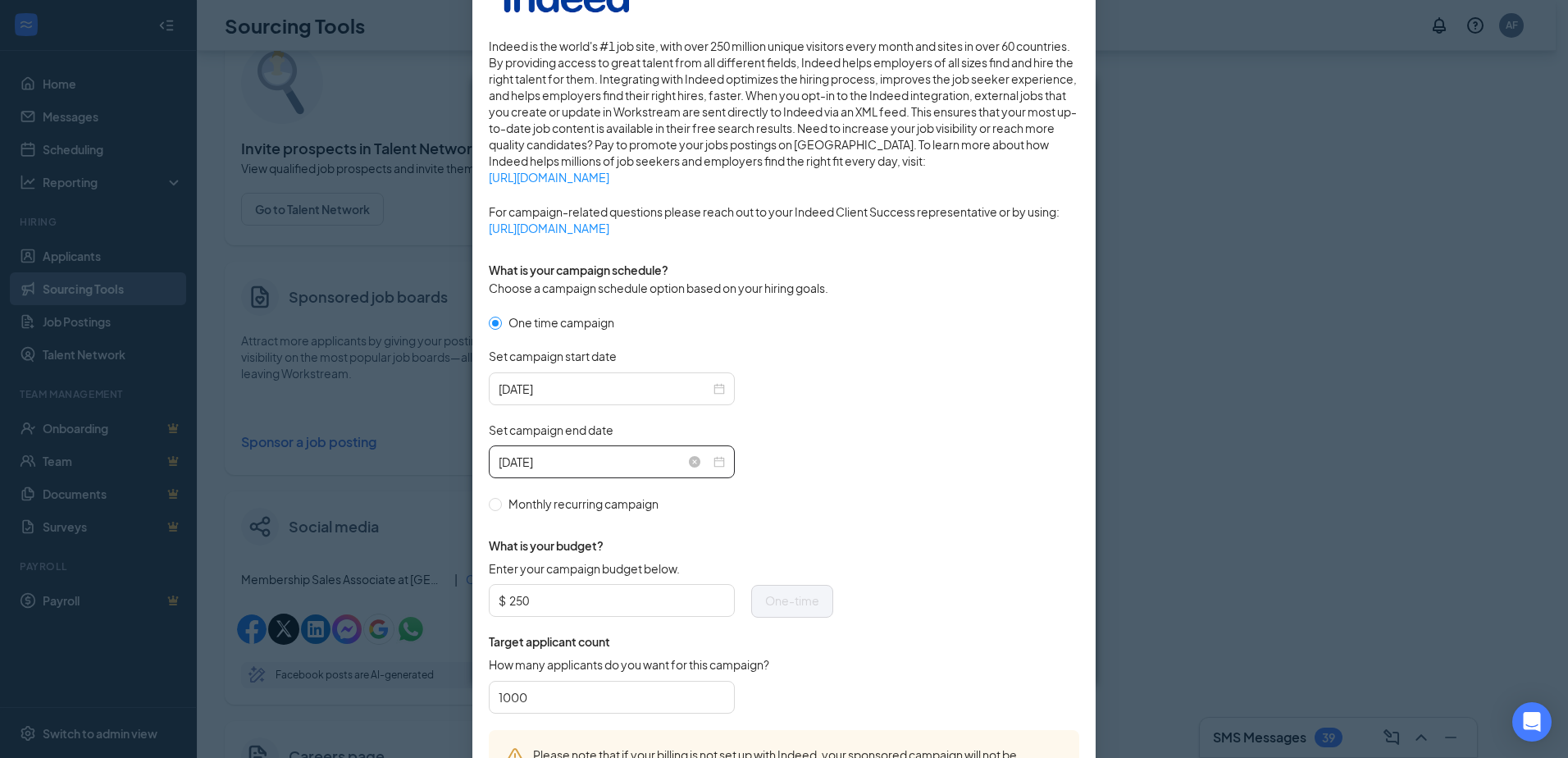
click at [538, 463] on input "[DATE]" at bounding box center [605, 462] width 211 height 18
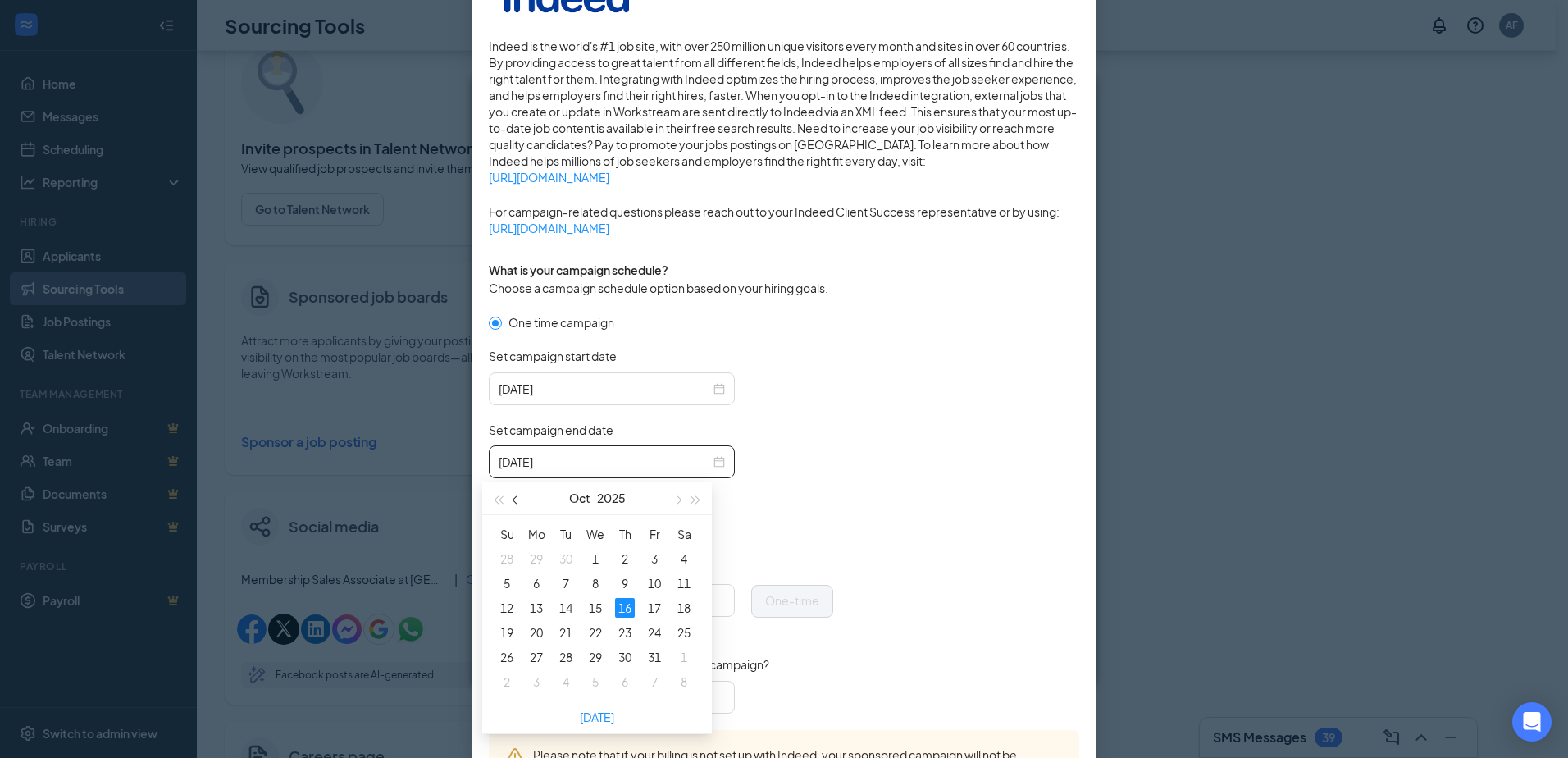
click at [512, 499] on span "button" at bounding box center [516, 500] width 9 height 9
type input "[DATE]"
click at [602, 630] on div "24" at bounding box center [595, 632] width 20 height 20
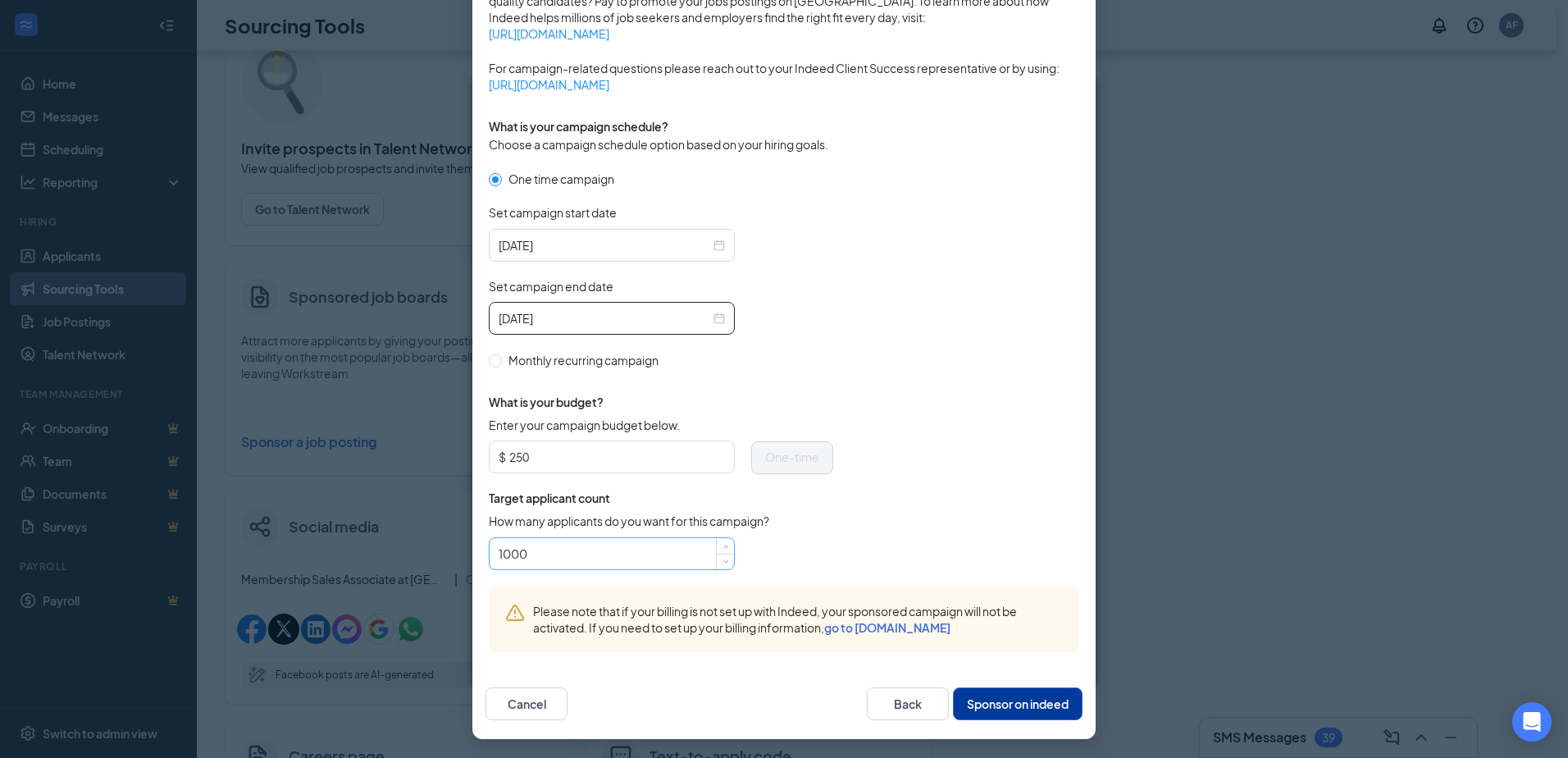
scroll to position [391, 0]
drag, startPoint x: 546, startPoint y: 544, endPoint x: 482, endPoint y: 536, distance: 64.5
click at [430, 551] on div "Publish to Indeed Sponsorship Sponsoring under account: Mr [PERSON_NAME] Car Wa…" at bounding box center [784, 379] width 1568 height 758
type input "75"
click at [993, 710] on button "Sponsor on indeed" at bounding box center [1017, 702] width 130 height 33
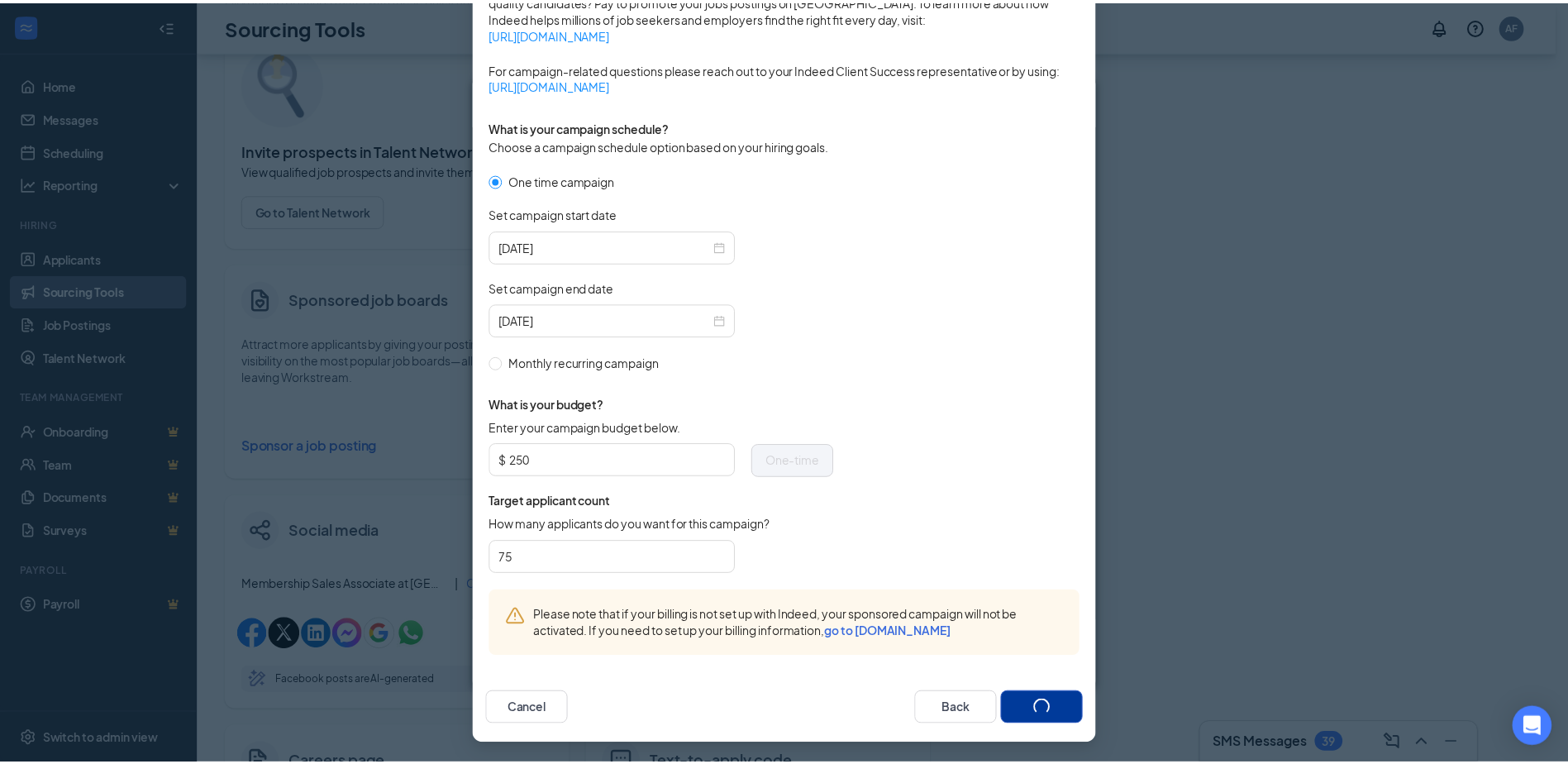
scroll to position [310, 0]
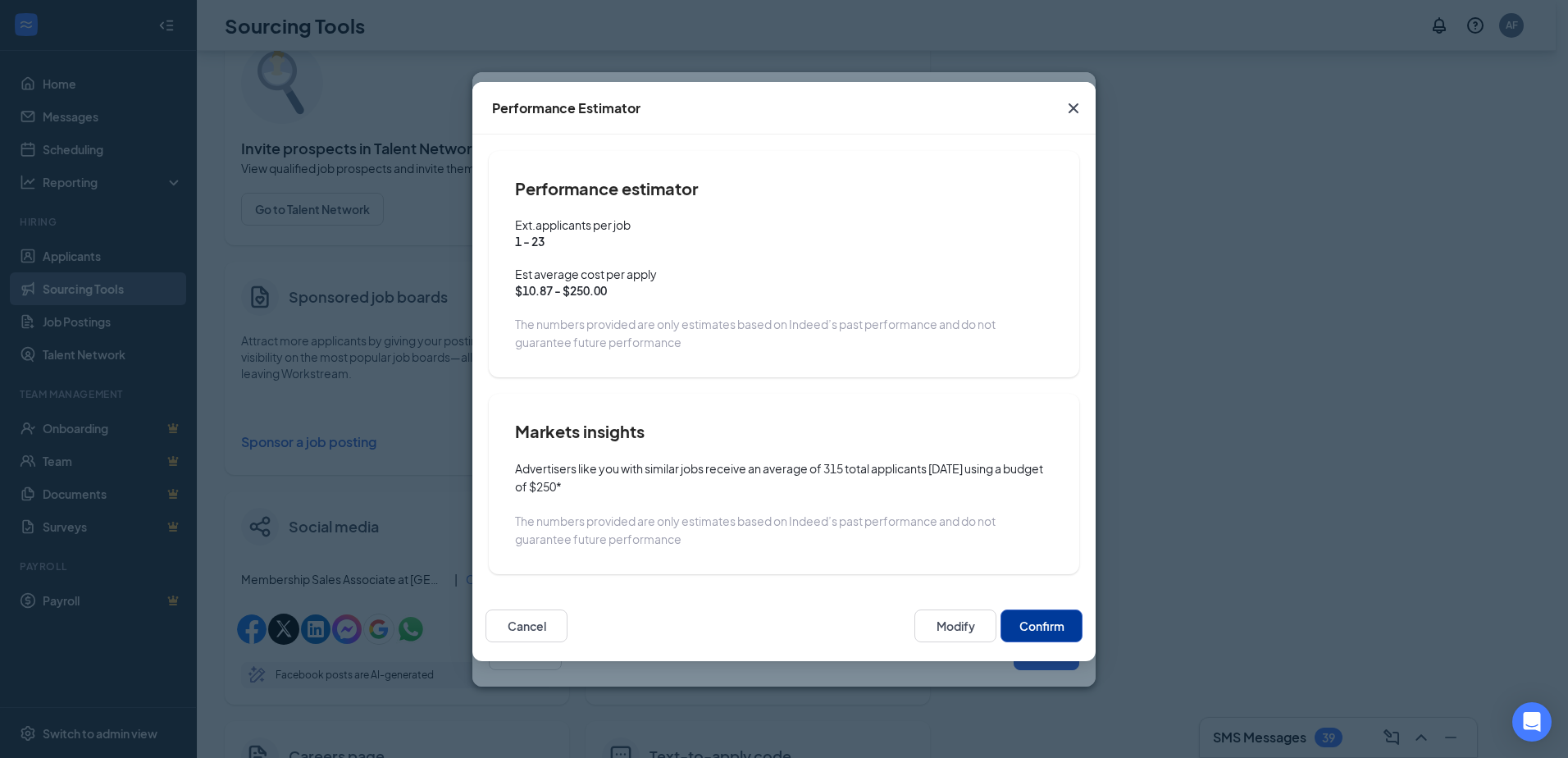
click at [1061, 635] on button "Confirm" at bounding box center [1041, 626] width 82 height 33
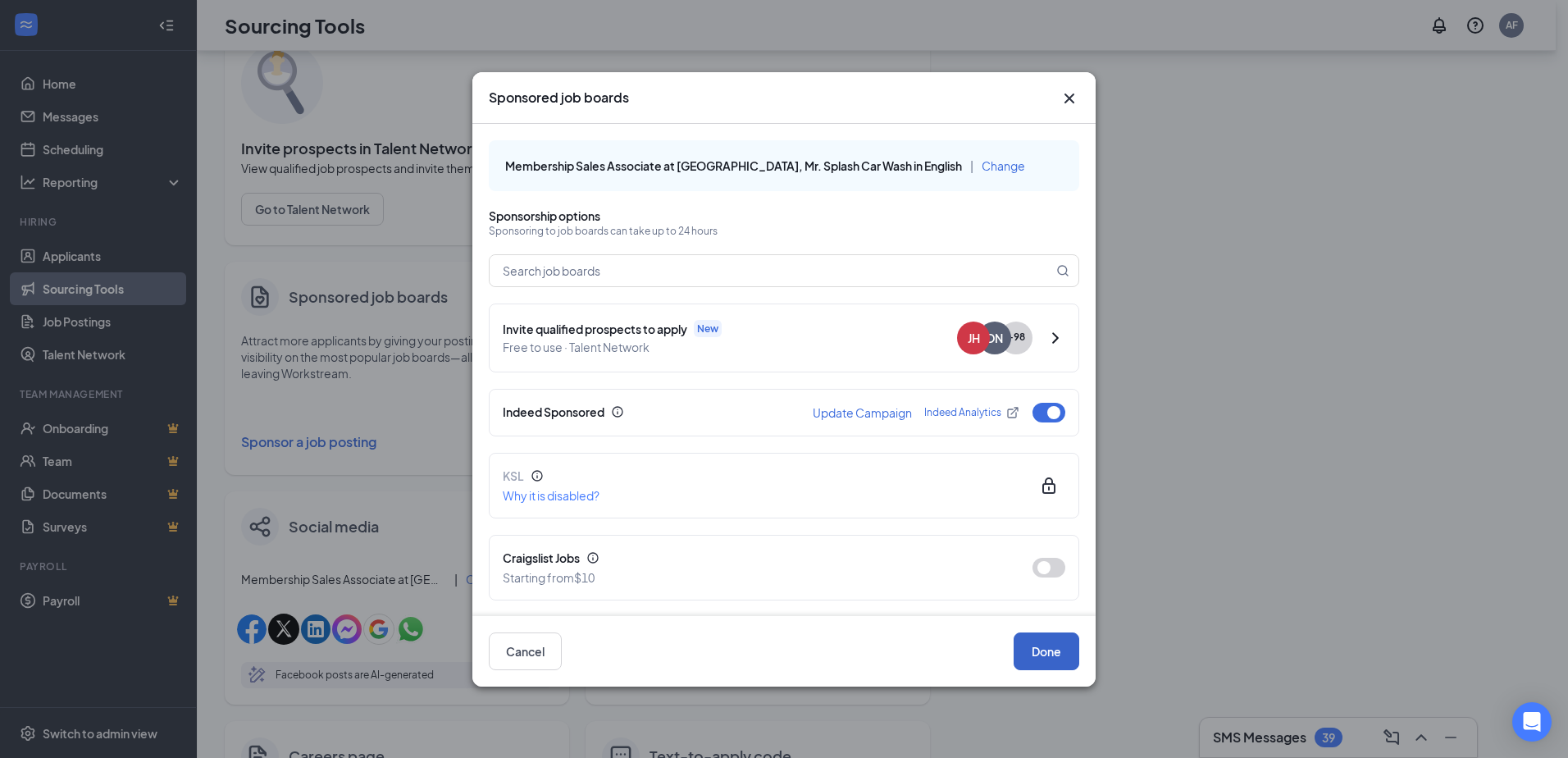
click at [1056, 652] on button "Done" at bounding box center [1046, 651] width 65 height 37
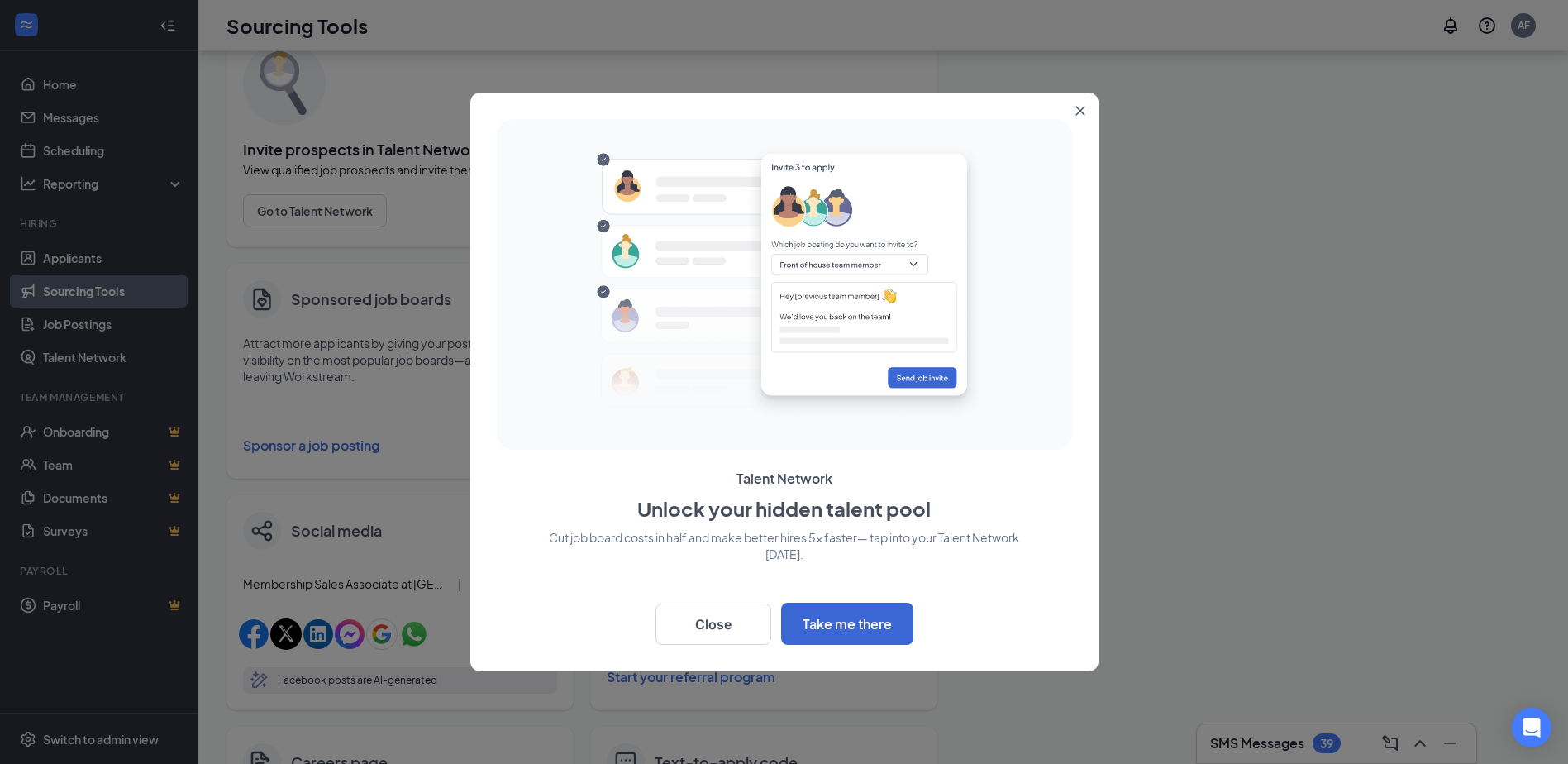
click at [1079, 108] on icon "Close" at bounding box center [1080, 110] width 10 height 10
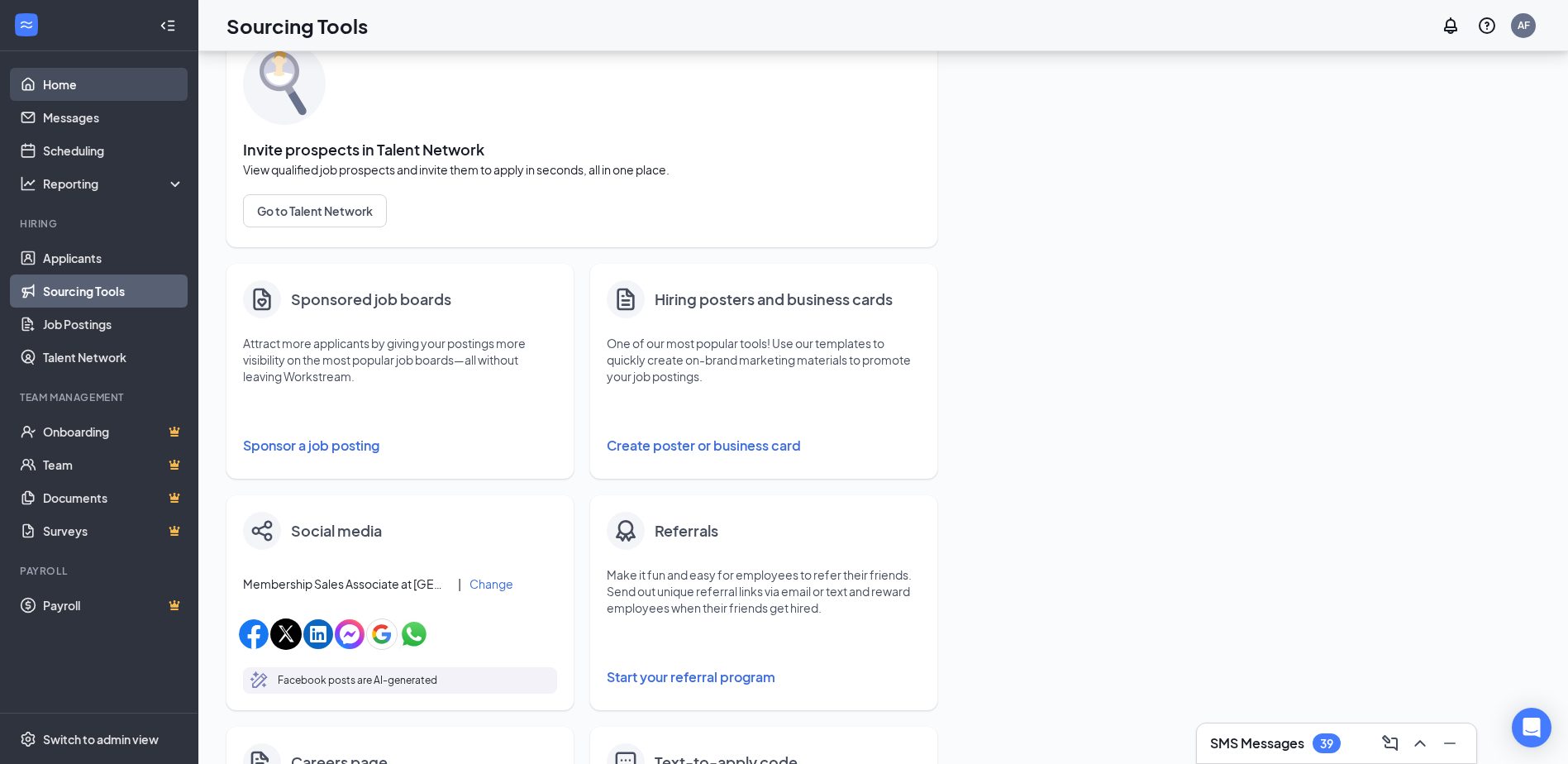
click at [48, 87] on link "Home" at bounding box center [113, 84] width 141 height 33
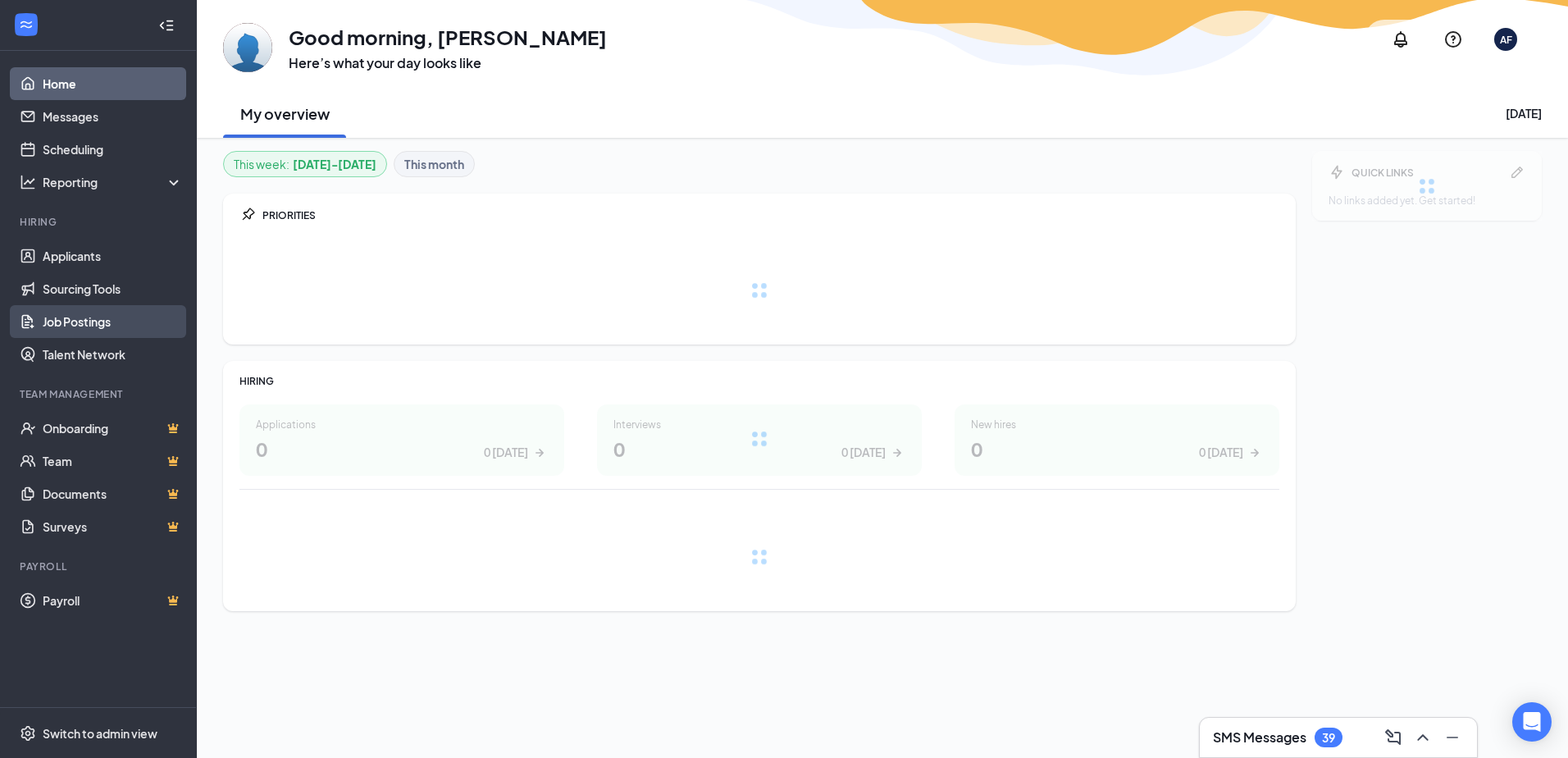
click at [70, 319] on link "Job Postings" at bounding box center [112, 321] width 140 height 33
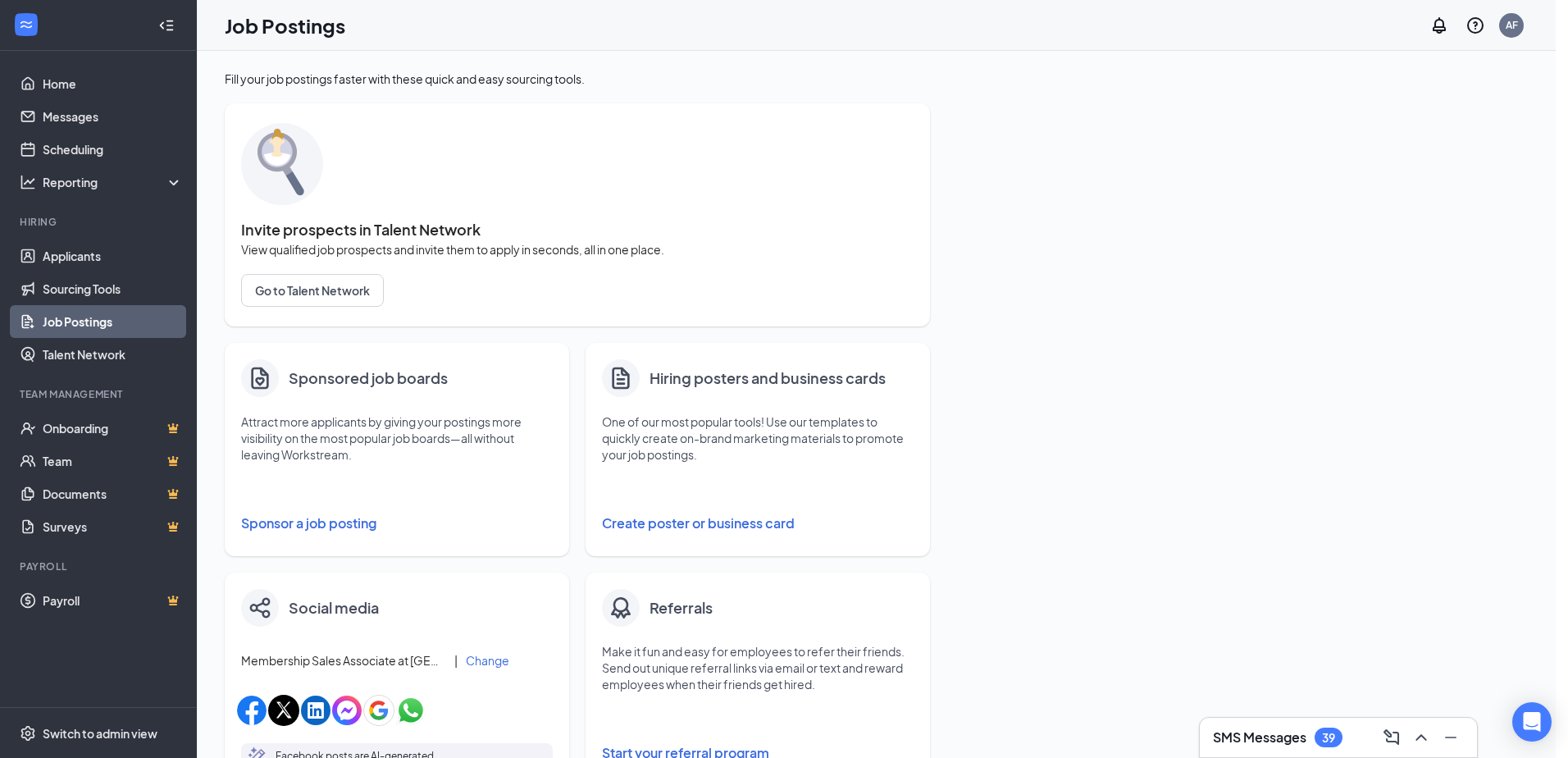
click at [70, 313] on link "Job Postings" at bounding box center [112, 321] width 140 height 33
click at [77, 327] on link "Job Postings" at bounding box center [112, 321] width 140 height 33
click at [86, 290] on link "Sourcing Tools" at bounding box center [112, 289] width 140 height 33
click at [84, 324] on link "Job Postings" at bounding box center [112, 321] width 140 height 33
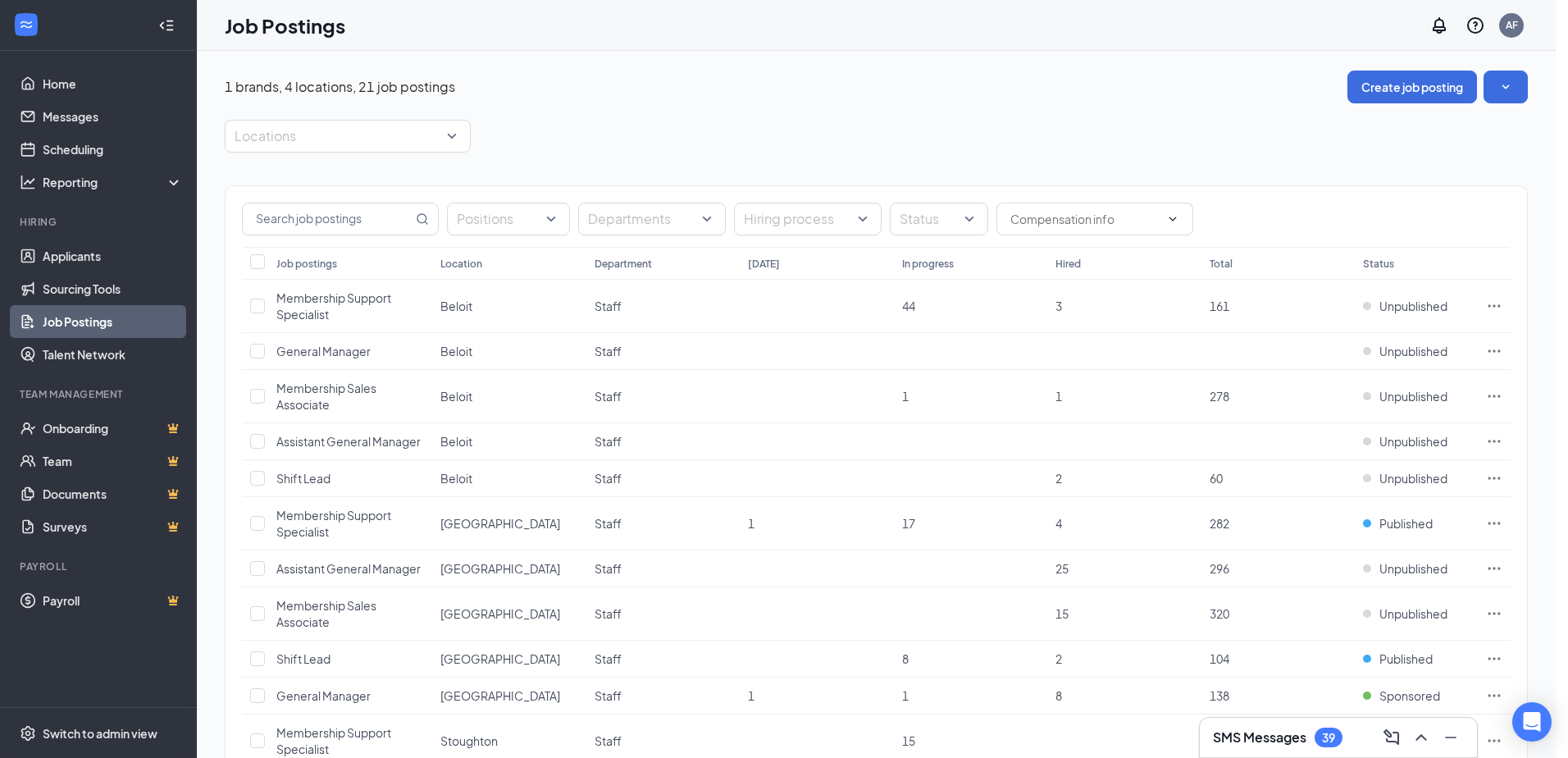
click at [1289, 202] on div "Positions Departments Hiring process Status" at bounding box center [876, 216] width 1301 height 60
click at [1249, 198] on div "Positions Departments Hiring process Status" at bounding box center [876, 216] width 1301 height 60
click at [1202, 130] on div "Locations" at bounding box center [876, 136] width 1303 height 33
drag, startPoint x: 526, startPoint y: 138, endPoint x: 463, endPoint y: 83, distance: 83.6
click at [524, 136] on div "Locations" at bounding box center [876, 136] width 1303 height 33
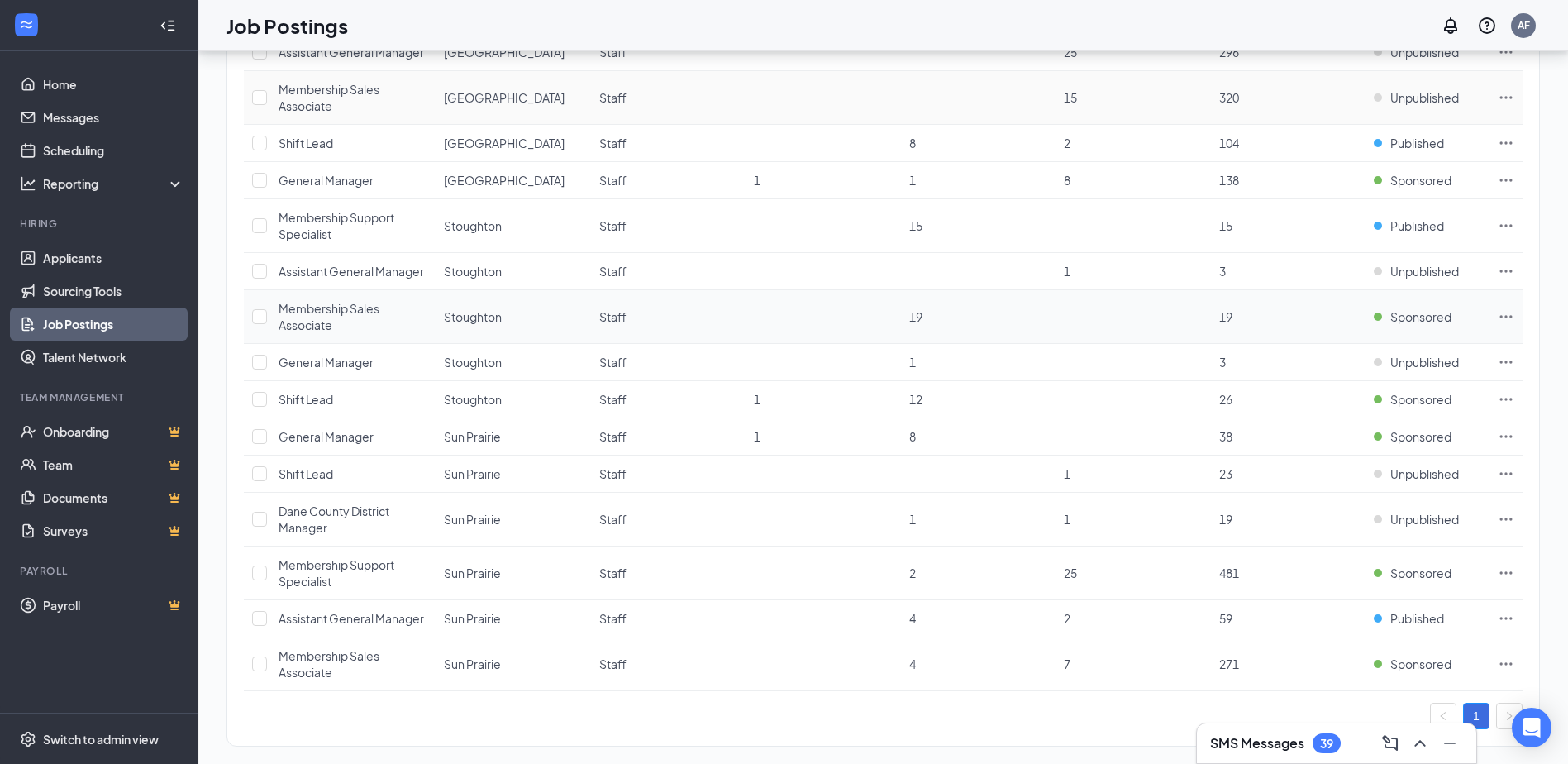
scroll to position [540, 0]
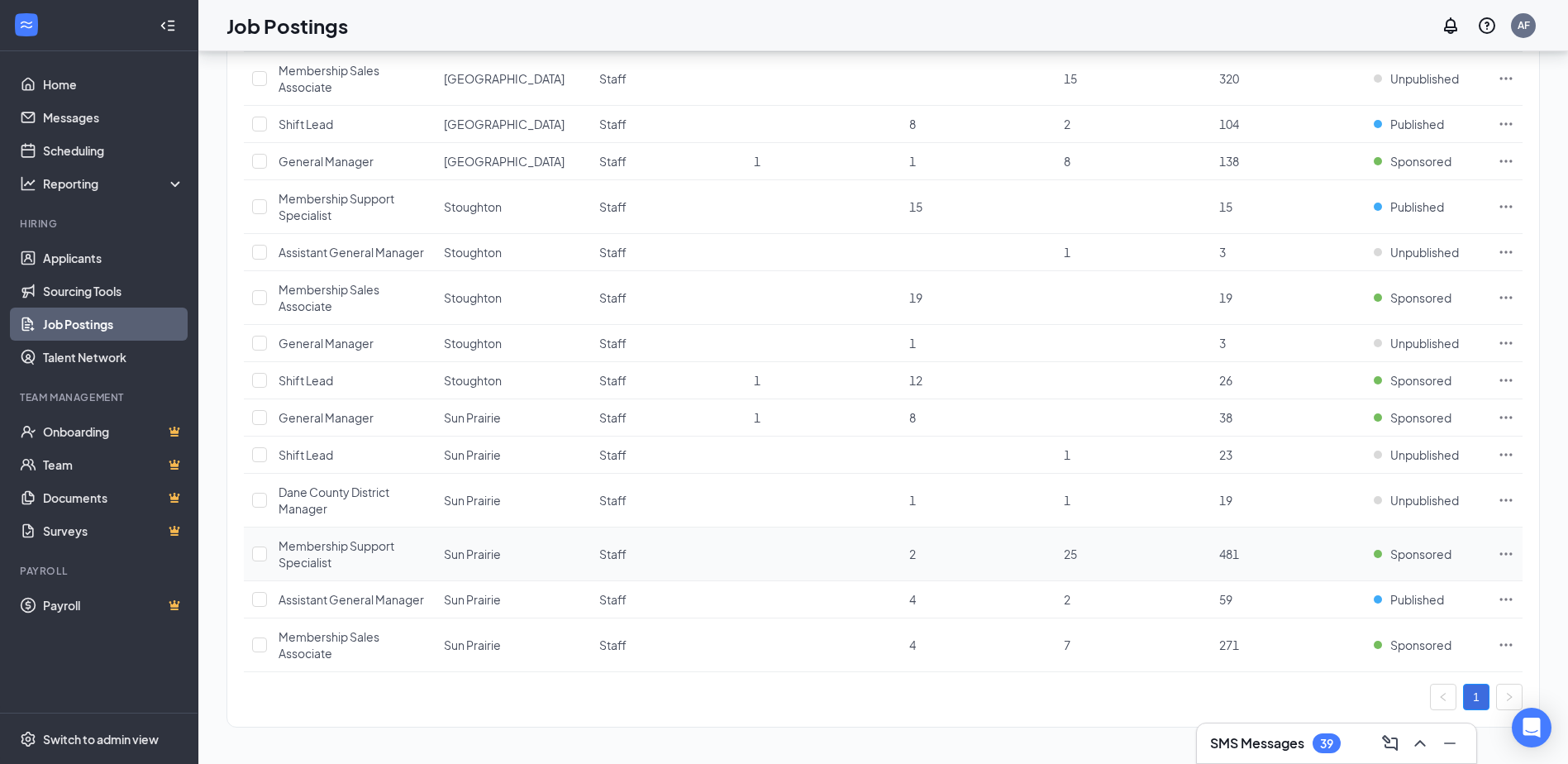
click at [1503, 553] on icon "Ellipses" at bounding box center [1506, 553] width 16 height 16
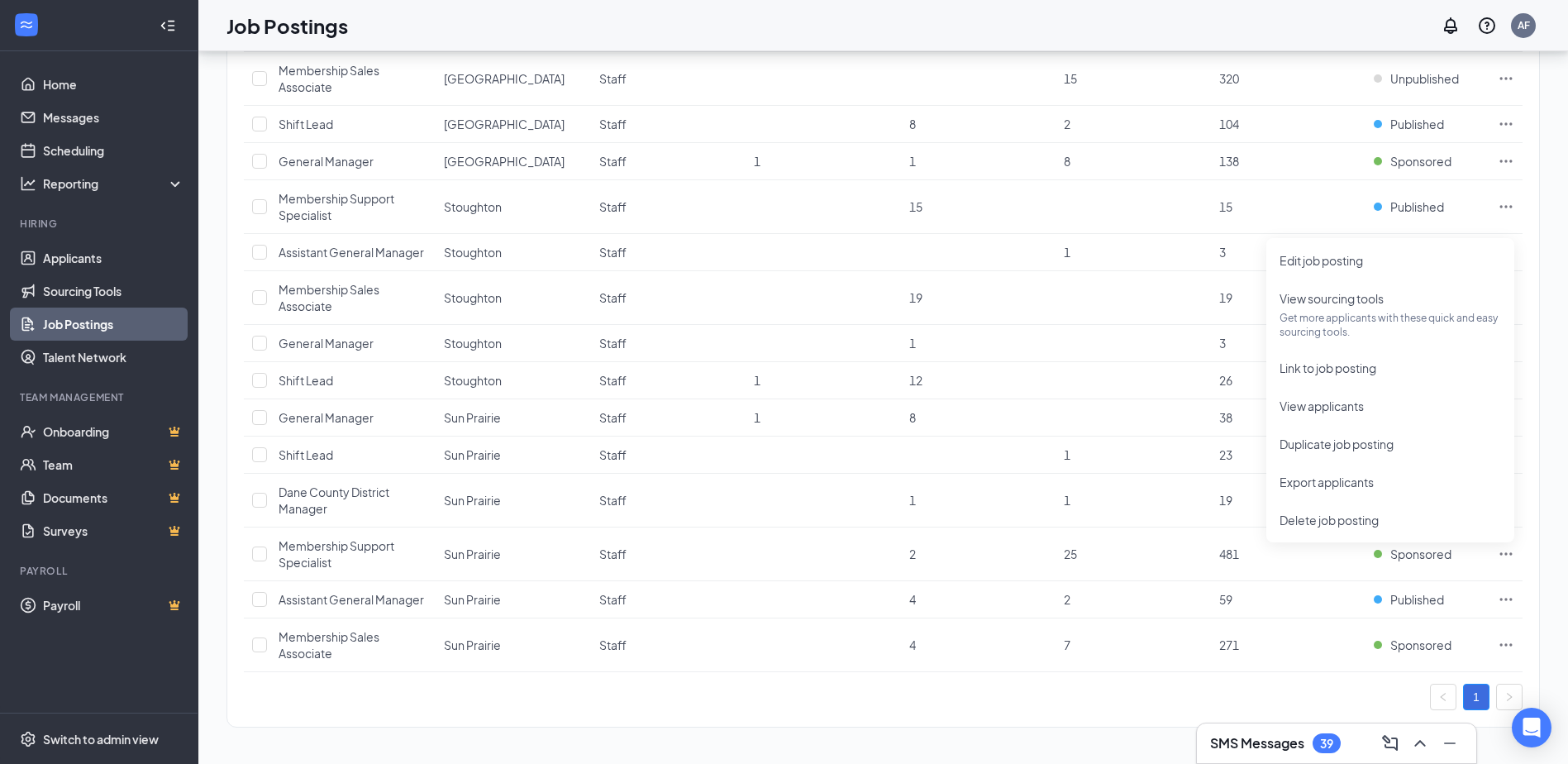
click at [1557, 508] on div "1 brands, 4 locations, 21 job postings Create job posting Locations Positions D…" at bounding box center [883, 137] width 1370 height 1252
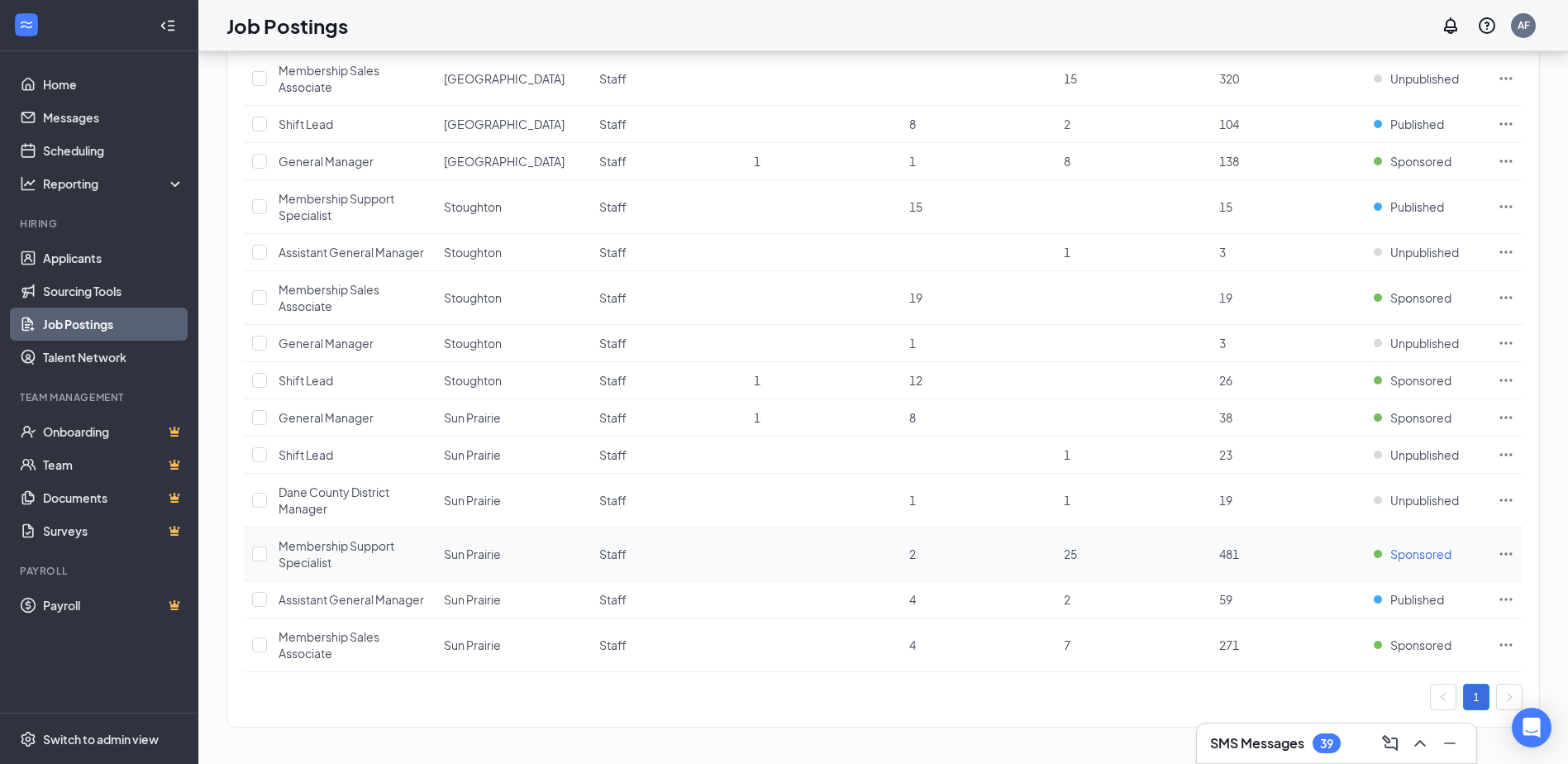
click at [1401, 552] on span "Sponsored" at bounding box center [1420, 553] width 61 height 16
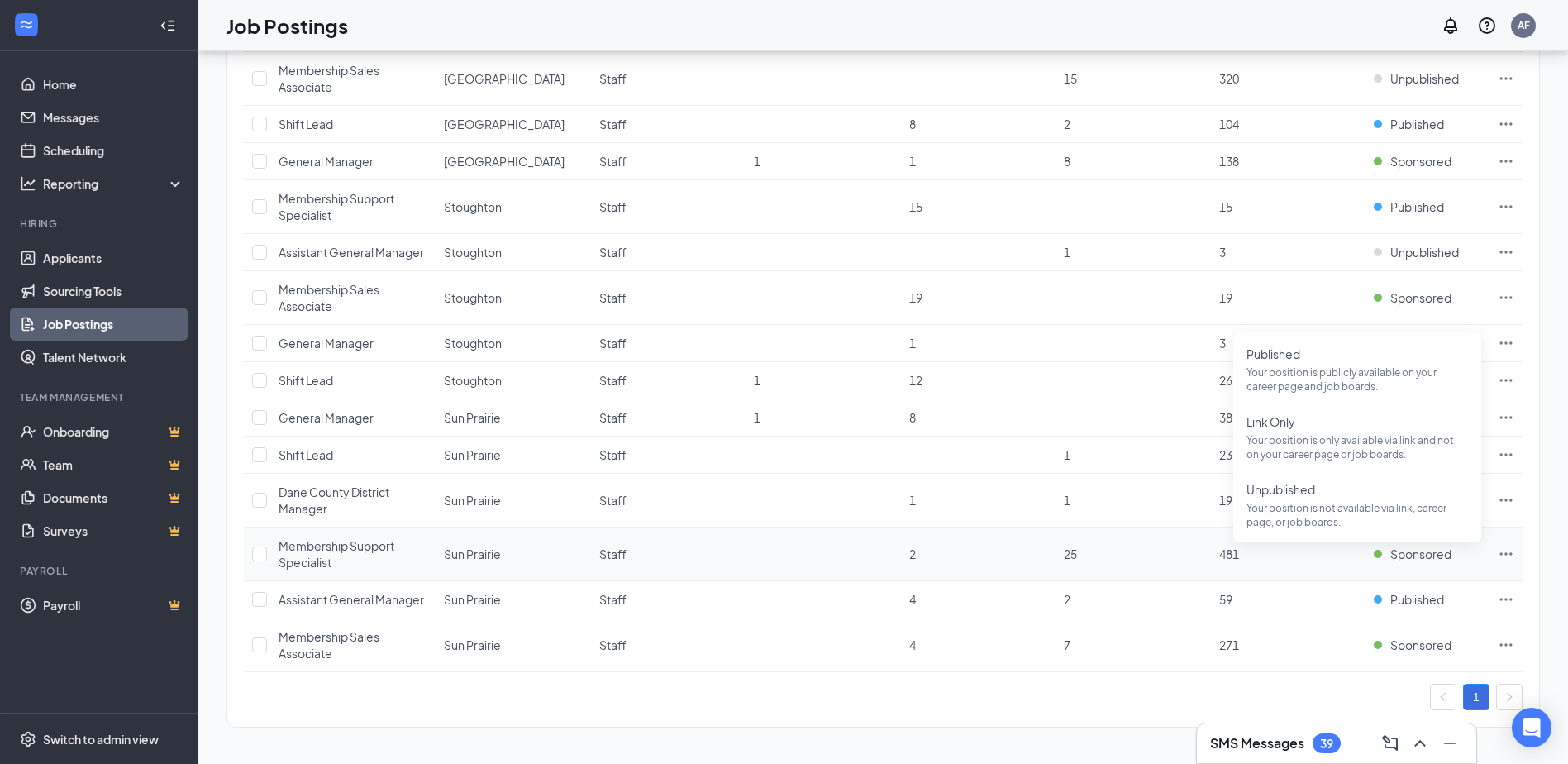
click at [1510, 554] on icon "Ellipses" at bounding box center [1506, 553] width 13 height 3
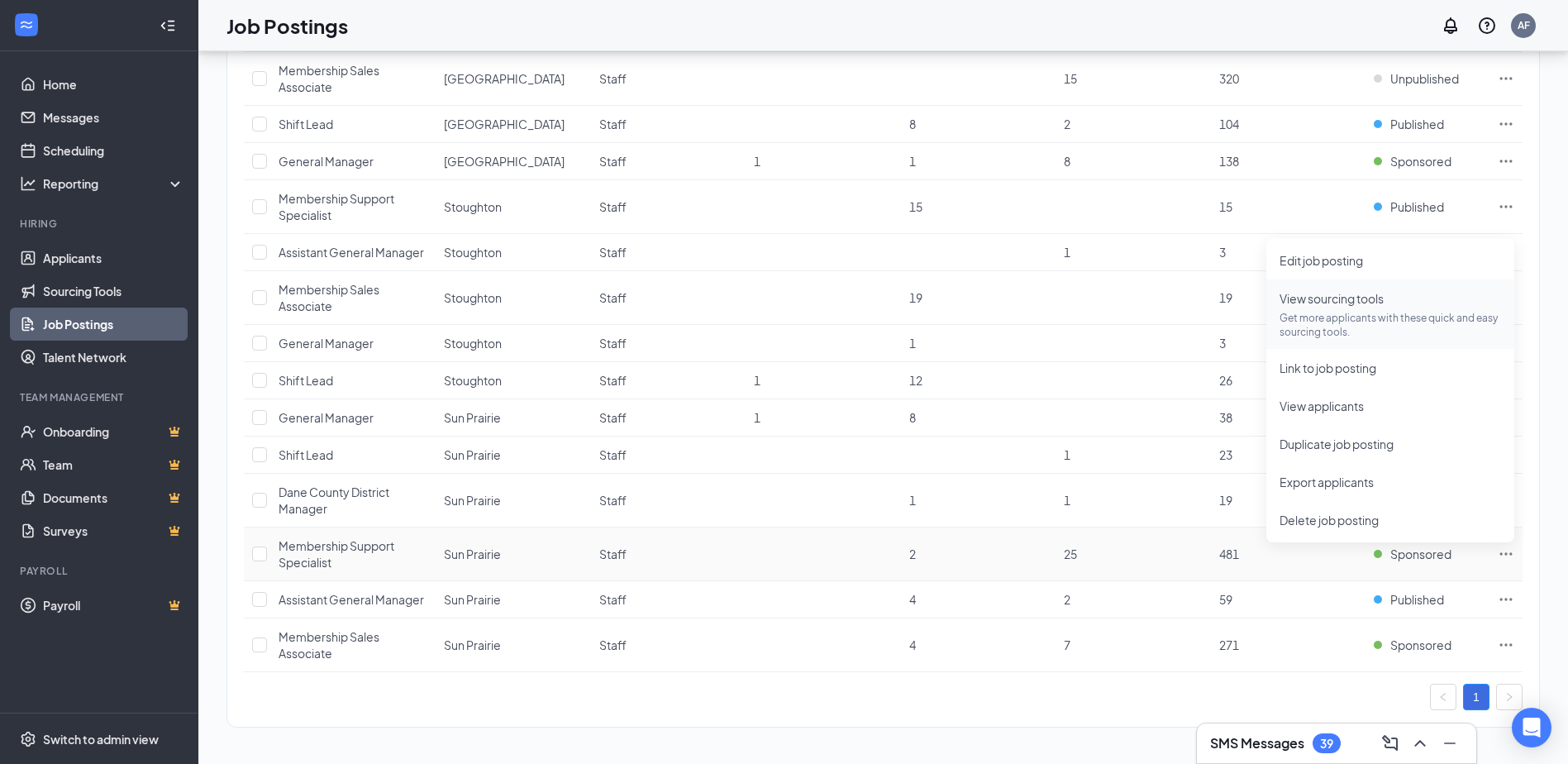
click at [1334, 329] on p "Get more applicants with these quick and easy sourcing tools." at bounding box center [1390, 324] width 222 height 28
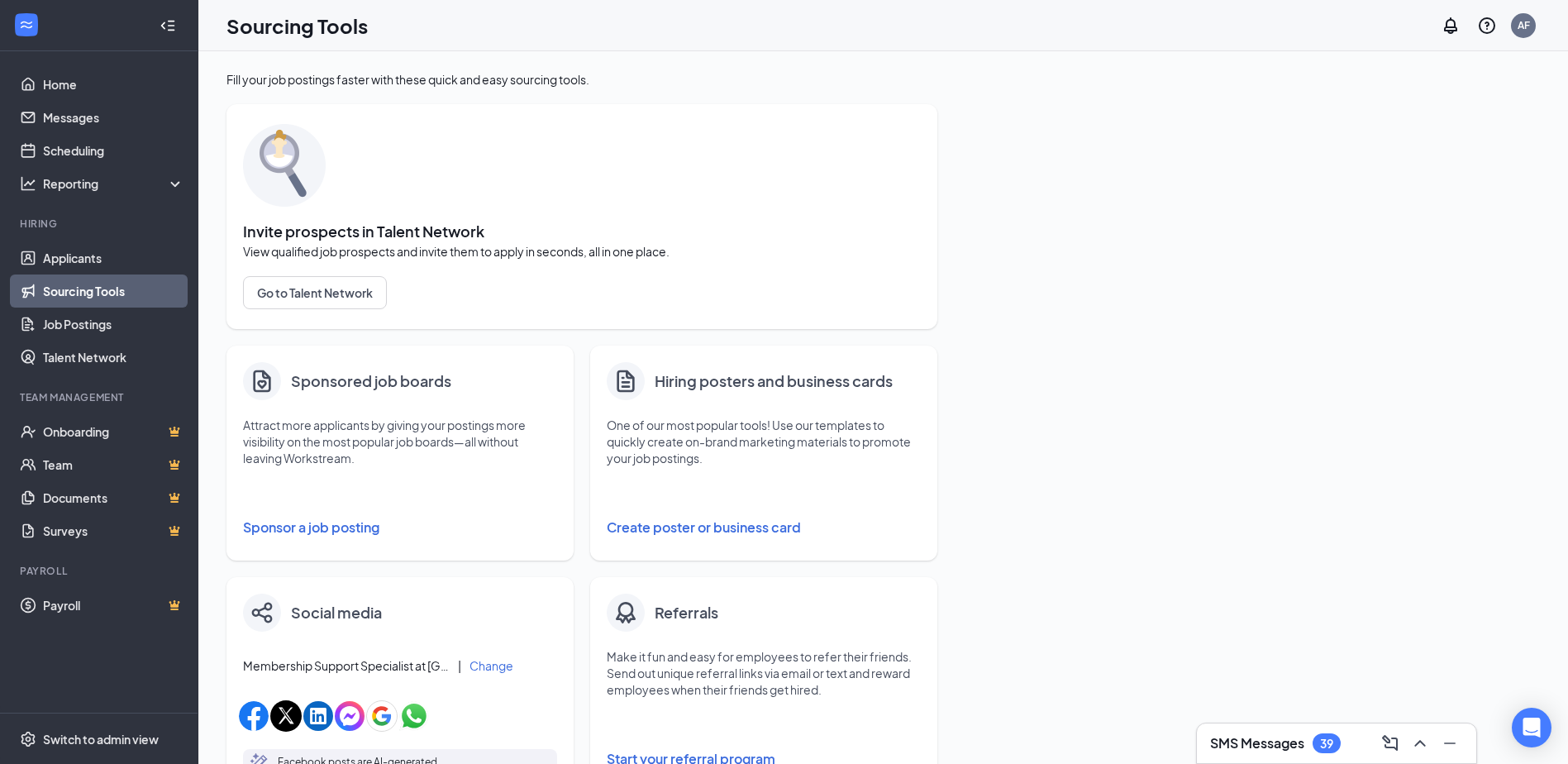
click at [358, 525] on button "Sponsor a job posting" at bounding box center [399, 527] width 314 height 33
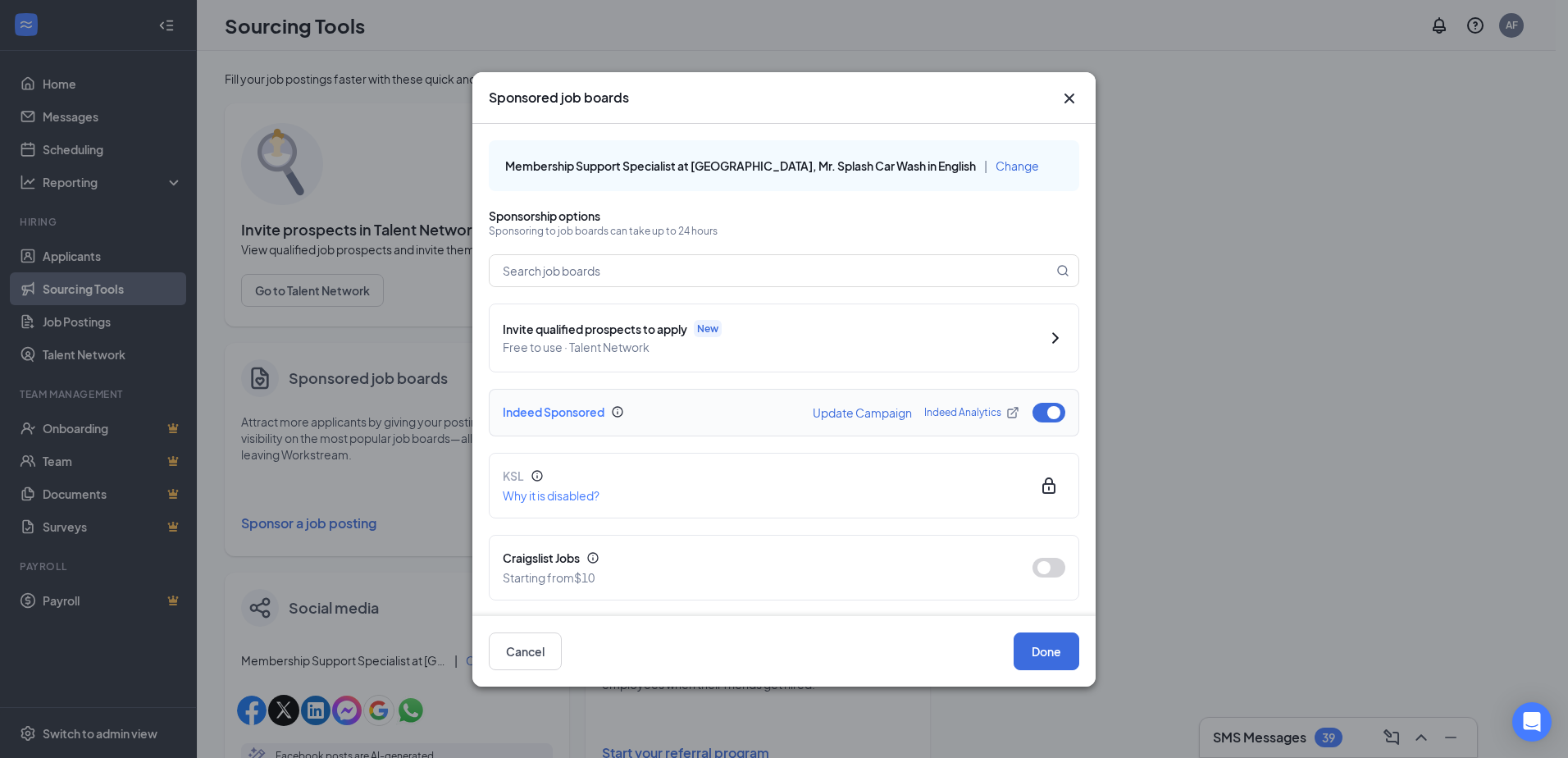
click at [1033, 410] on button "button" at bounding box center [1049, 413] width 33 height 20
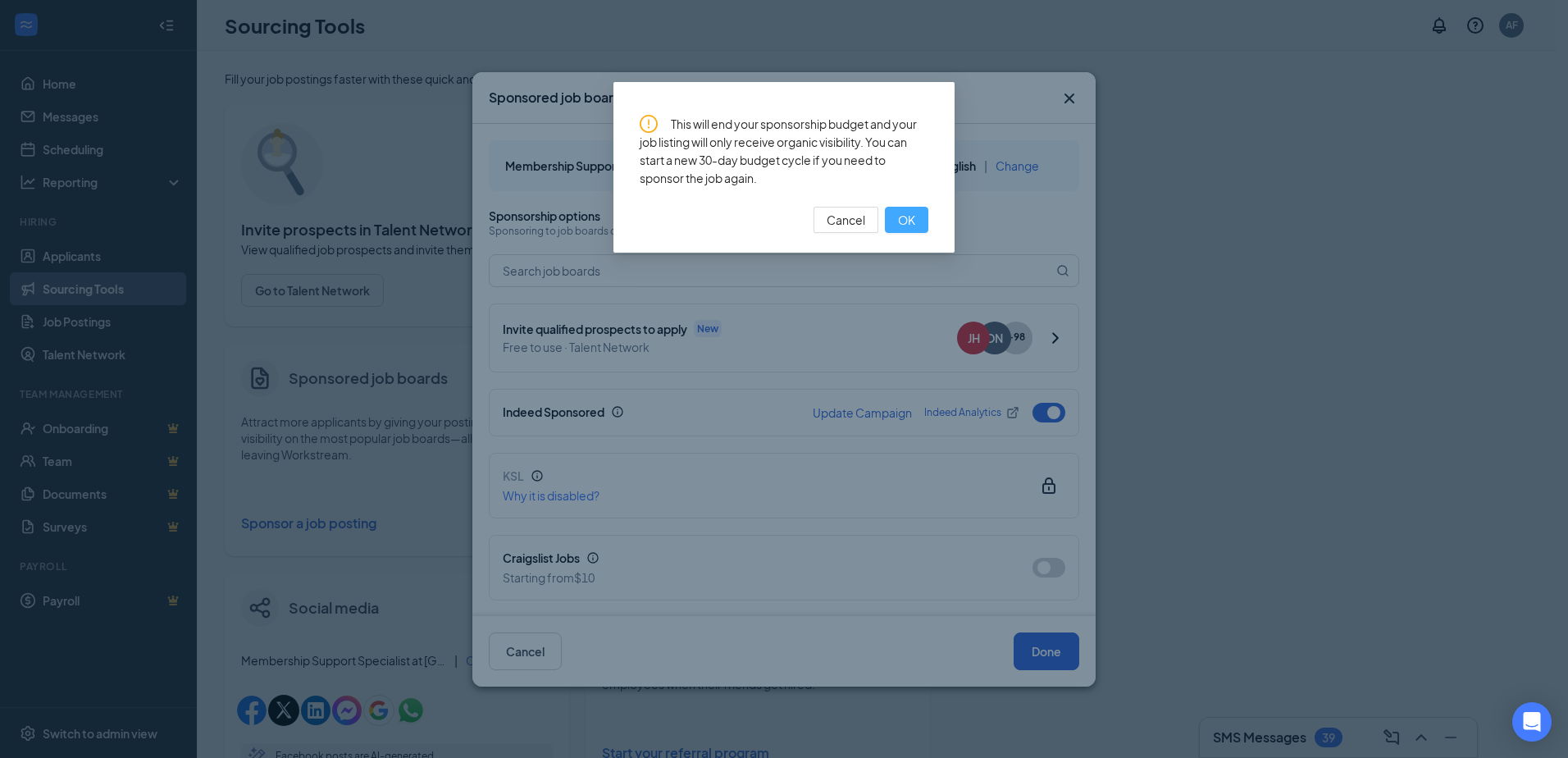
click at [919, 217] on button "OK" at bounding box center [906, 219] width 43 height 26
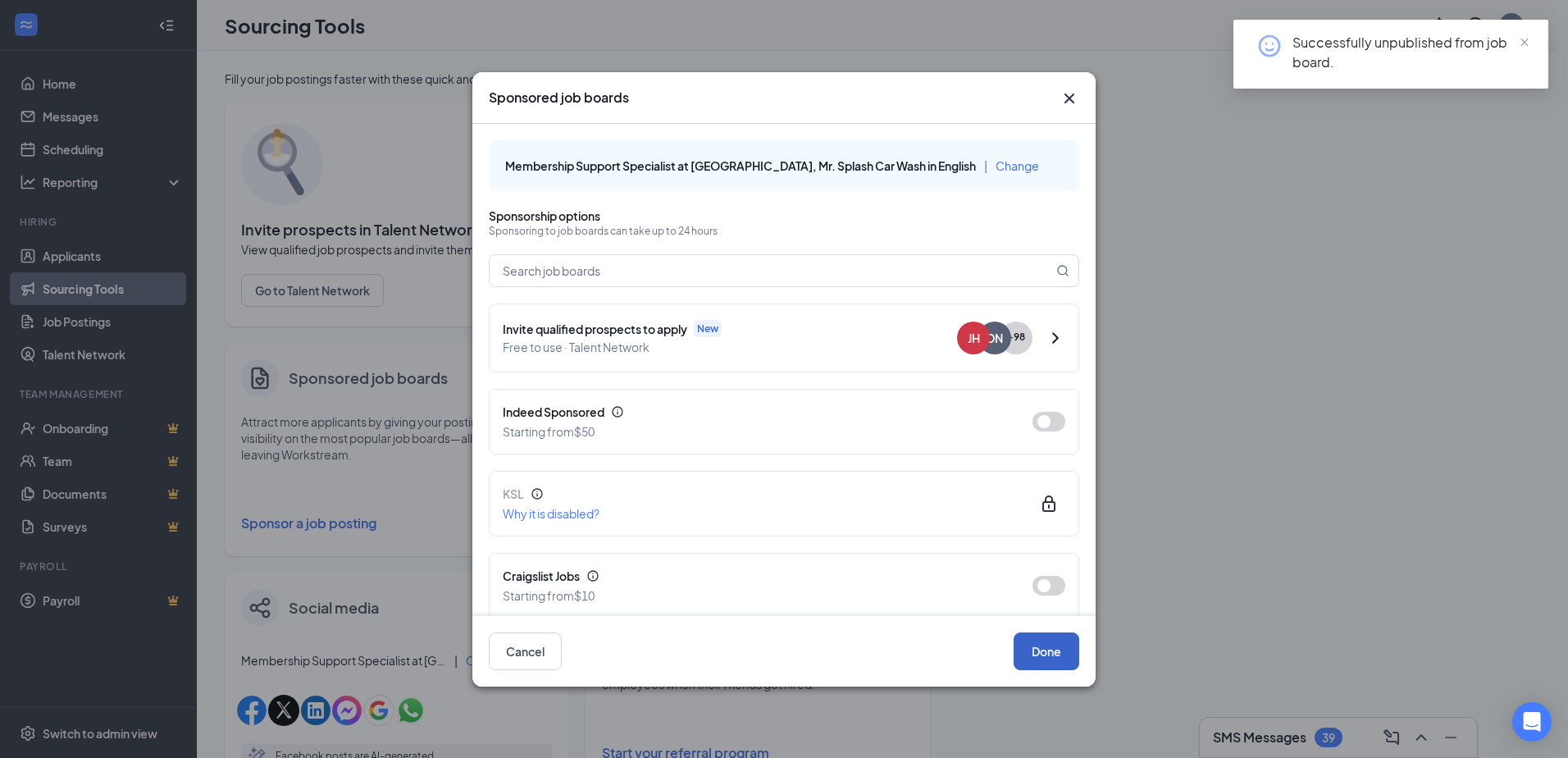
click at [1054, 660] on button "Done" at bounding box center [1046, 651] width 65 height 37
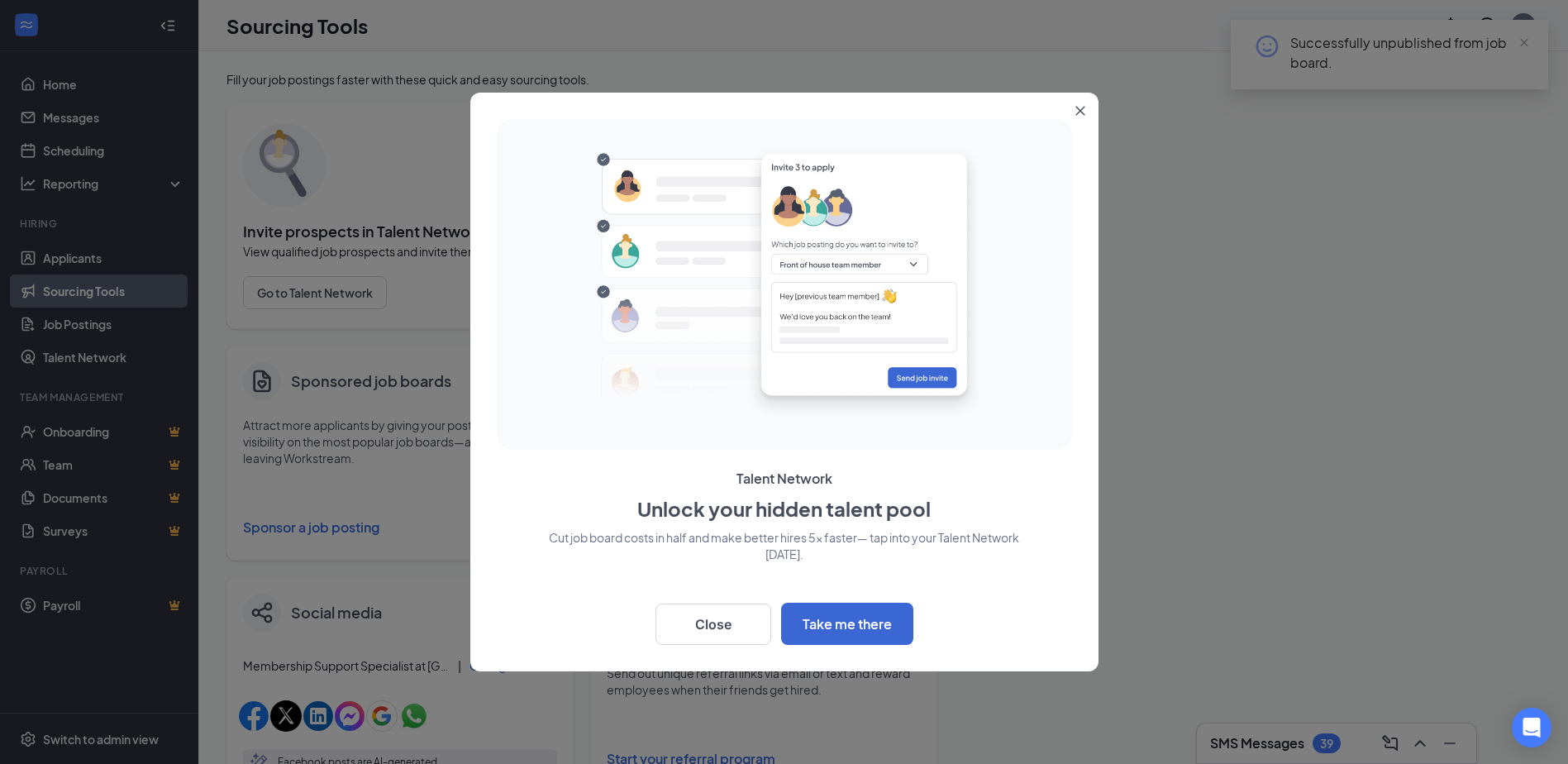
click at [1084, 105] on button "Close" at bounding box center [1083, 107] width 30 height 30
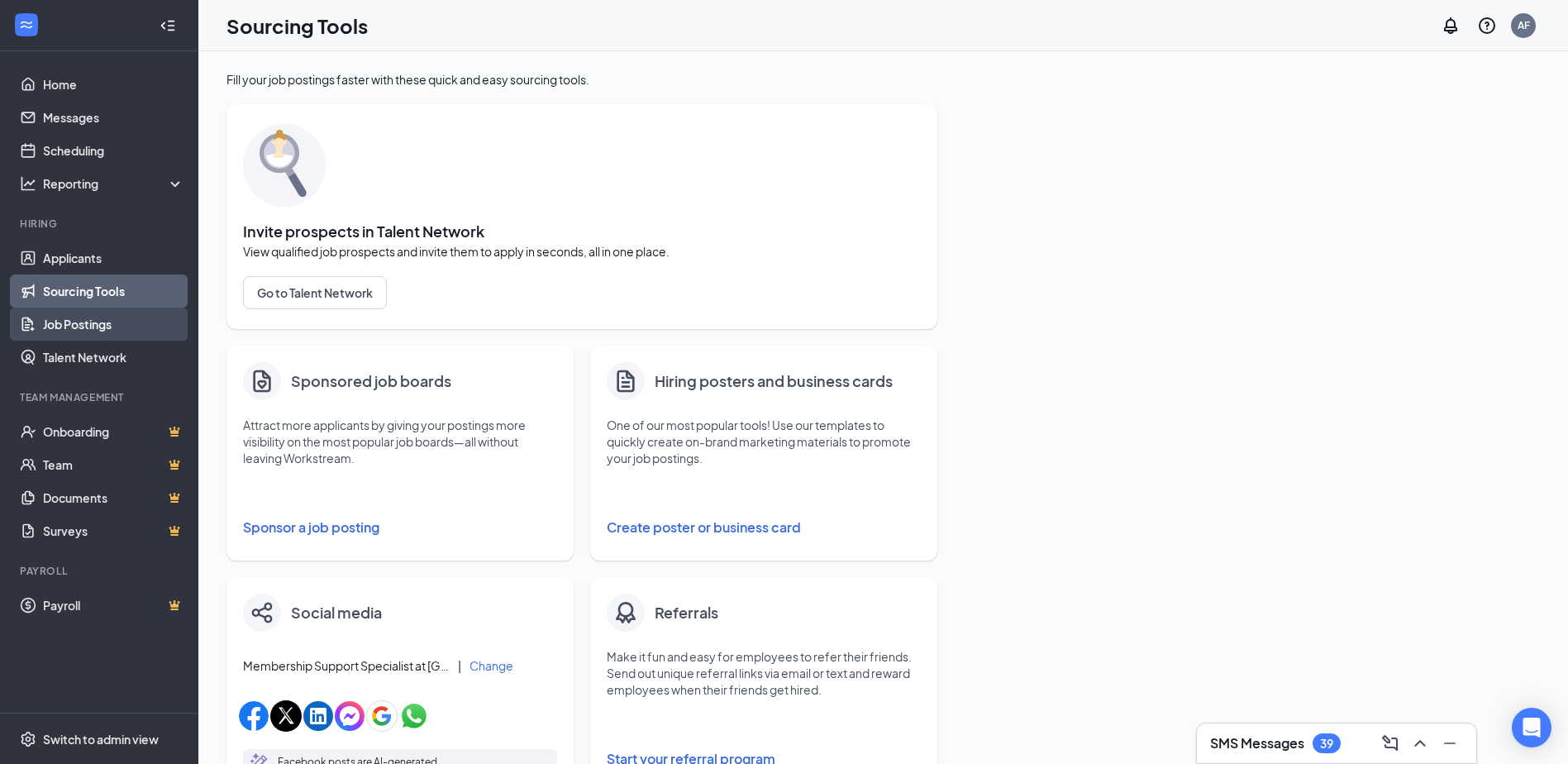
click at [71, 326] on link "Job Postings" at bounding box center [113, 324] width 141 height 33
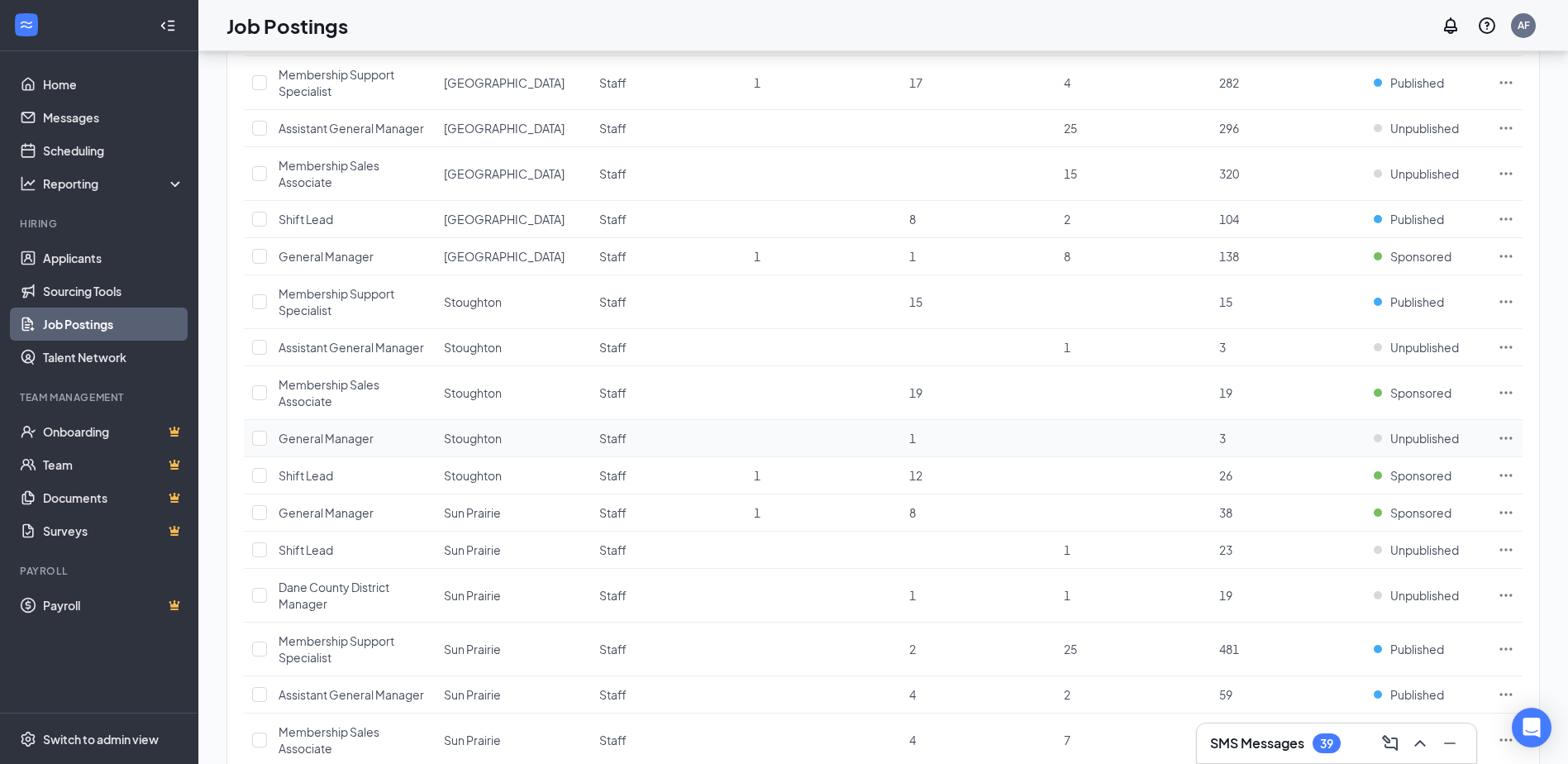
scroll to position [540, 0]
